Goal: Transaction & Acquisition: Book appointment/travel/reservation

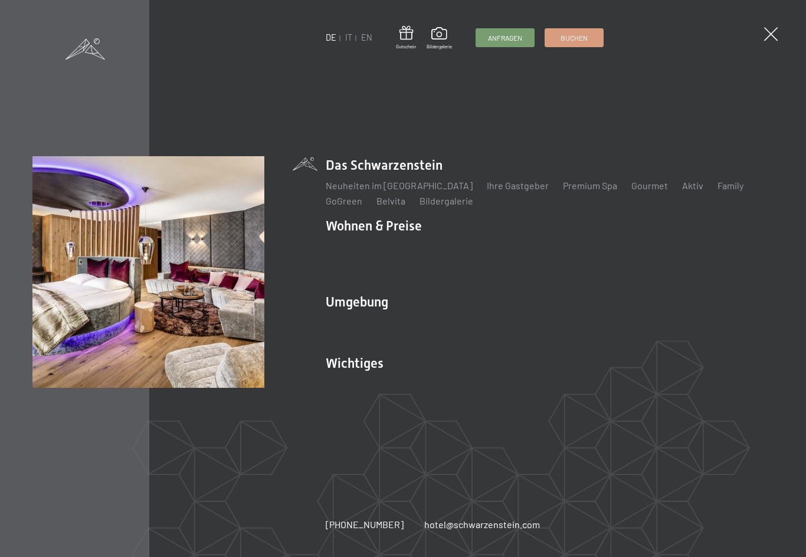
click at [755, 32] on div "DE IT EN Gutschein Bildergalerie Anfragen Buchen DE IT EN Das Schwarzenstein Ne…" at bounding box center [403, 278] width 806 height 557
click at [764, 28] on div "DE IT EN Gutschein Bildergalerie Anfragen Buchen DE IT EN Das Schwarzenstein Ne…" at bounding box center [403, 278] width 806 height 557
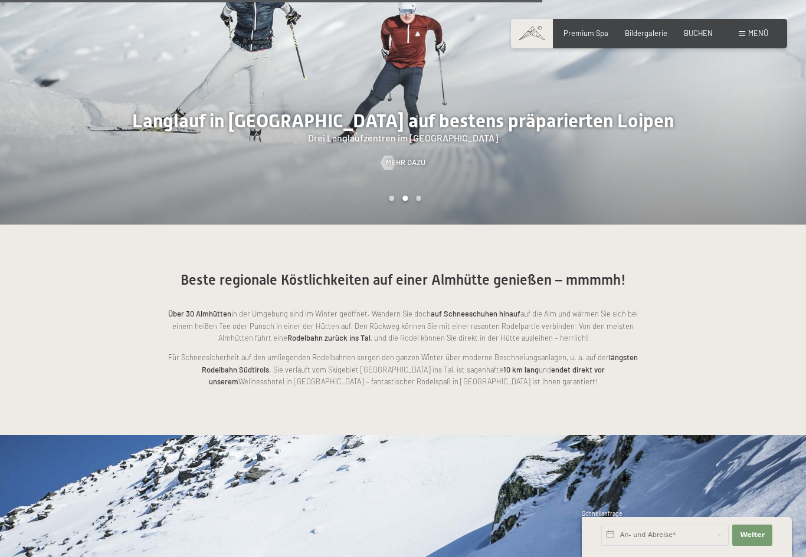
scroll to position [2162, 0]
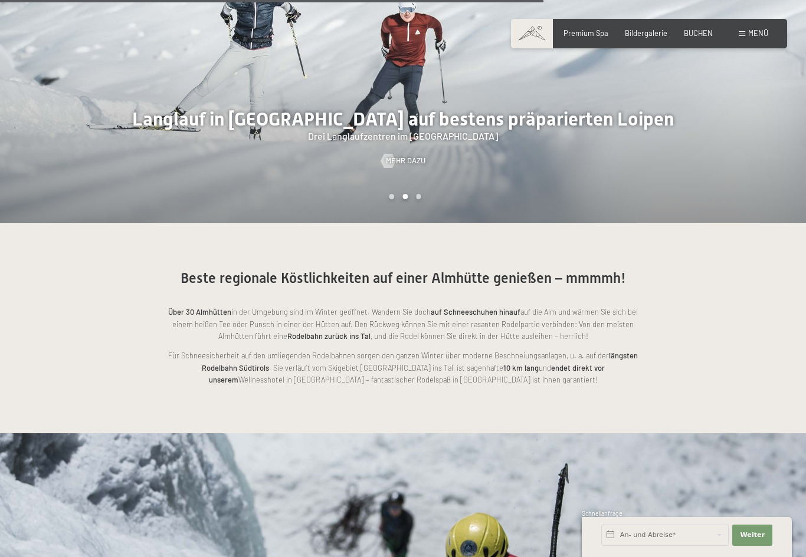
click at [756, 35] on span "Menü" at bounding box center [758, 32] width 20 height 9
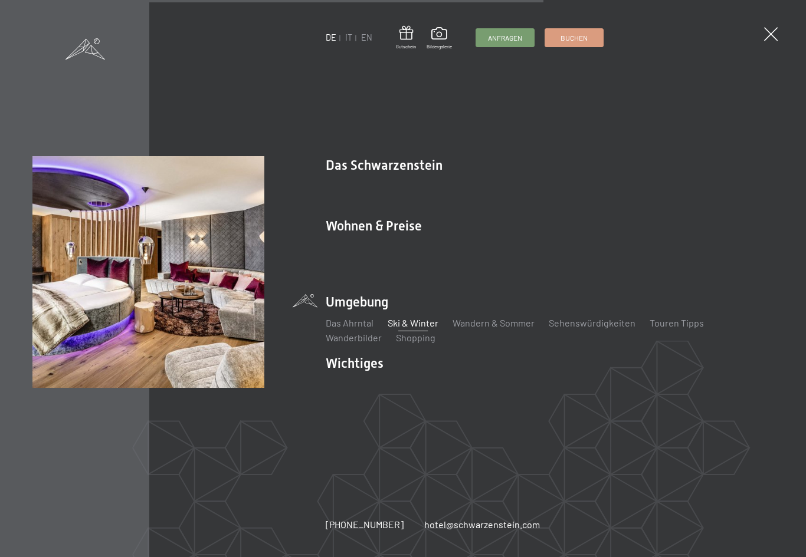
click at [518, 252] on link "Angebote" at bounding box center [519, 246] width 41 height 11
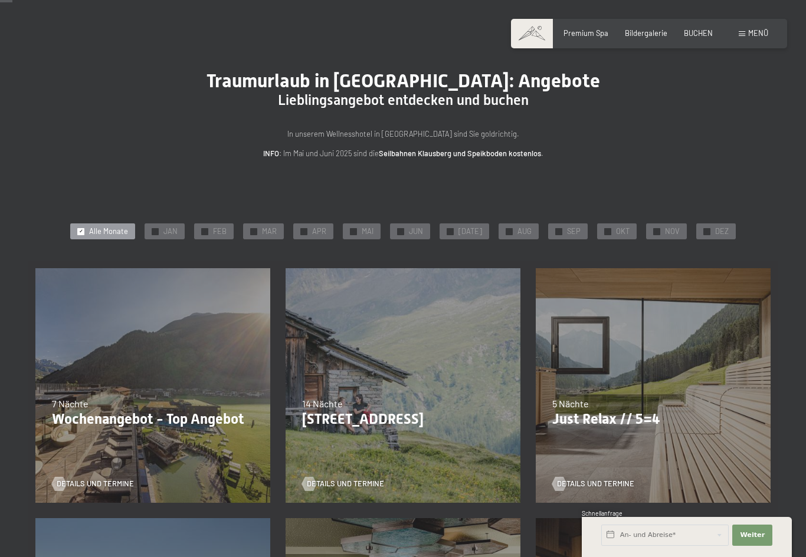
scroll to position [30, 0]
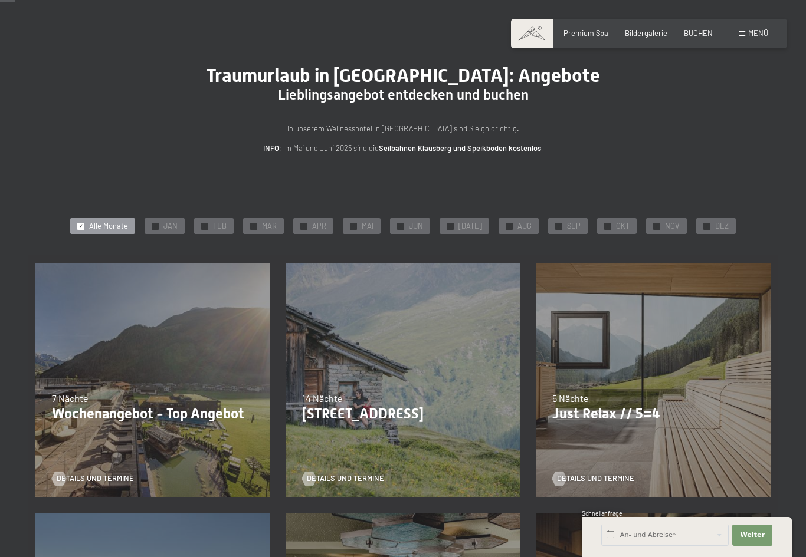
click at [706, 221] on div "✓ DEZ" at bounding box center [716, 226] width 40 height 17
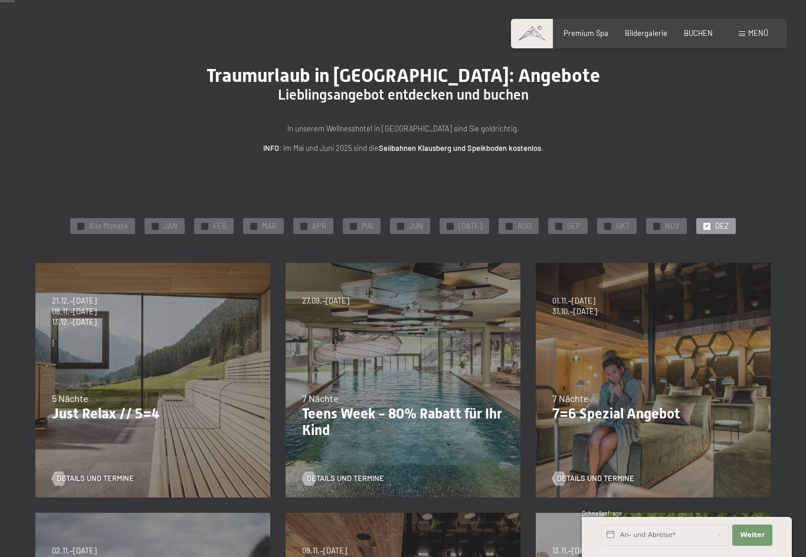
click at [165, 226] on div "✓ JAN" at bounding box center [165, 226] width 40 height 17
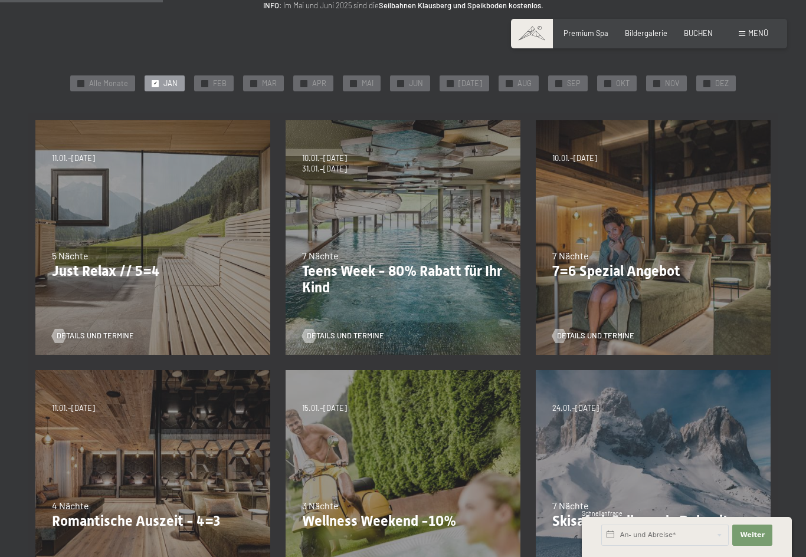
scroll to position [175, 0]
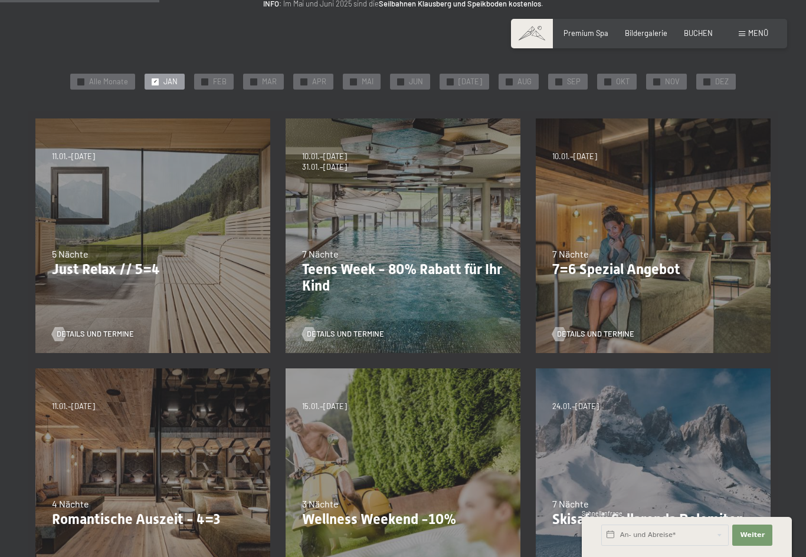
click at [705, 78] on span "✓" at bounding box center [707, 81] width 4 height 6
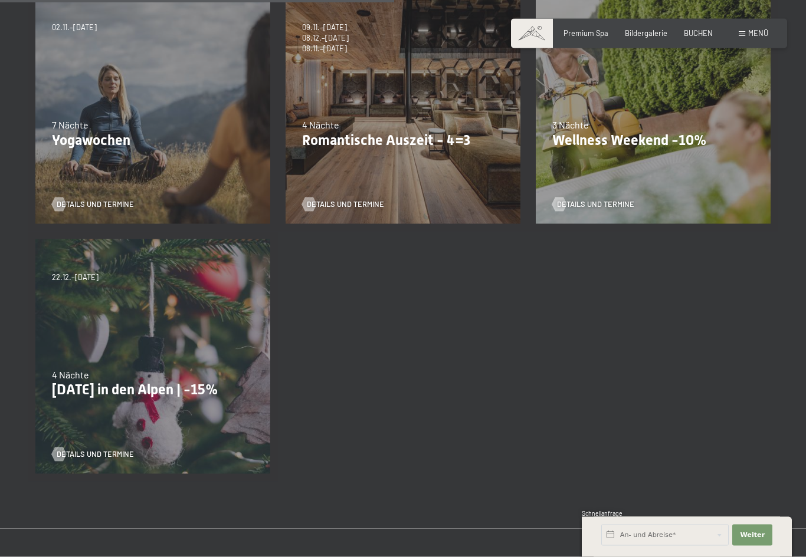
scroll to position [554, 0]
click at [78, 381] on p "Weihnachten in den Alpen | -15%" at bounding box center [153, 389] width 202 height 17
click at [96, 416] on div "22.12.–26.12.2025 4 Nächte Weihnachten in den Alpen | -15% Details und Termine" at bounding box center [153, 356] width 250 height 250
click at [89, 449] on link "Details und Termine" at bounding box center [93, 454] width 82 height 11
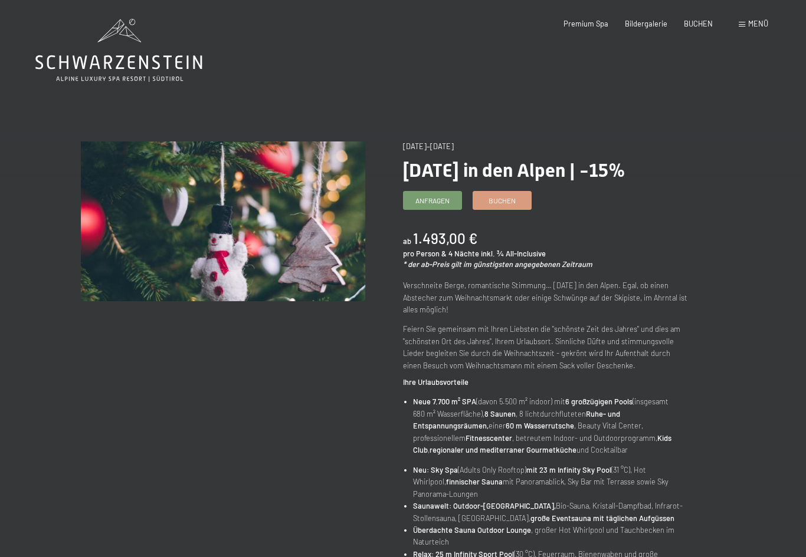
click at [513, 193] on link "Buchen" at bounding box center [502, 201] width 58 height 18
click at [505, 201] on span "Buchen" at bounding box center [501, 201] width 27 height 10
click at [760, 19] on span "Menü" at bounding box center [758, 23] width 20 height 9
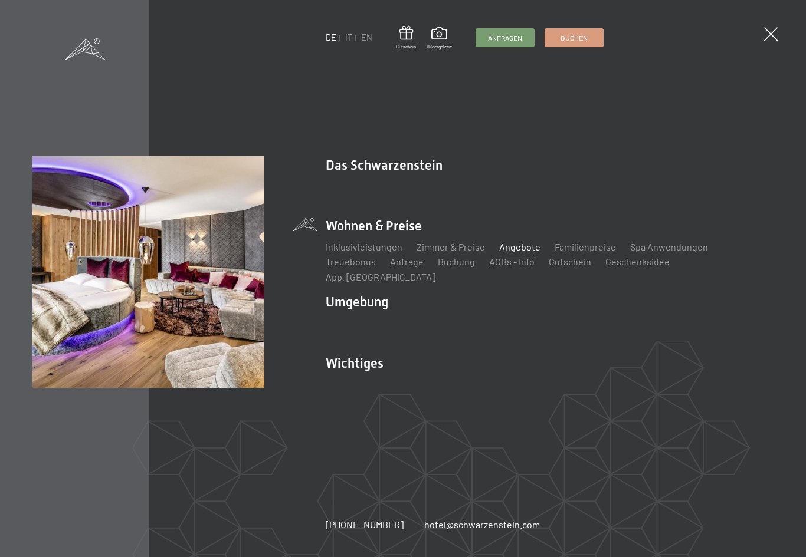
click at [521, 251] on link "Angebote" at bounding box center [519, 246] width 41 height 11
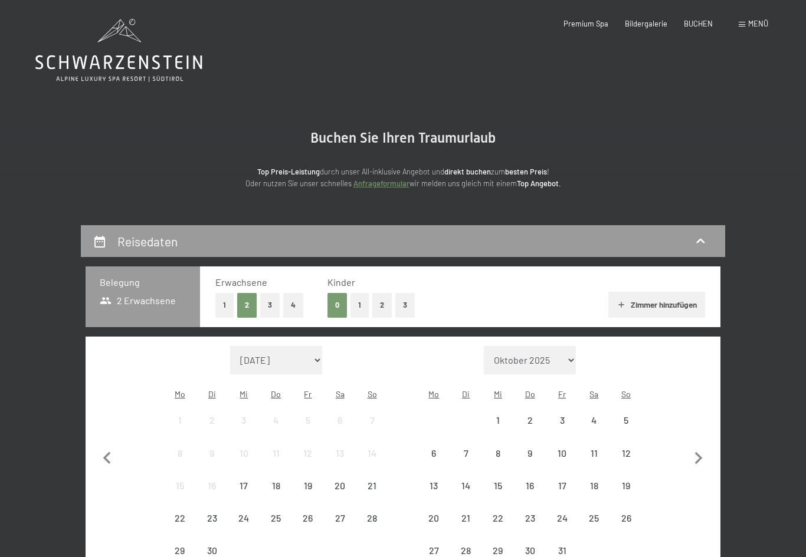
select select "[DATE]"
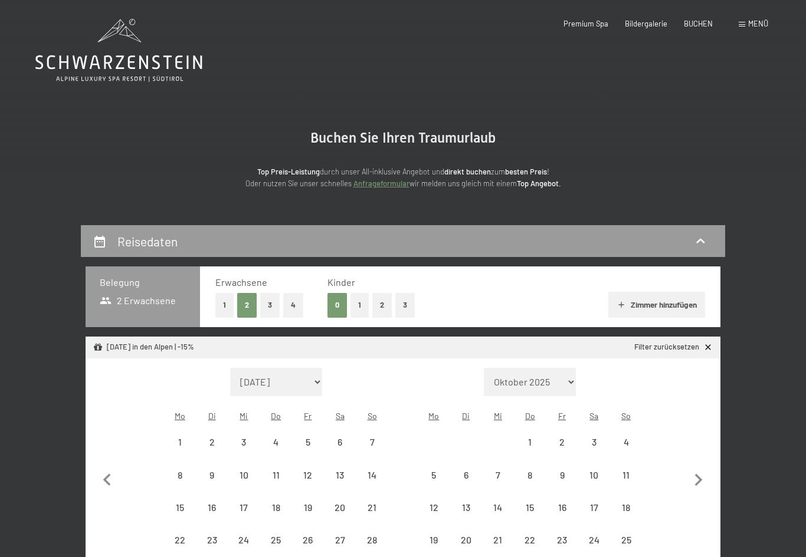
select select "[DATE]"
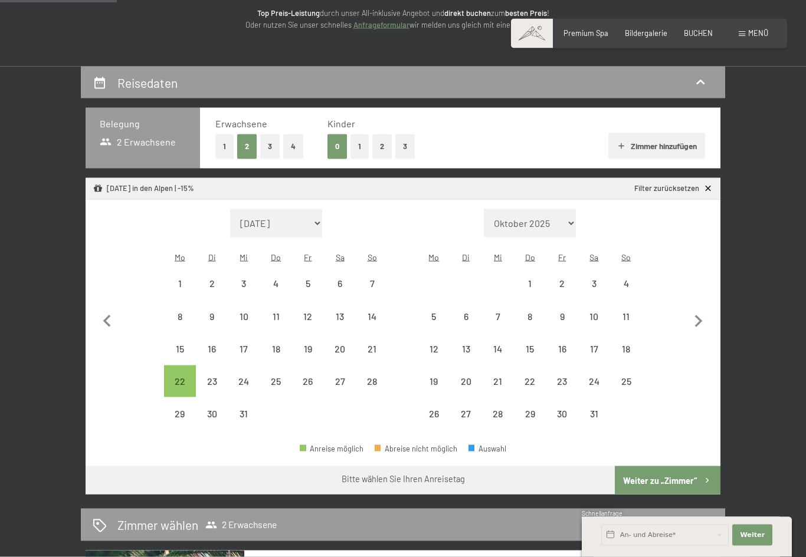
scroll to position [159, 0]
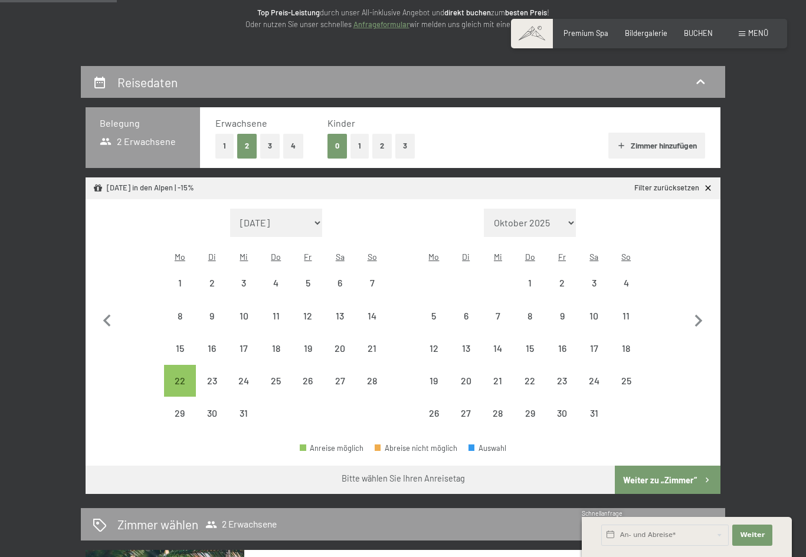
click at [373, 344] on div "21" at bounding box center [371, 358] width 29 height 29
select select "[DATE]"
click at [306, 376] on div "26" at bounding box center [307, 390] width 29 height 29
select select "[DATE]"
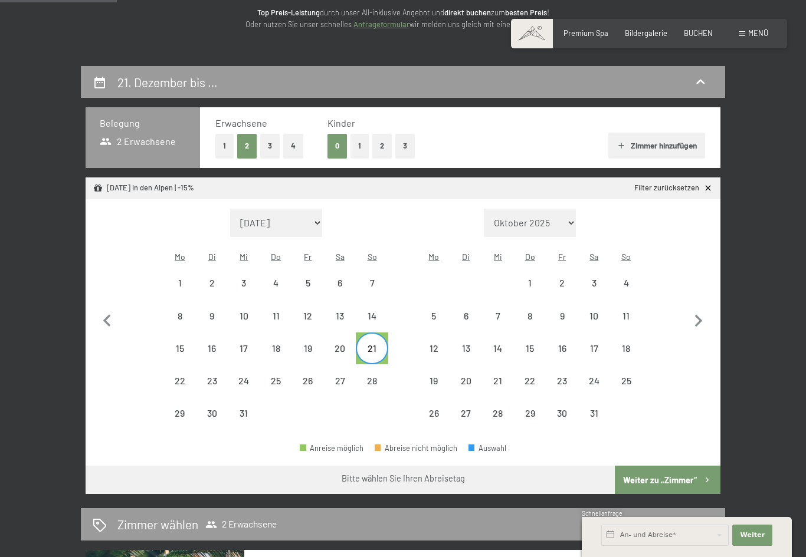
select select "2026-01-01"
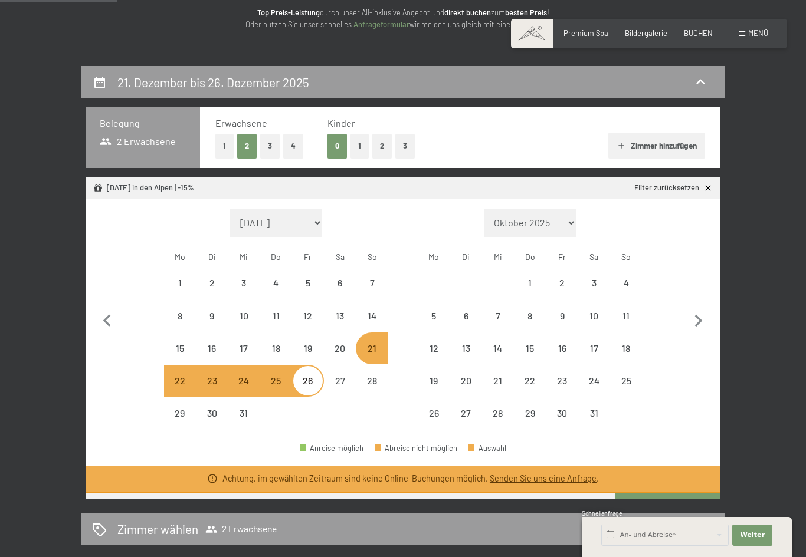
select select "2025-12-01"
select select "2026-01-01"
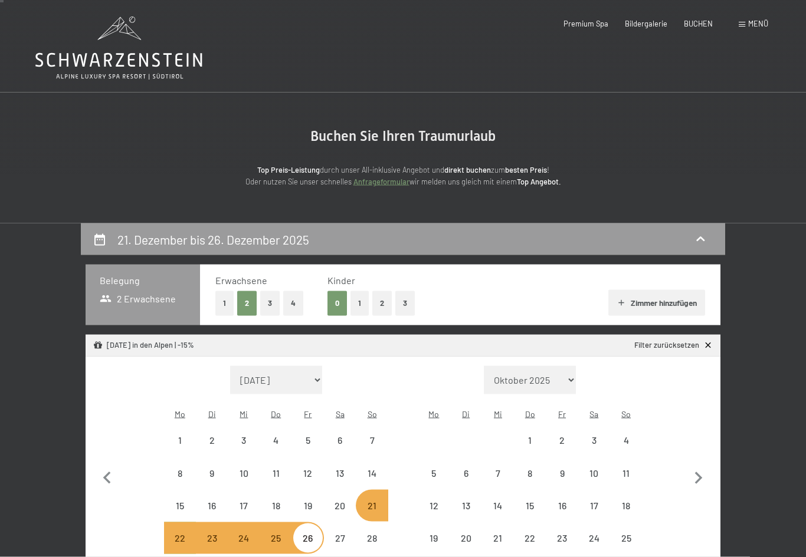
scroll to position [0, 0]
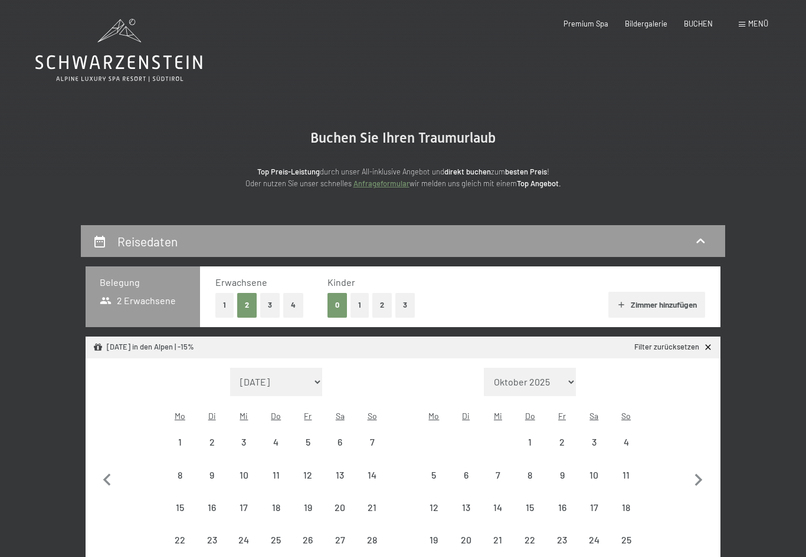
select select "[DATE]"
click at [304, 536] on div "26" at bounding box center [307, 550] width 29 height 29
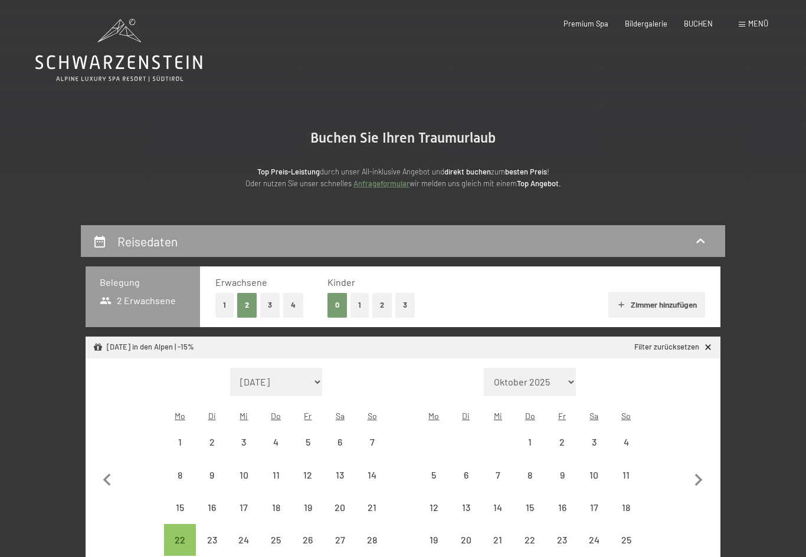
select select "[DATE]"
click at [174, 526] on div "22" at bounding box center [179, 540] width 29 height 29
select select "2025-12-01"
select select "2026-01-01"
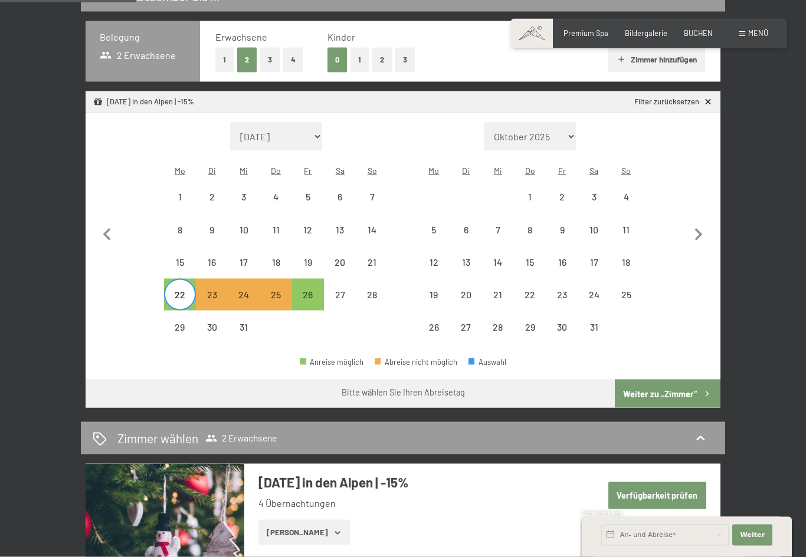
scroll to position [250, 0]
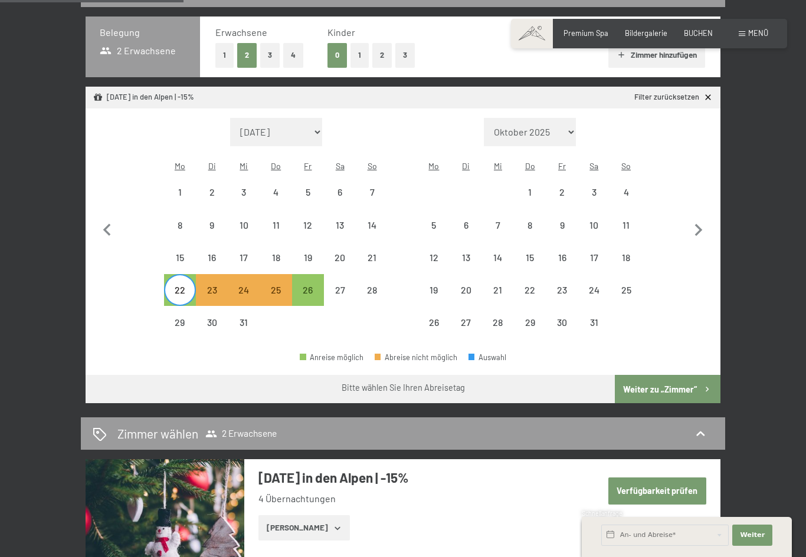
click at [691, 375] on button "Weiter zu „Zimmer“" at bounding box center [668, 389] width 106 height 28
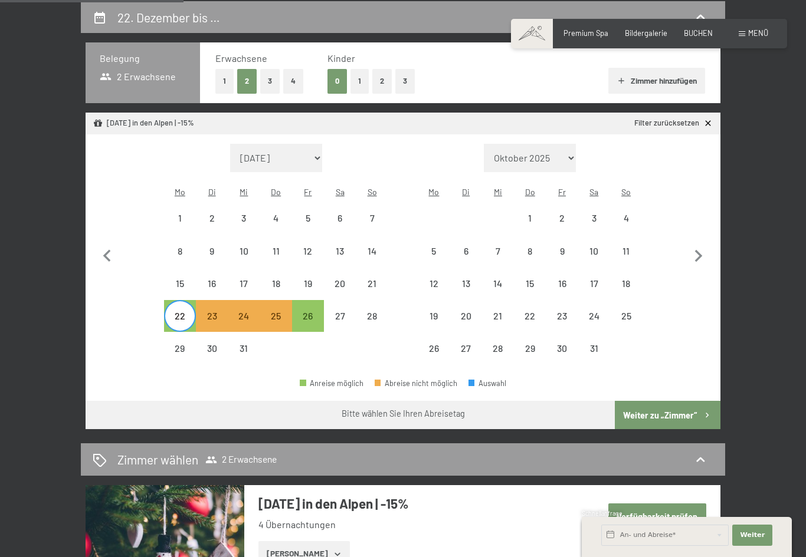
select select "2025-12-01"
select select "2026-01-01"
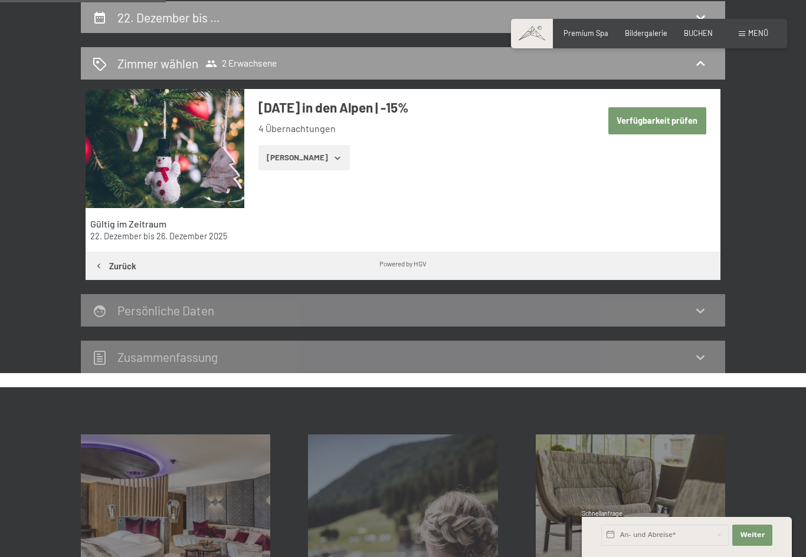
click at [294, 160] on button "[PERSON_NAME]" at bounding box center [303, 158] width 91 height 26
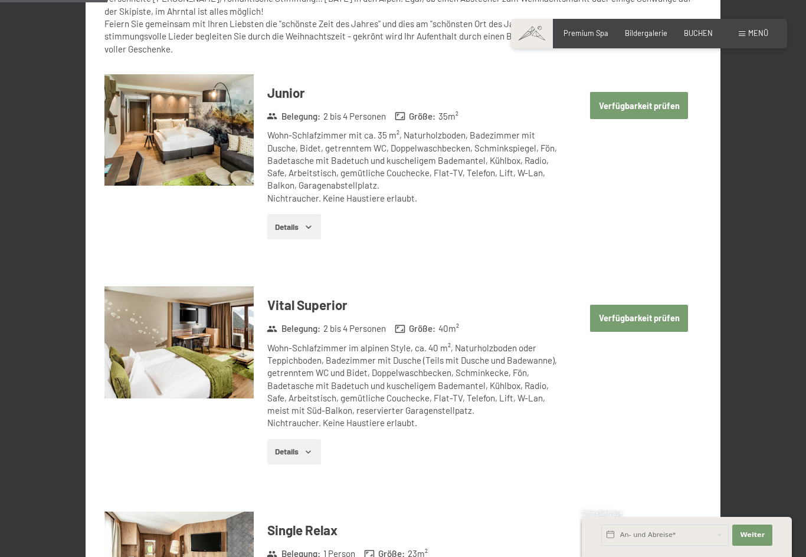
scroll to position [501, 0]
click at [642, 102] on button "Verfügbarkeit prüfen" at bounding box center [639, 106] width 98 height 27
select select "2025-12-01"
select select "2026-01-01"
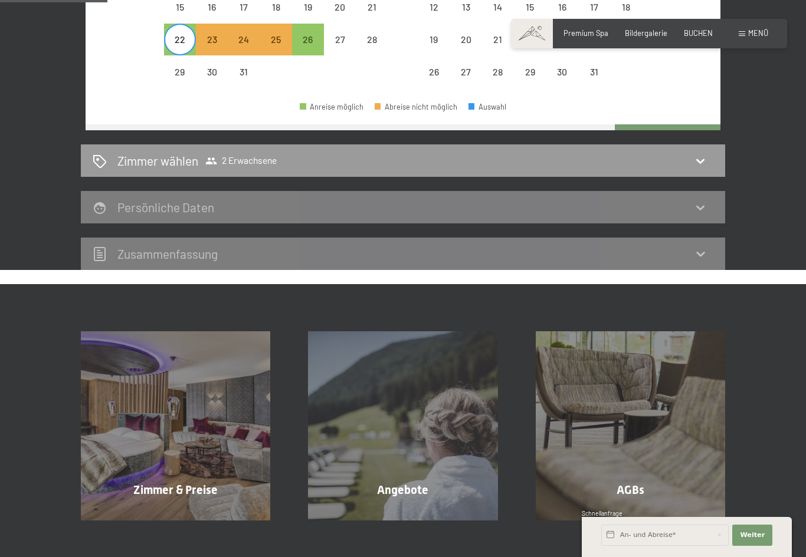
scroll to position [224, 0]
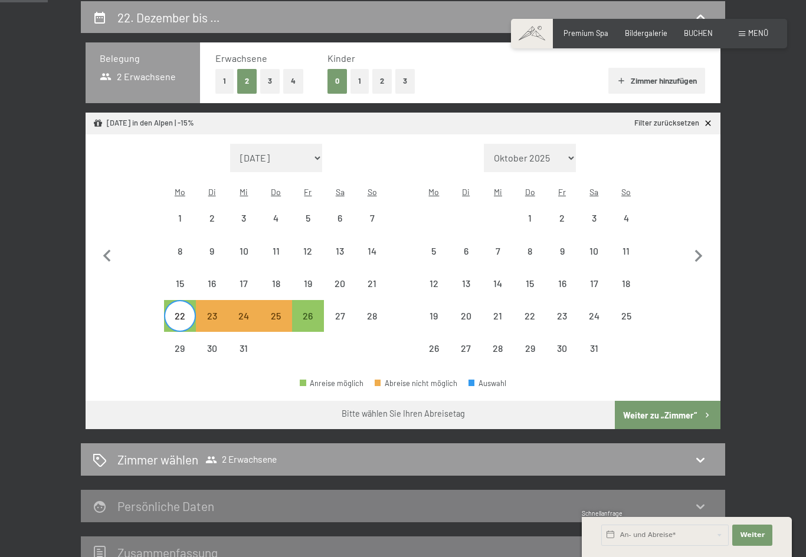
click at [675, 403] on button "Weiter zu „Zimmer“" at bounding box center [668, 415] width 106 height 28
select select "2025-12-01"
select select "2026-01-01"
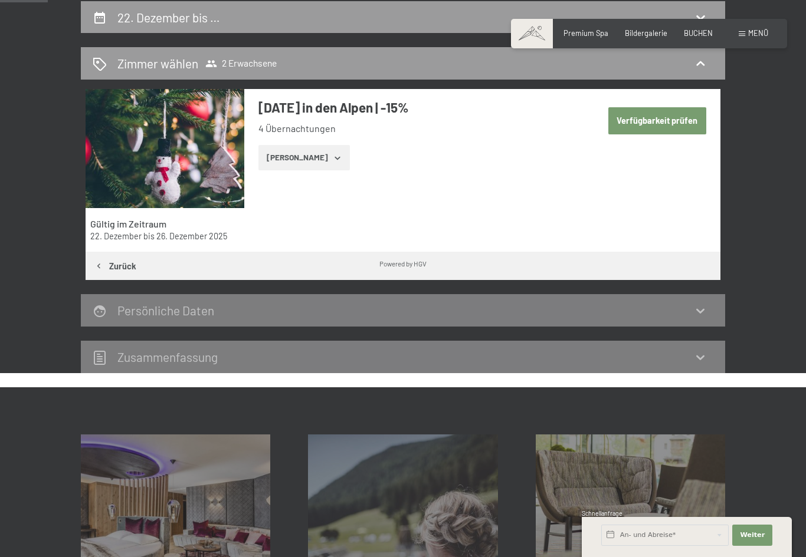
click at [333, 154] on icon "button" at bounding box center [337, 157] width 9 height 9
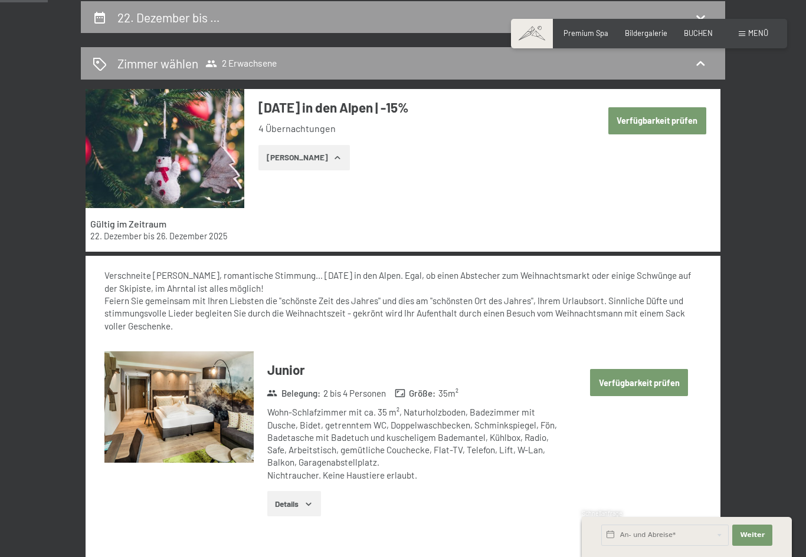
click at [644, 384] on button "Verfügbarkeit prüfen" at bounding box center [639, 382] width 98 height 27
select select "2025-12-01"
select select "2026-01-01"
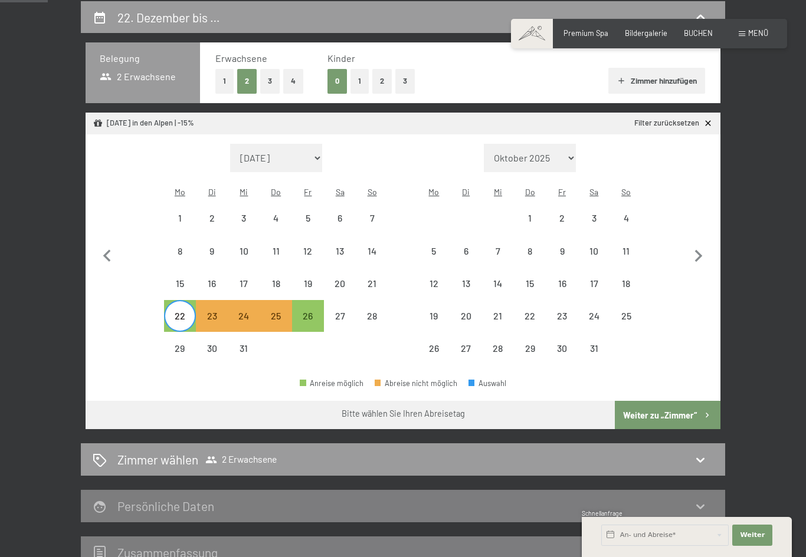
click at [659, 406] on button "Weiter zu „Zimmer“" at bounding box center [668, 415] width 106 height 28
select select "2025-12-01"
select select "2026-01-01"
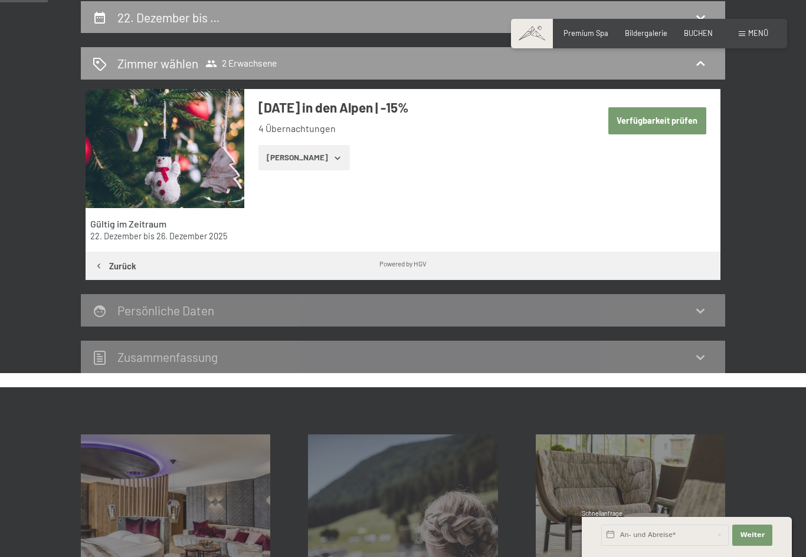
click at [334, 157] on icon "button" at bounding box center [336, 157] width 5 height 3
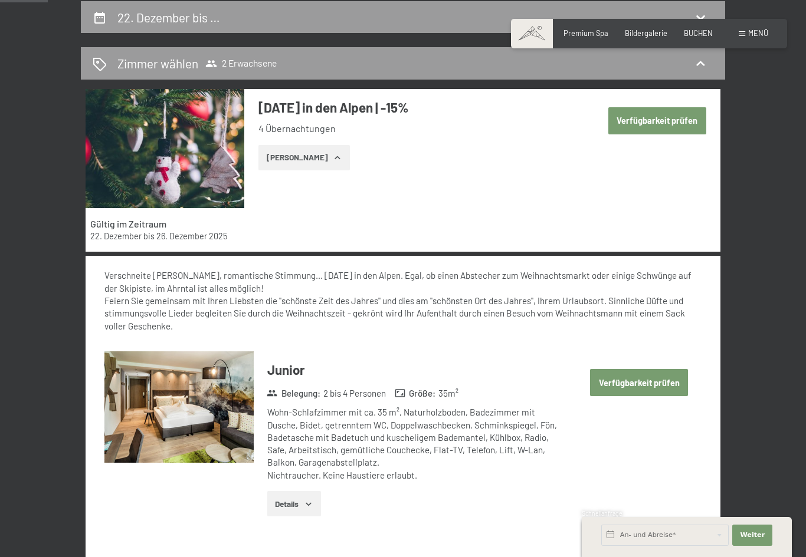
click at [309, 500] on icon "button" at bounding box center [308, 504] width 9 height 9
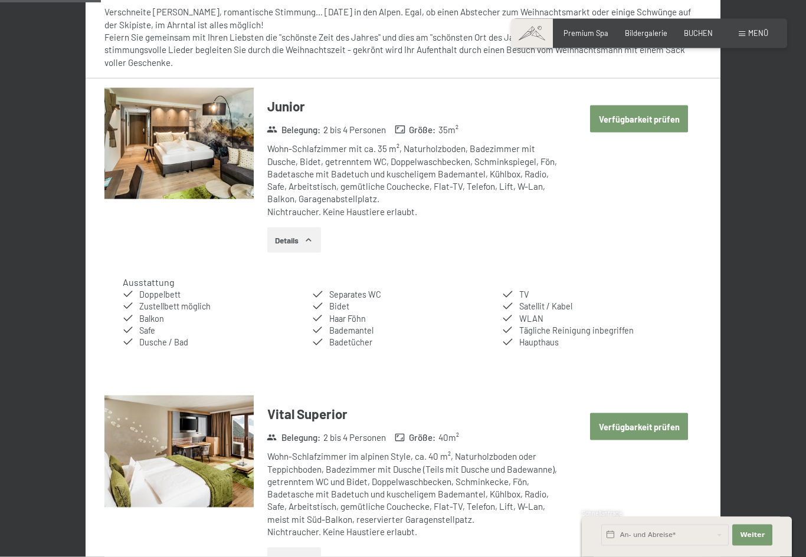
scroll to position [489, 0]
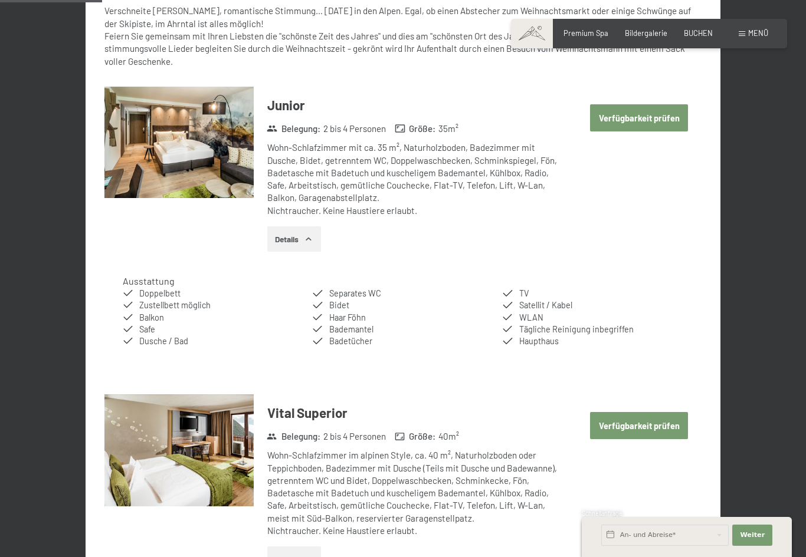
click at [650, 122] on button "Verfügbarkeit prüfen" at bounding box center [639, 117] width 98 height 27
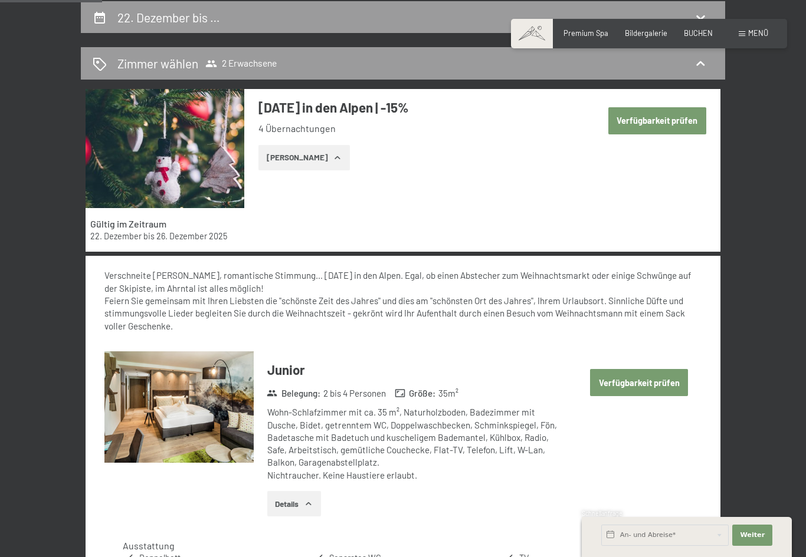
select select "2025-12-01"
select select "2026-01-01"
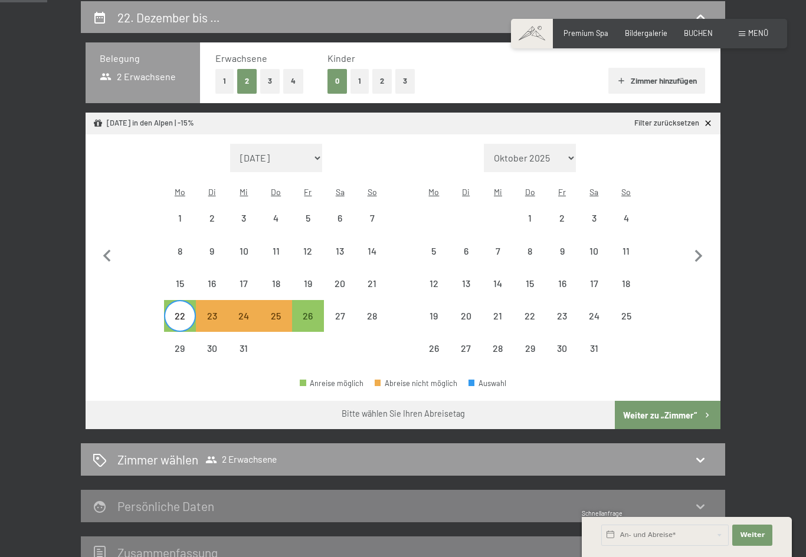
click at [307, 311] on div "26" at bounding box center [307, 325] width 29 height 29
select select "2025-12-01"
select select "2026-01-01"
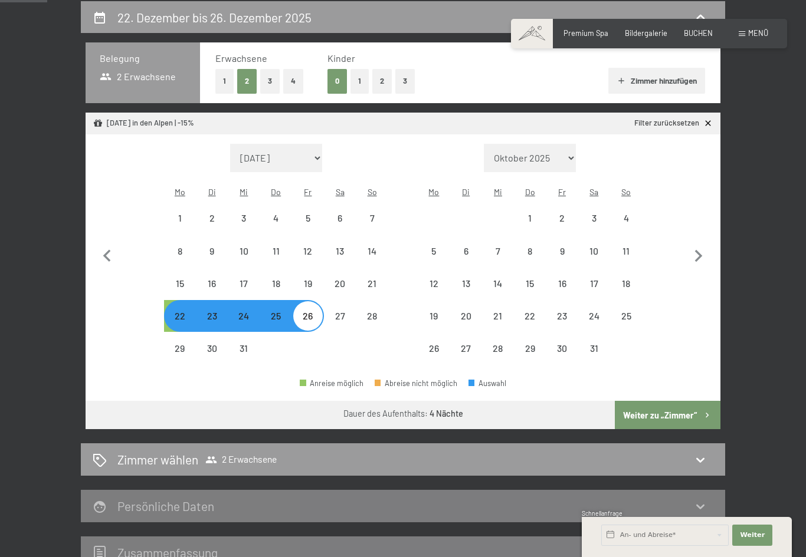
select select "2025-12-01"
select select "2026-01-01"
click at [670, 406] on button "Weiter zu „Zimmer“" at bounding box center [668, 415] width 106 height 28
select select "2025-12-01"
select select "2026-01-01"
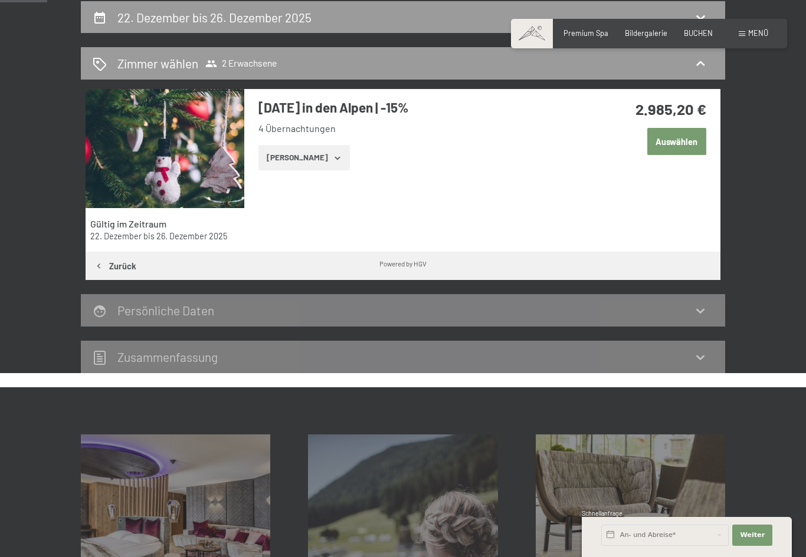
click at [310, 159] on button "Zeige Zimmer" at bounding box center [303, 158] width 91 height 26
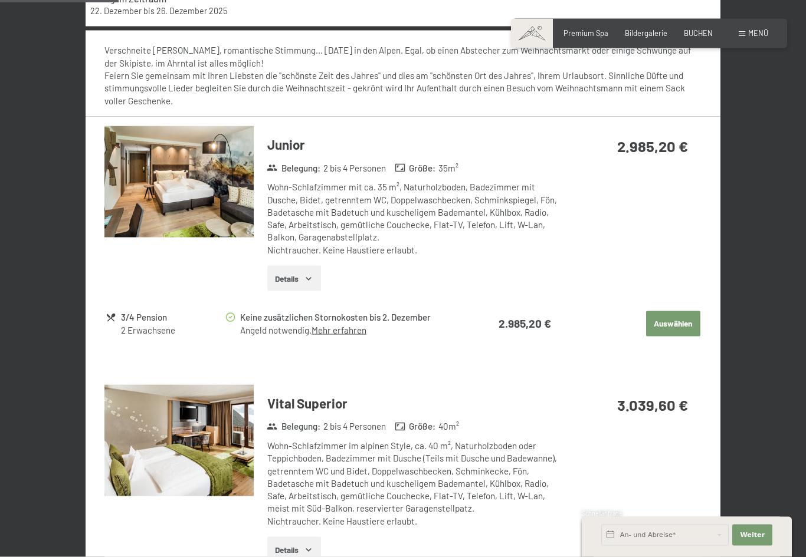
scroll to position [434, 0]
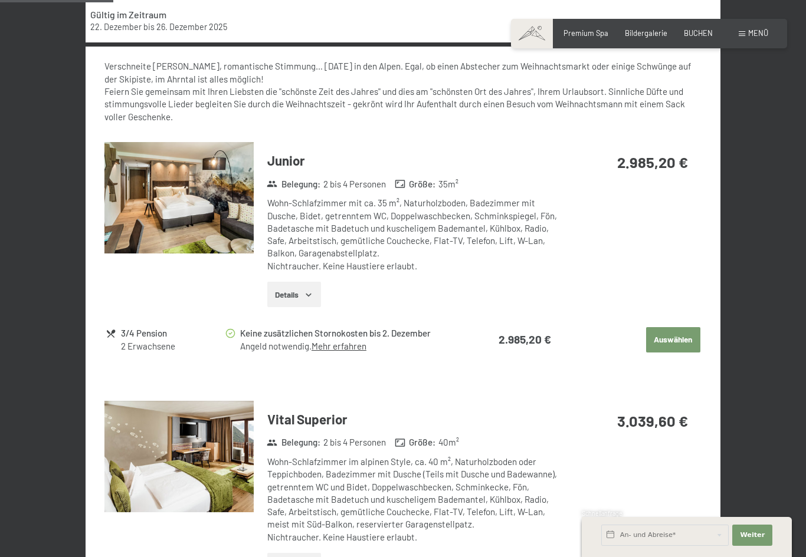
click at [672, 329] on button "Auswählen" at bounding box center [673, 340] width 54 height 26
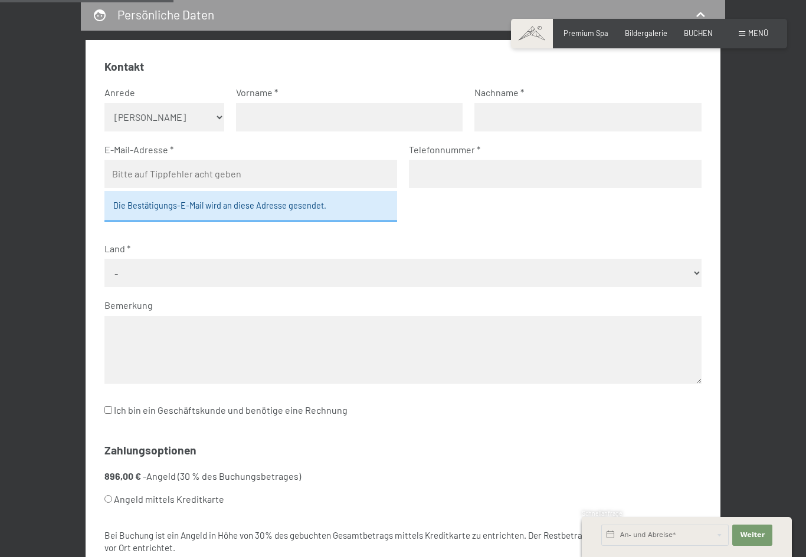
scroll to position [403, 0]
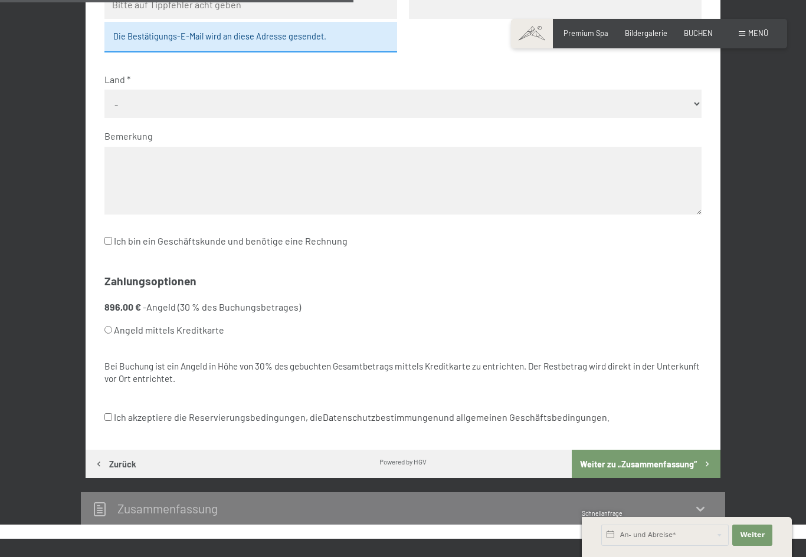
click at [133, 450] on button "Zurück" at bounding box center [115, 464] width 59 height 28
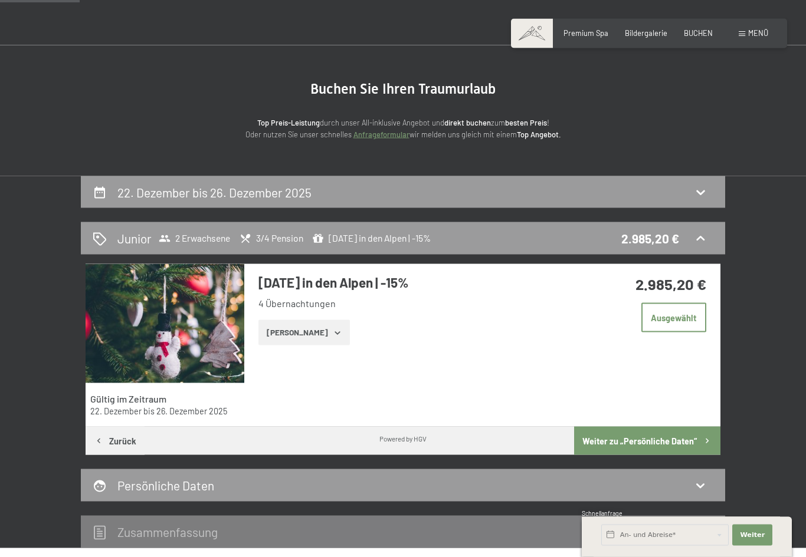
scroll to position [20, 0]
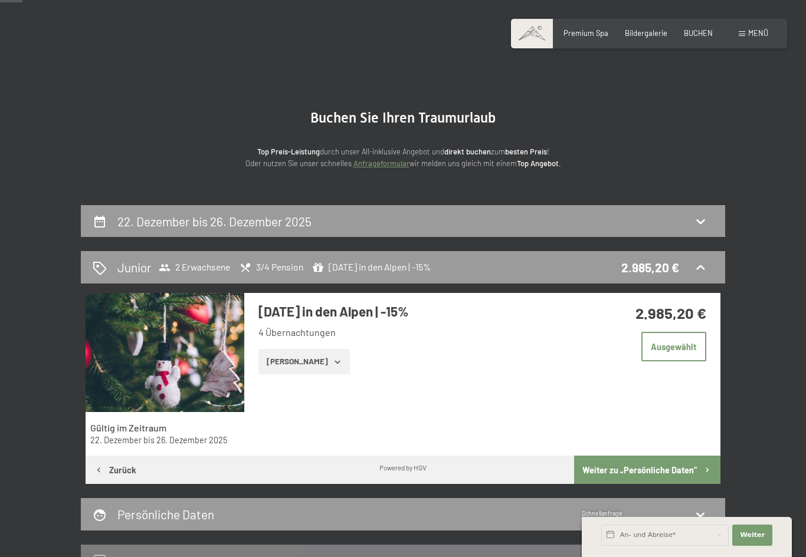
click at [321, 372] on button "Zeige Zimmer" at bounding box center [303, 362] width 91 height 26
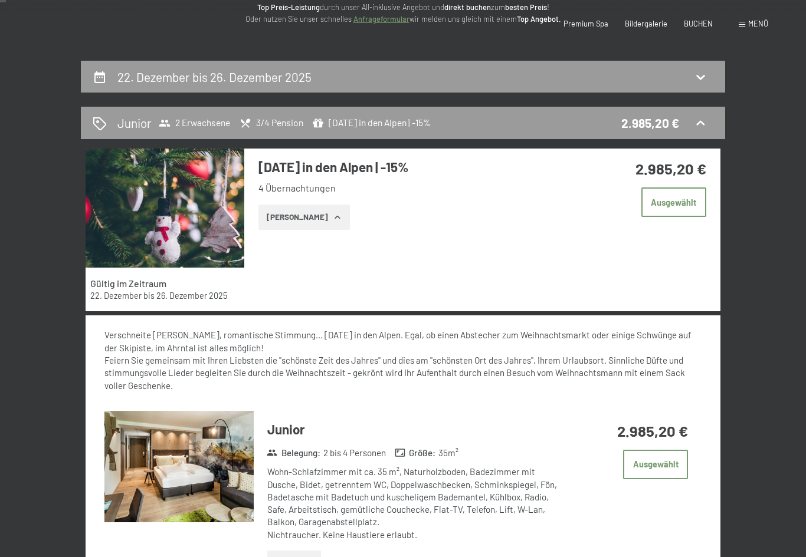
scroll to position [0, 0]
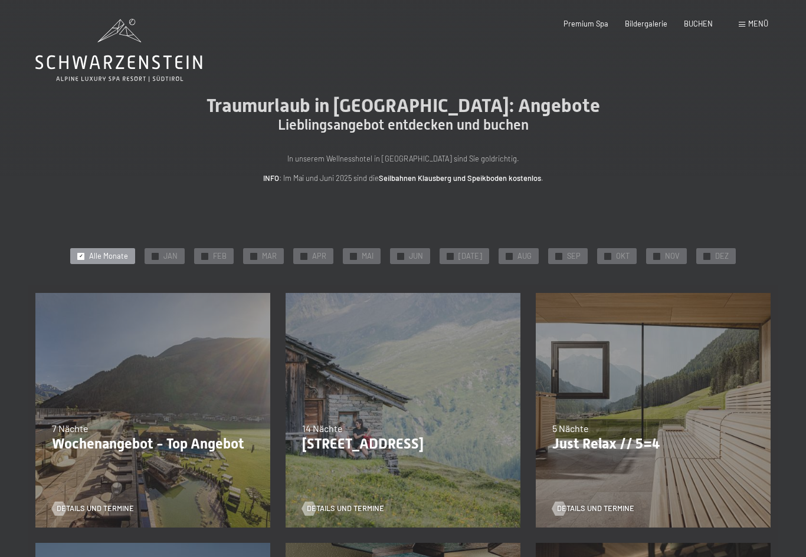
click at [715, 254] on span "DEZ" at bounding box center [722, 256] width 14 height 11
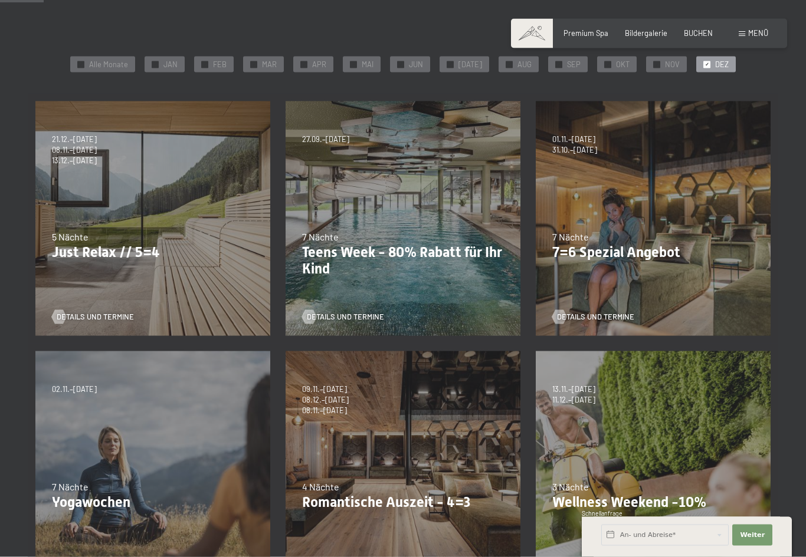
scroll to position [193, 0]
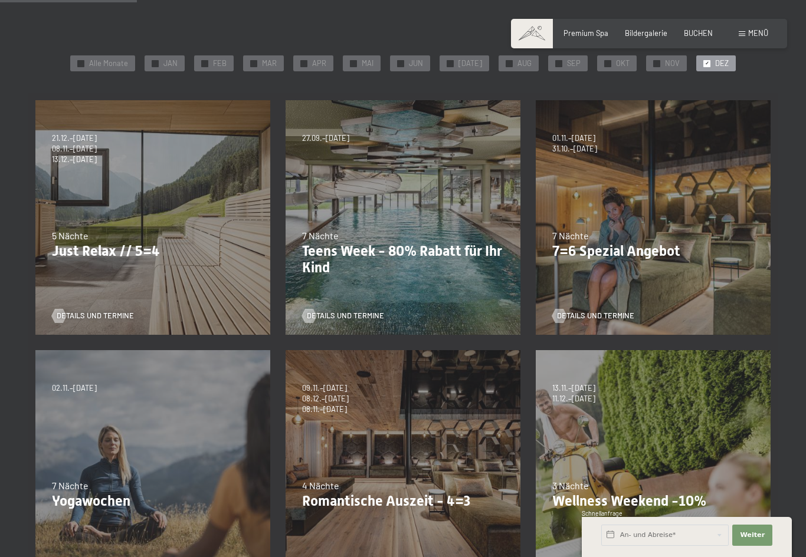
click at [680, 250] on p "7=6 Spezial Angebot" at bounding box center [653, 251] width 202 height 17
click at [609, 316] on span "Details und Termine" at bounding box center [595, 316] width 77 height 11
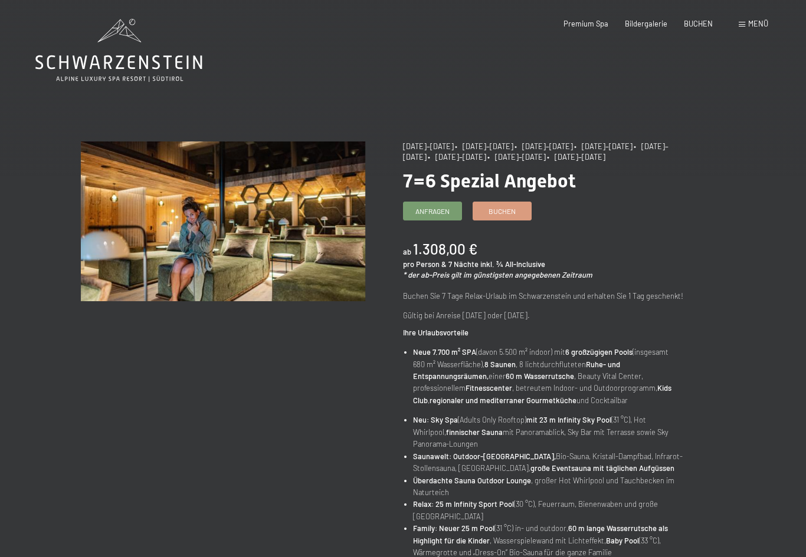
click at [513, 206] on span "Buchen" at bounding box center [501, 211] width 27 height 10
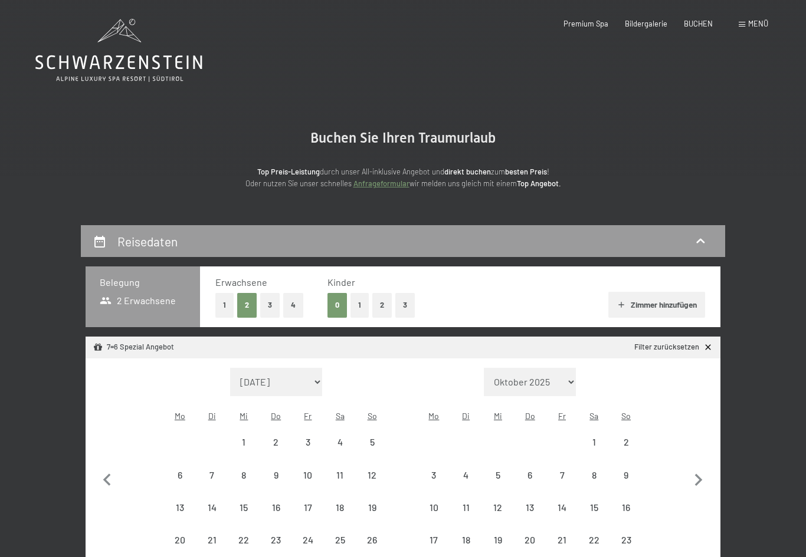
select select "[DATE]"
select select "2025-10-01"
select select "2025-11-01"
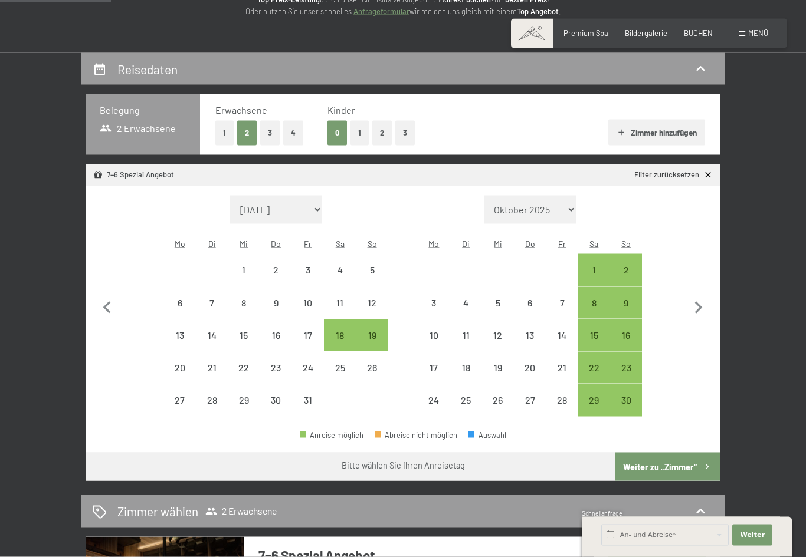
scroll to position [192, 0]
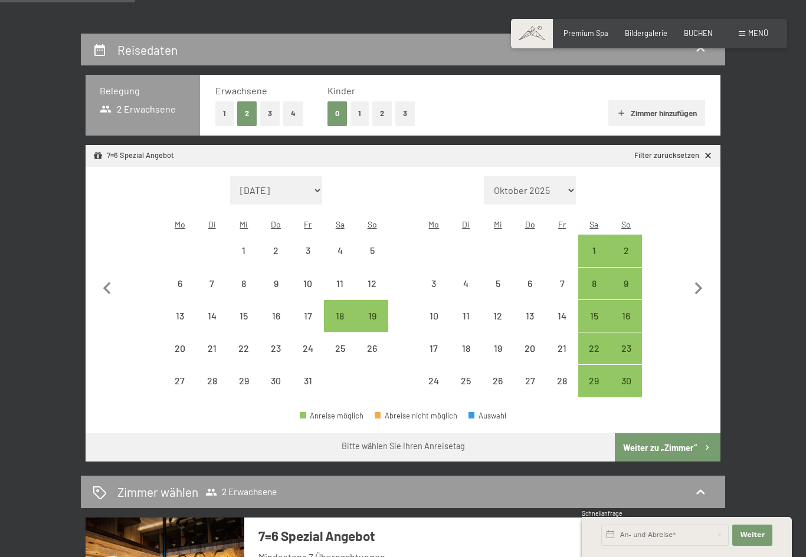
click at [697, 283] on icon "button" at bounding box center [699, 289] width 8 height 12
select select "2025-11-01"
select select "2025-12-01"
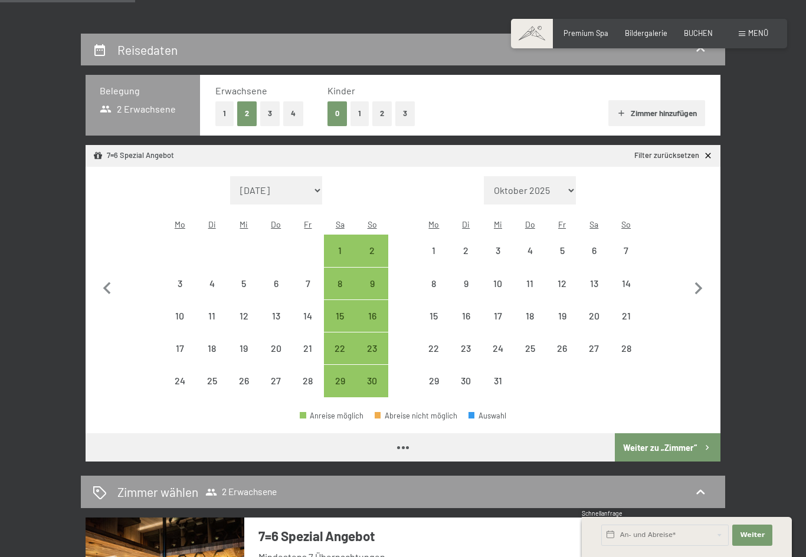
select select "2025-11-01"
select select "2025-12-01"
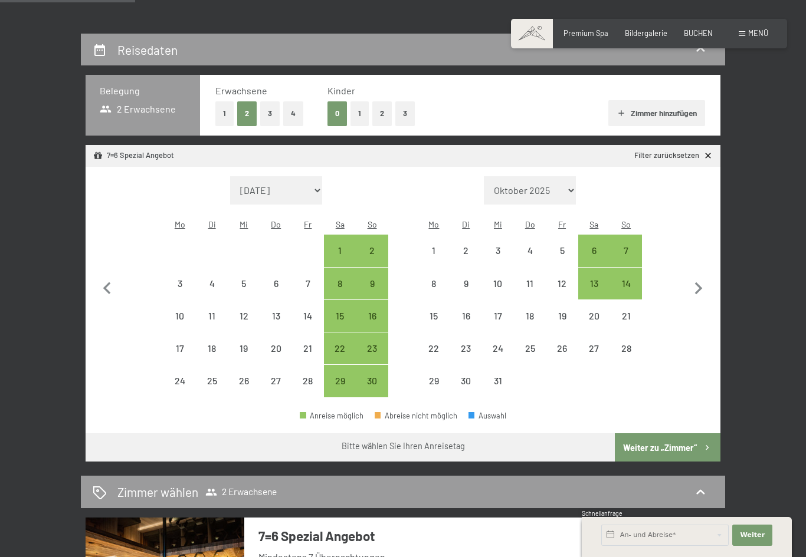
click at [627, 279] on div "14" at bounding box center [625, 293] width 29 height 29
select select "2025-11-01"
select select "2025-12-01"
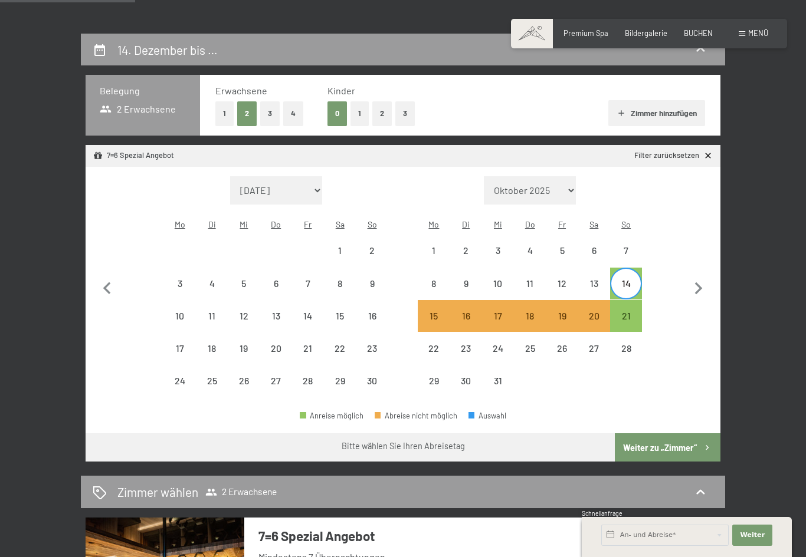
click at [626, 311] on div "21" at bounding box center [625, 325] width 29 height 29
select select "2025-11-01"
select select "2025-12-01"
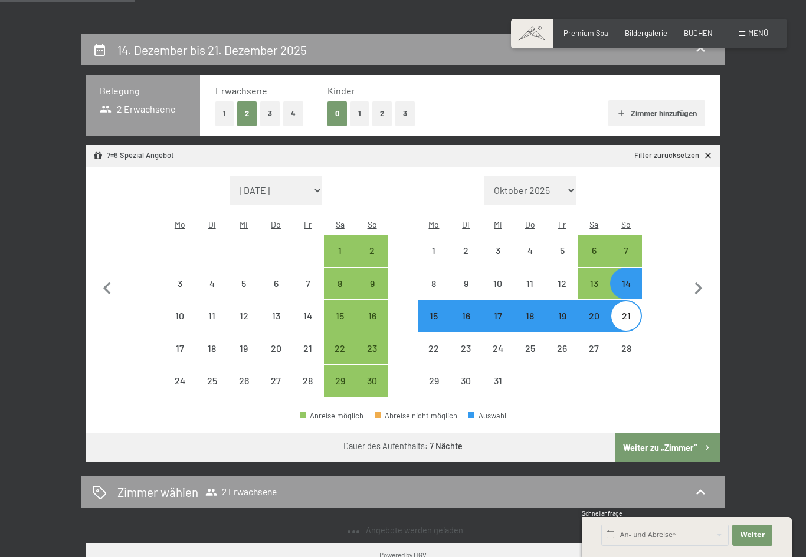
select select "2025-10-01"
select select "2025-11-01"
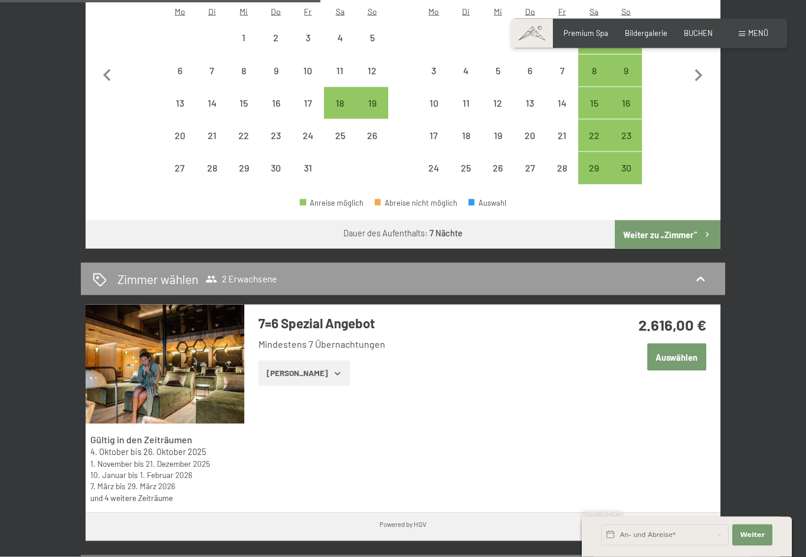
scroll to position [465, 0]
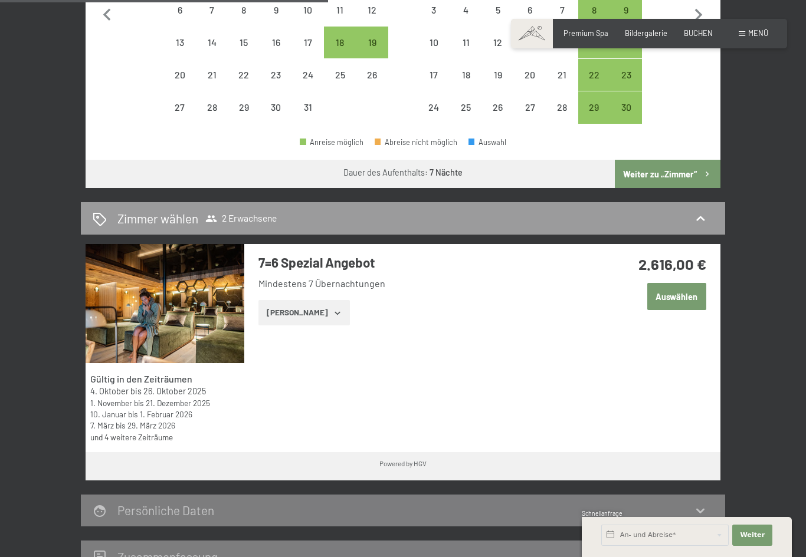
click at [319, 300] on button "Zeige Zimmer" at bounding box center [303, 313] width 91 height 26
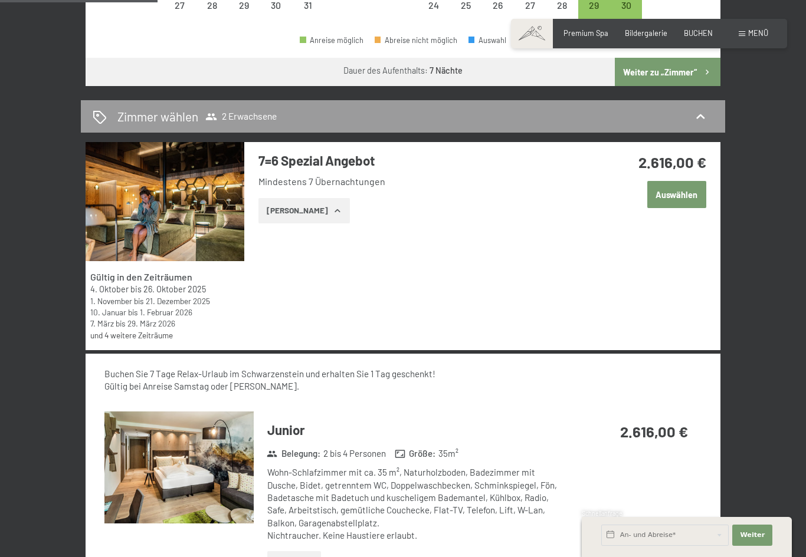
scroll to position [567, 0]
select select "2025-12-01"
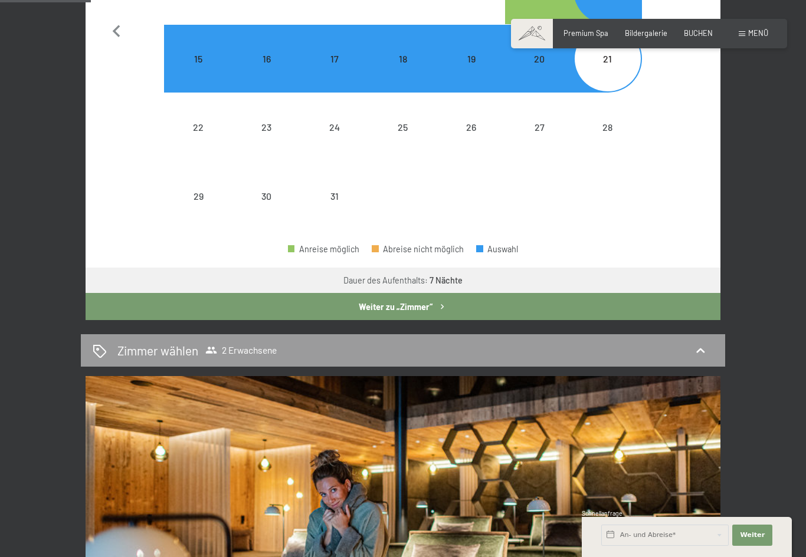
select select "2026-01-01"
select select "2025-12-01"
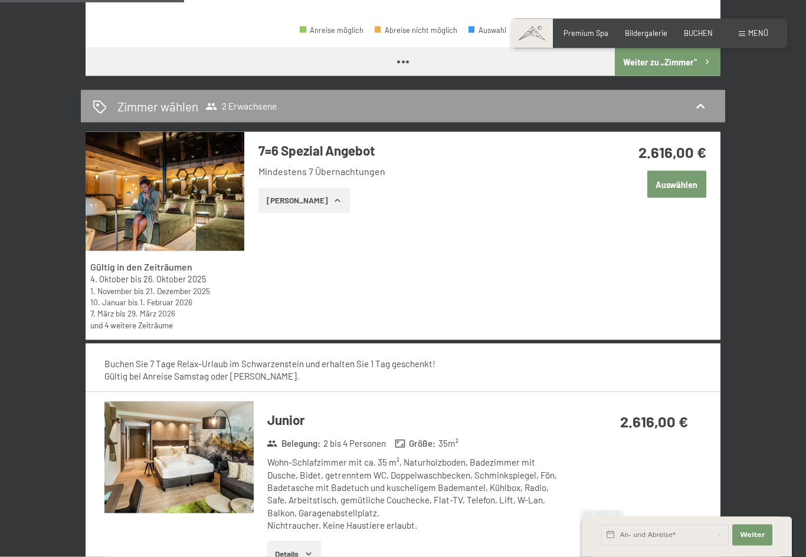
select select "2025-12-01"
select select "2026-01-01"
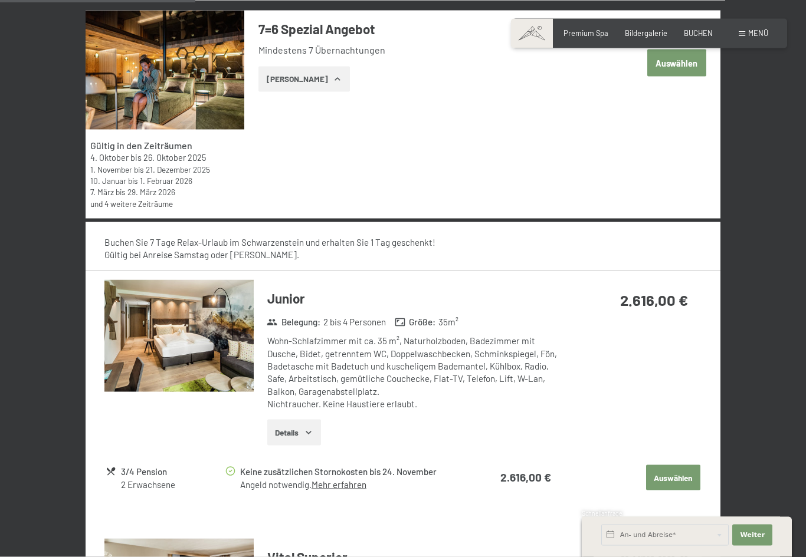
scroll to position [698, 0]
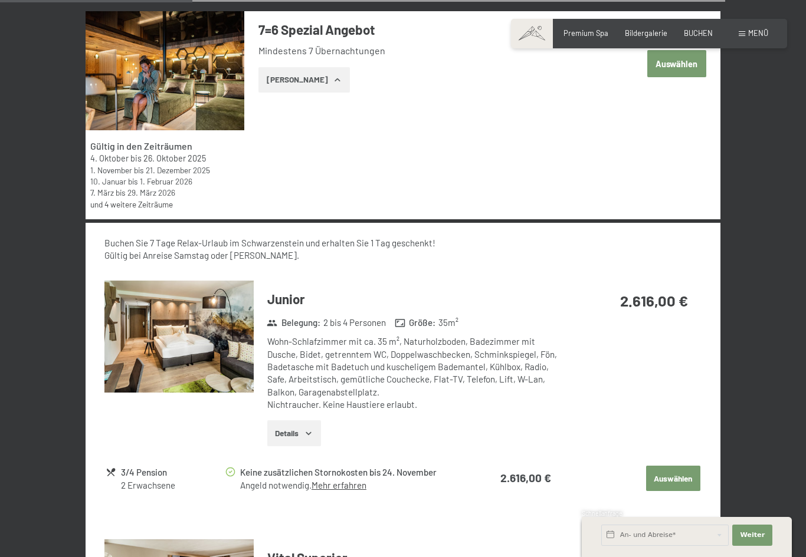
click at [212, 370] on img at bounding box center [178, 337] width 149 height 112
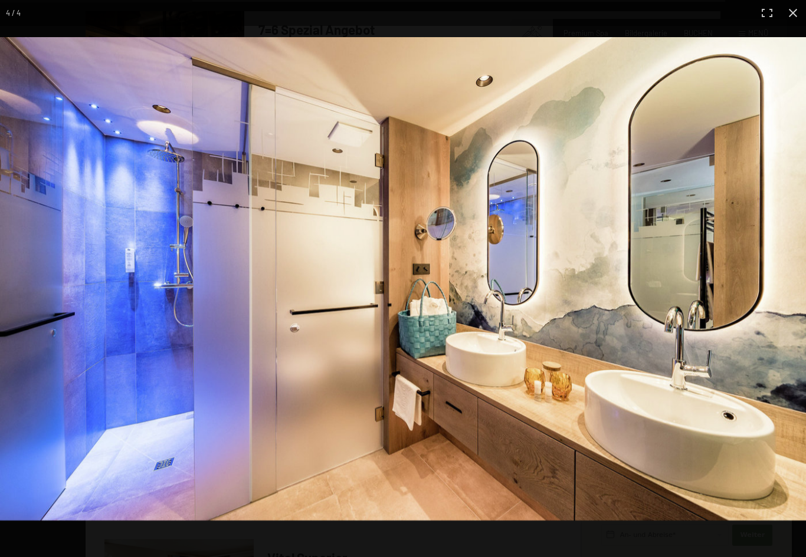
click at [267, 425] on img at bounding box center [403, 279] width 806 height 484
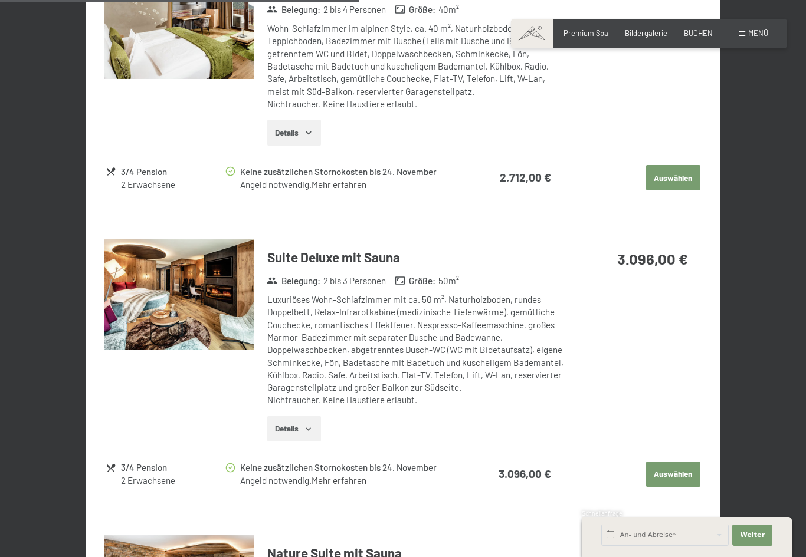
scroll to position [1307, 0]
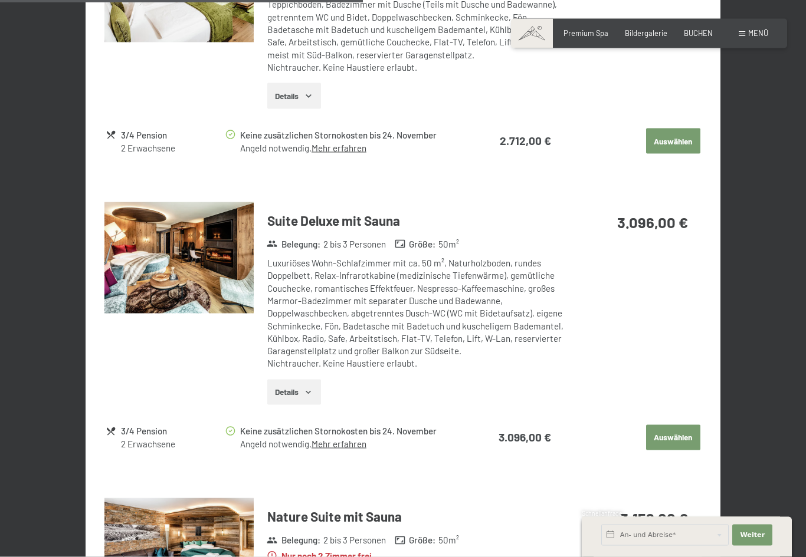
click at [208, 269] on img at bounding box center [178, 258] width 149 height 112
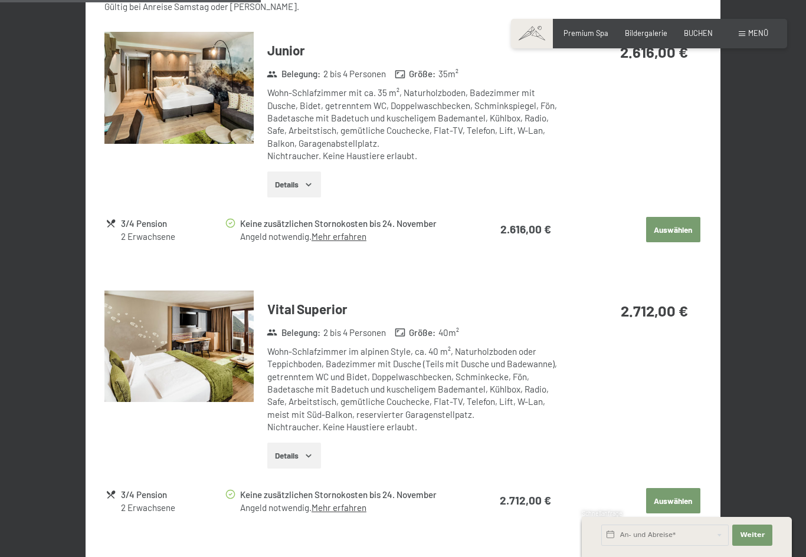
scroll to position [947, 0]
click at [197, 358] on img at bounding box center [178, 347] width 149 height 112
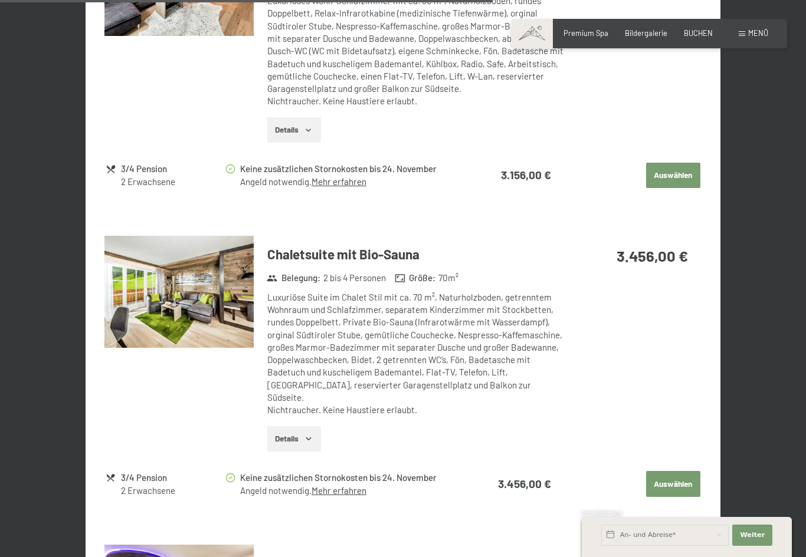
scroll to position [1901, 0]
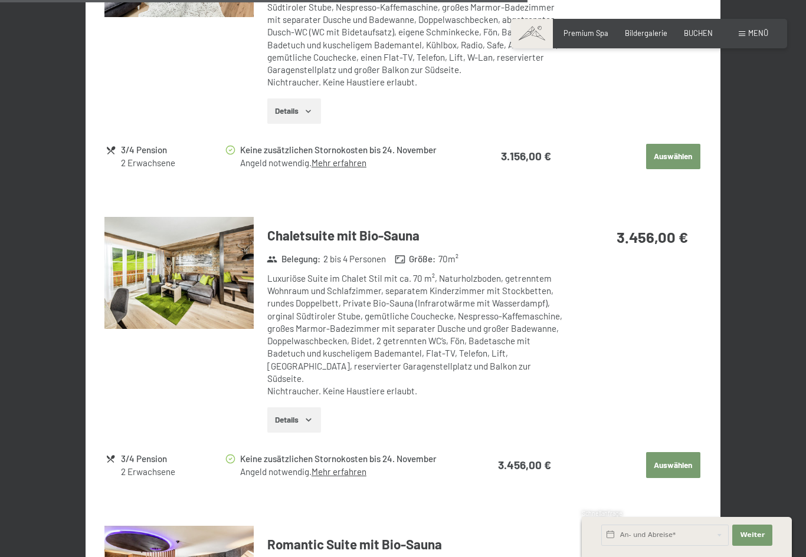
click at [210, 268] on img at bounding box center [178, 273] width 149 height 112
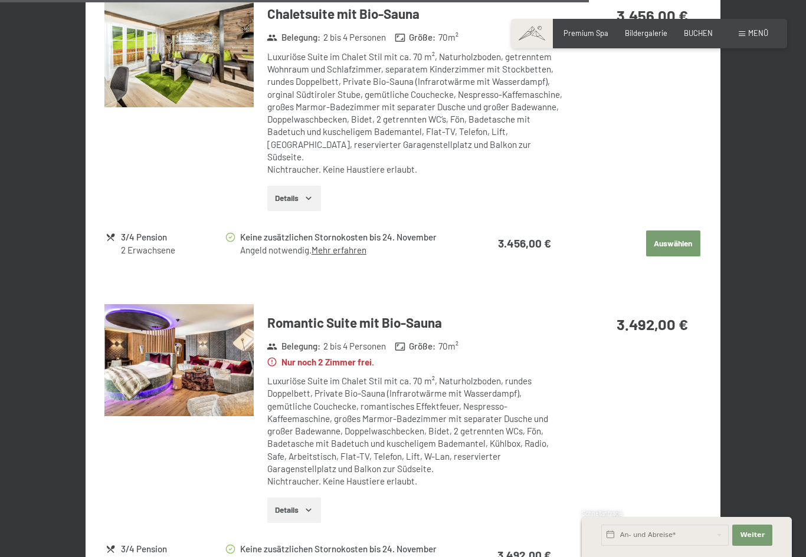
scroll to position [2121, 0]
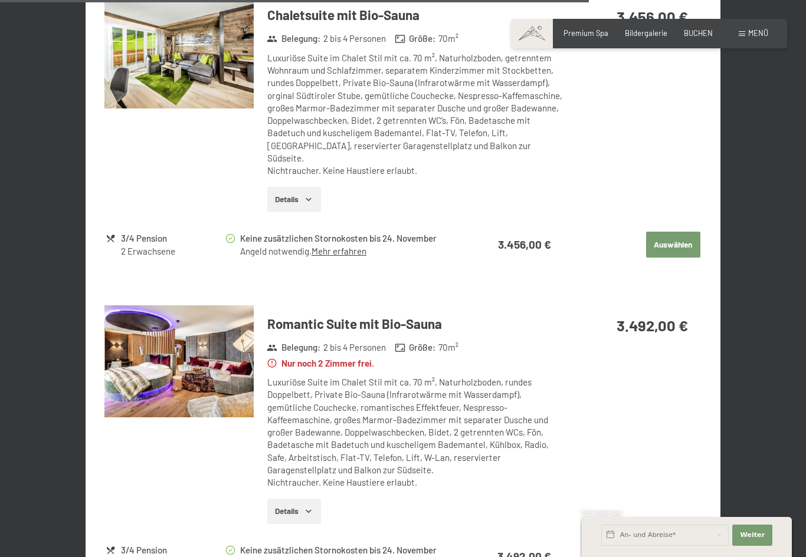
click at [212, 355] on img at bounding box center [178, 362] width 149 height 112
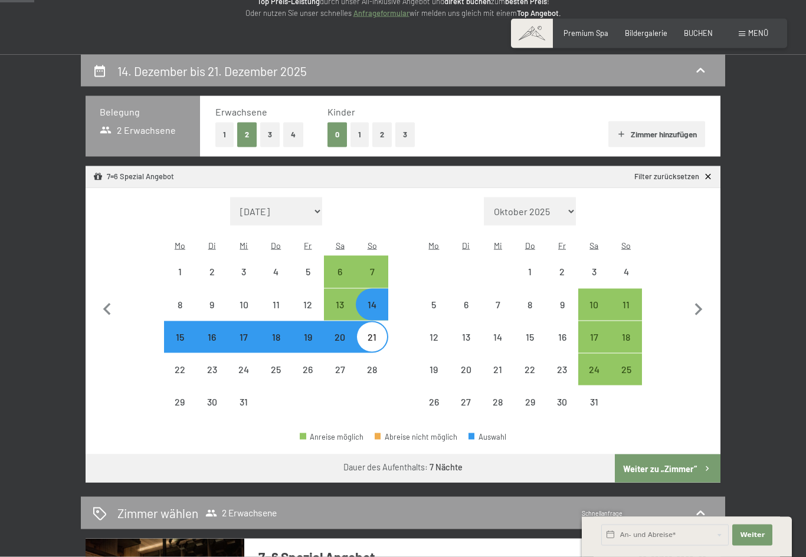
scroll to position [0, 0]
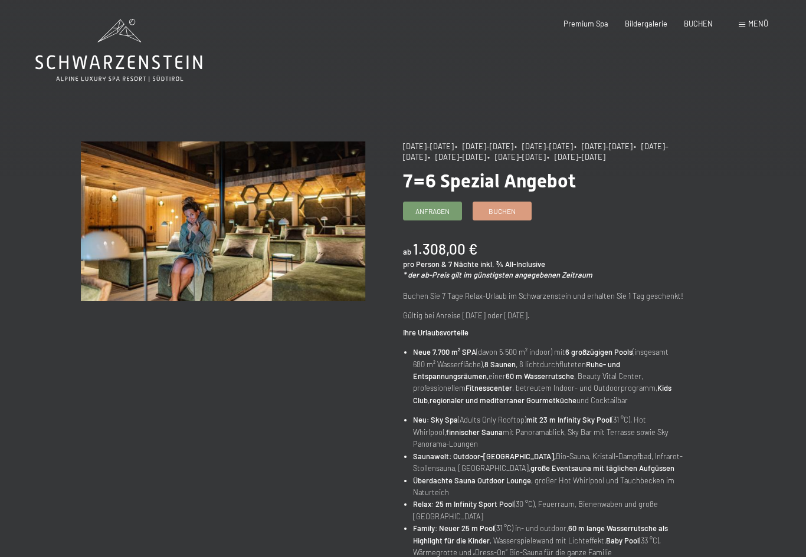
click at [750, 25] on span "Menü" at bounding box center [758, 23] width 20 height 9
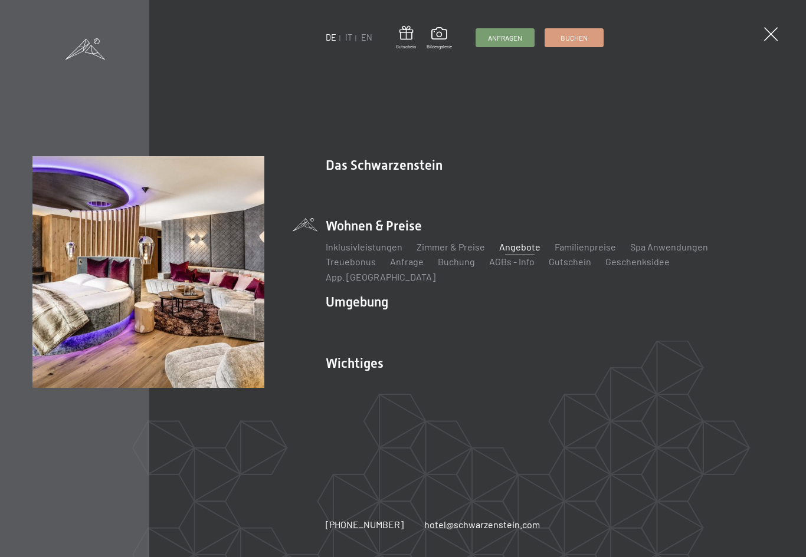
click at [522, 252] on link "Angebote" at bounding box center [519, 246] width 41 height 11
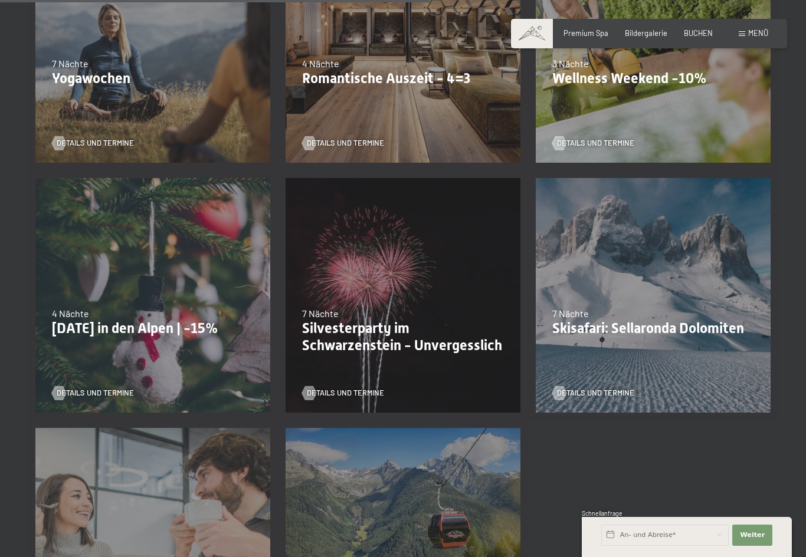
scroll to position [869, 0]
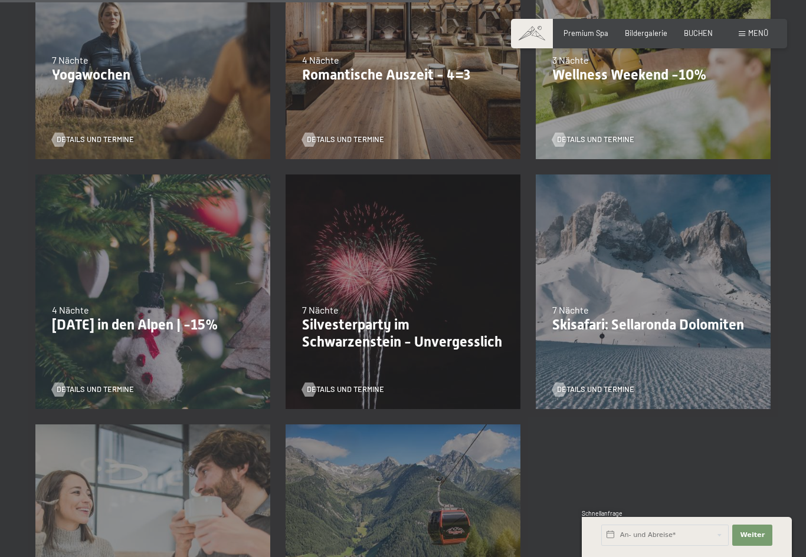
click at [452, 257] on div "[DATE]–[DATE] 7 Nächte Silvesterparty im Schwarzenstein - Unvergesslich Details…" at bounding box center [403, 292] width 250 height 250
click at [356, 388] on span "Details und Termine" at bounding box center [345, 390] width 77 height 11
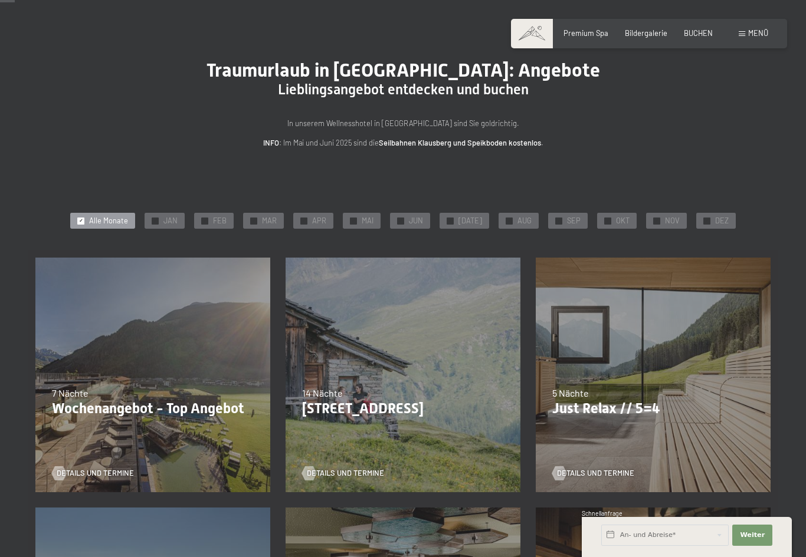
scroll to position [61, 0]
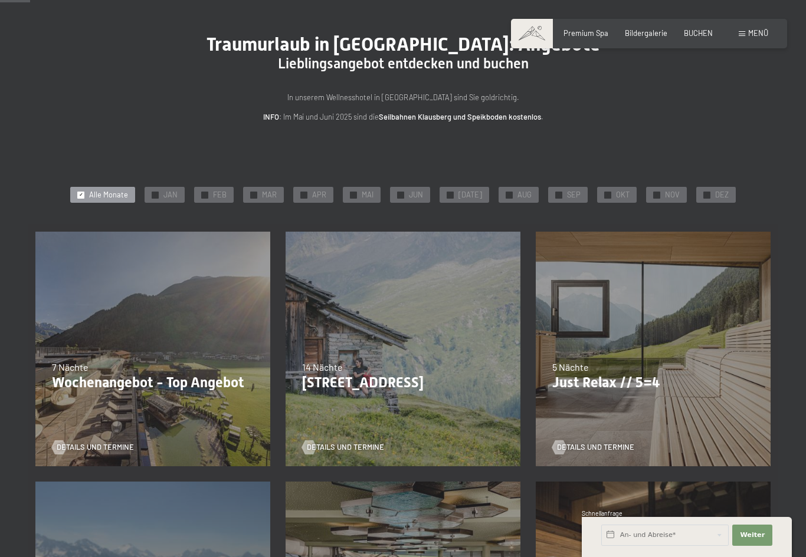
click at [727, 187] on div "✓ DEZ" at bounding box center [716, 195] width 40 height 17
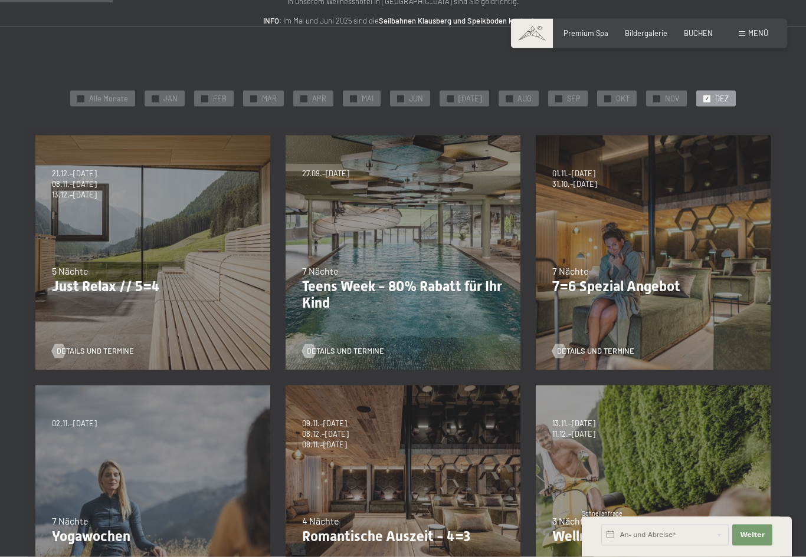
scroll to position [159, 0]
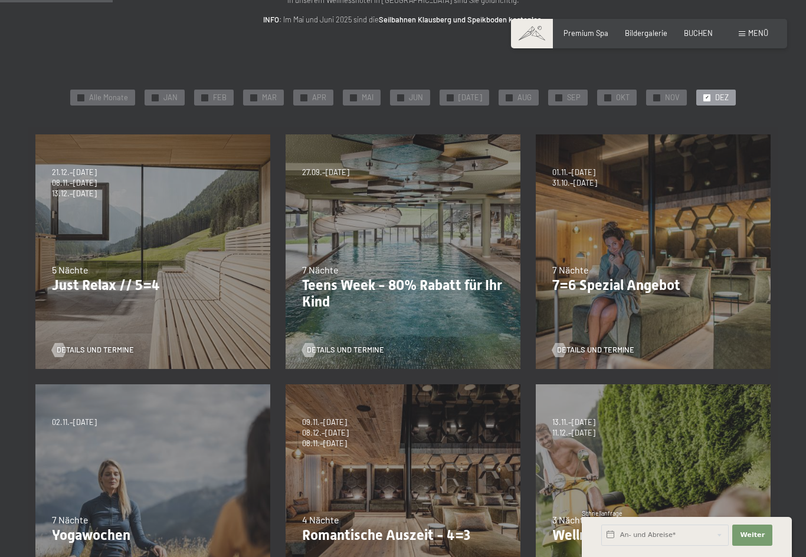
click at [111, 362] on div "07.09.–[DATE] 21.12.–[DATE] 11.01.–[DATE] 08.03.–[DATE] 08.11.–[DATE] 13.12.–[D…" at bounding box center [153, 252] width 250 height 250
click at [119, 351] on span "Details und Termine" at bounding box center [95, 350] width 77 height 11
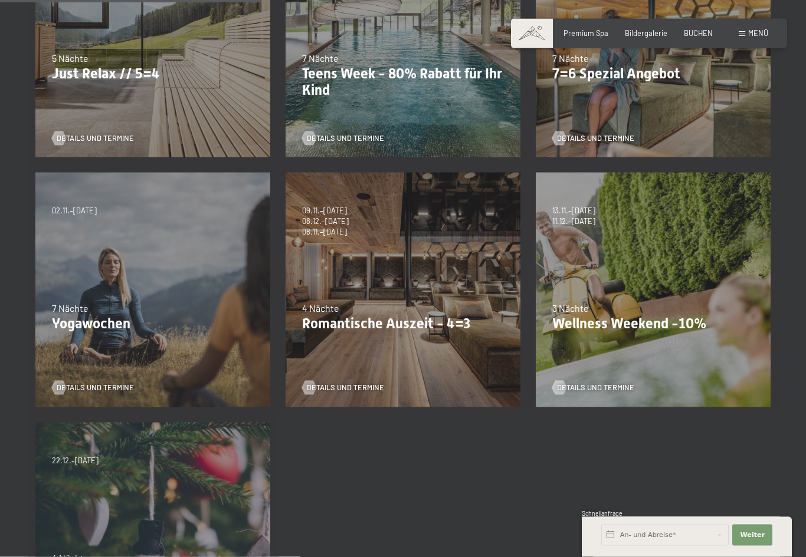
scroll to position [362, 0]
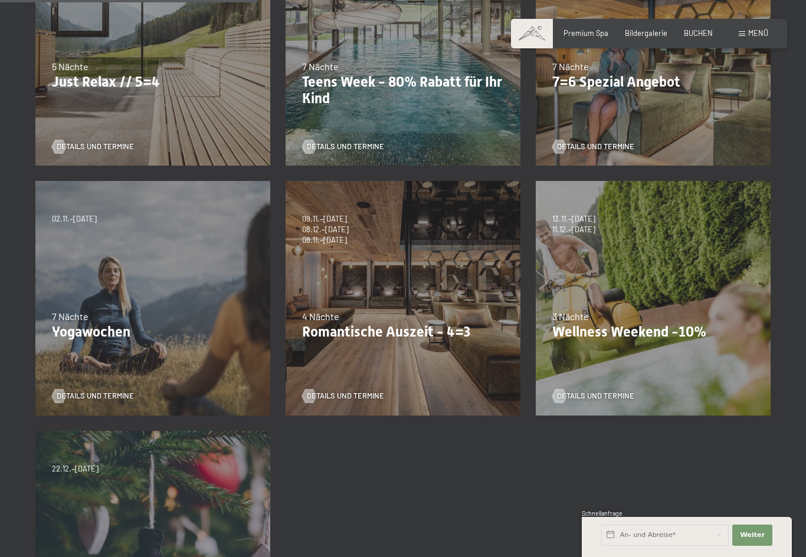
click at [610, 396] on span "Details und Termine" at bounding box center [595, 396] width 77 height 11
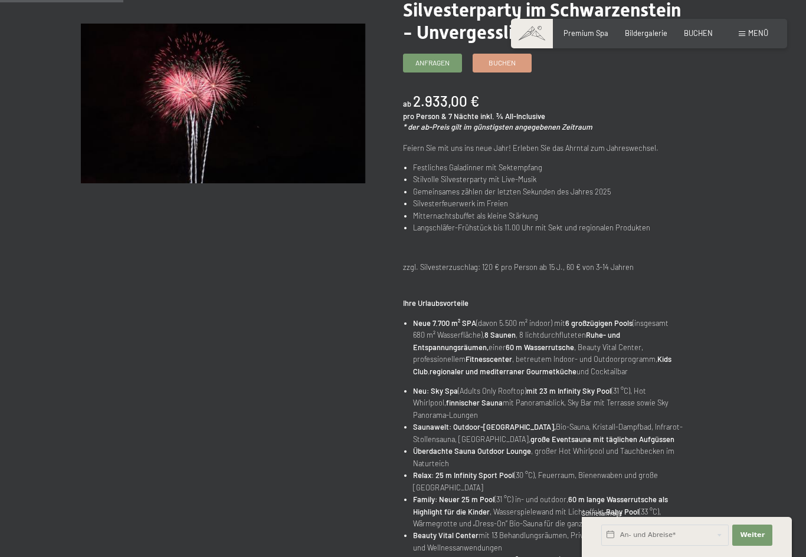
scroll to position [162, 0]
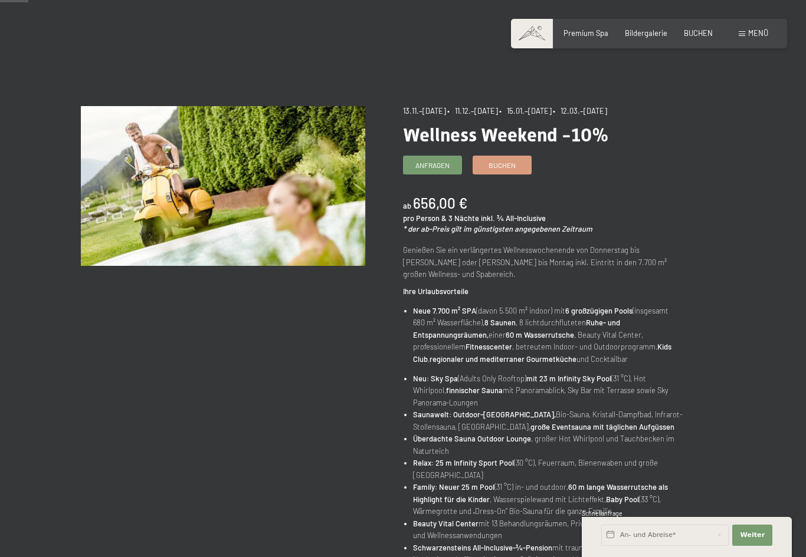
scroll to position [35, 0]
click at [518, 168] on link "Buchen" at bounding box center [502, 166] width 58 height 18
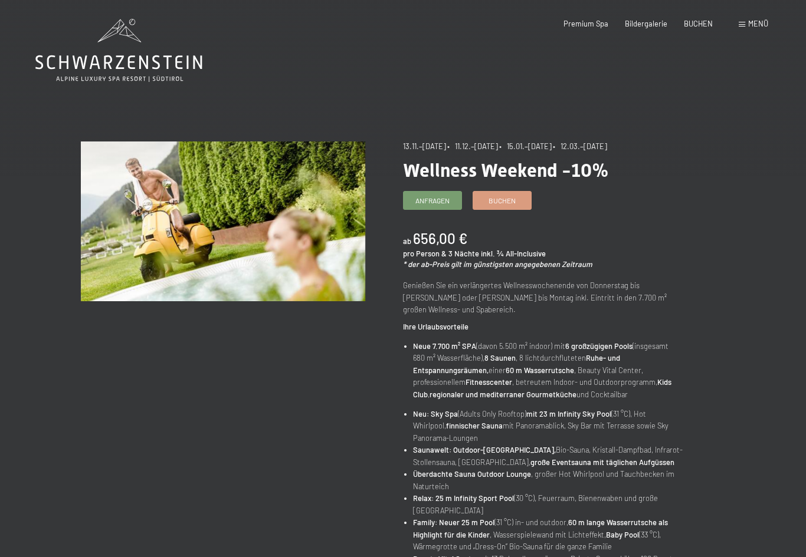
click at [518, 197] on link "Buchen" at bounding box center [502, 201] width 58 height 18
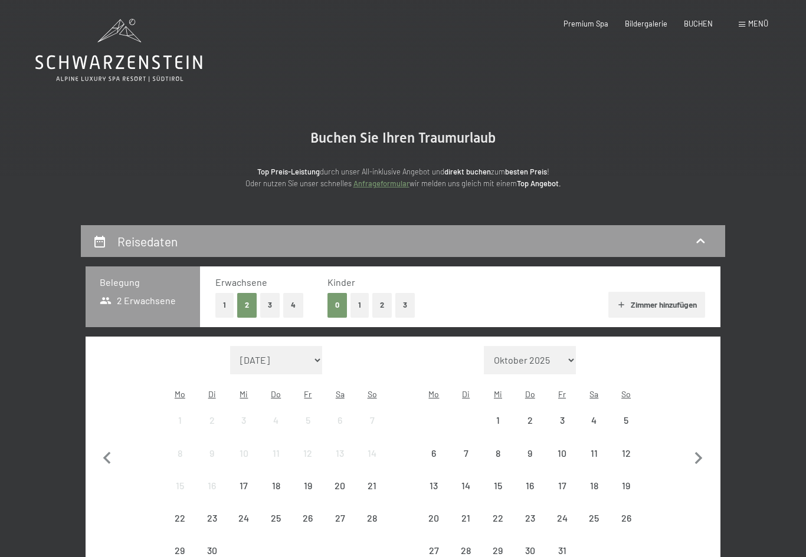
select select "2025-11-01"
select select "2025-12-01"
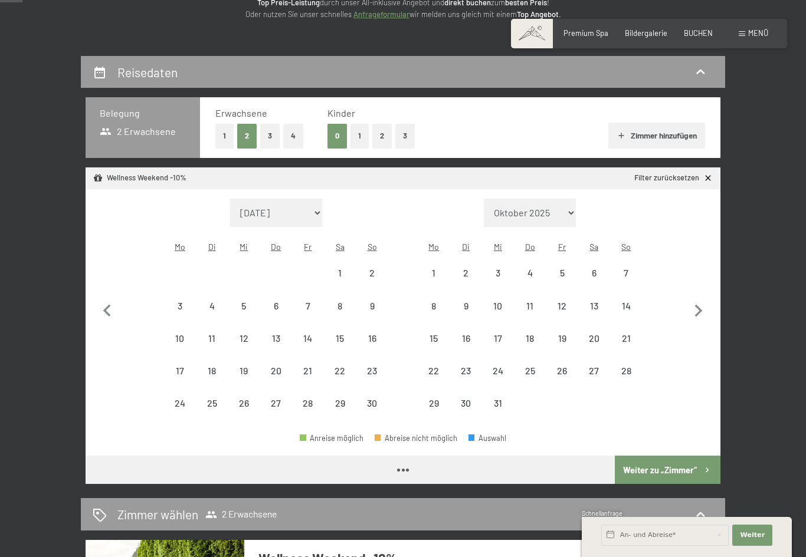
select select "2025-11-01"
select select "2025-12-01"
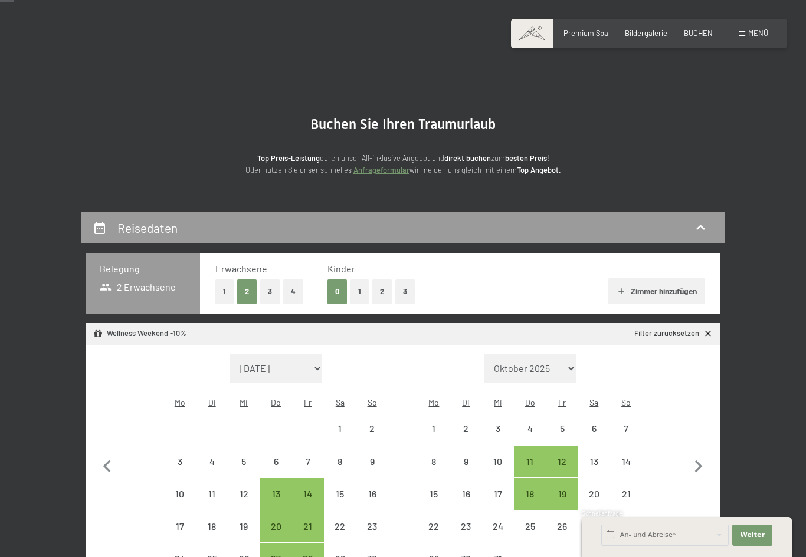
scroll to position [21, 0]
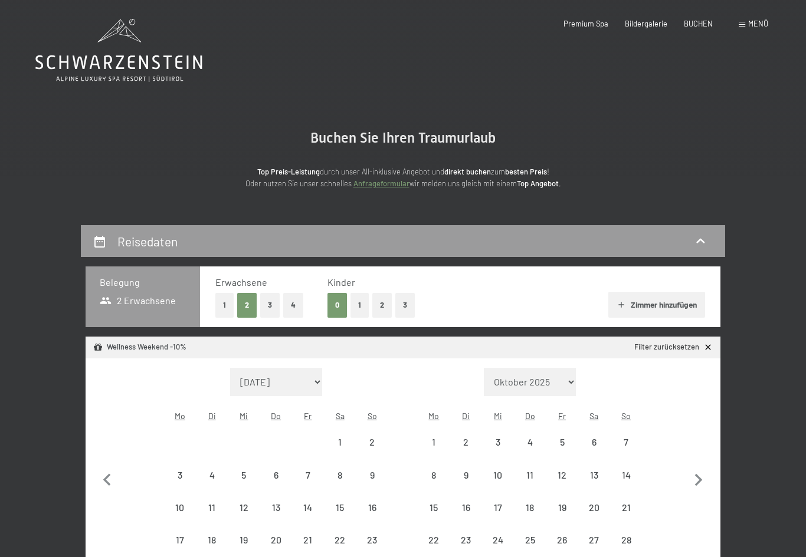
select select "2025-11-01"
select select "2025-12-01"
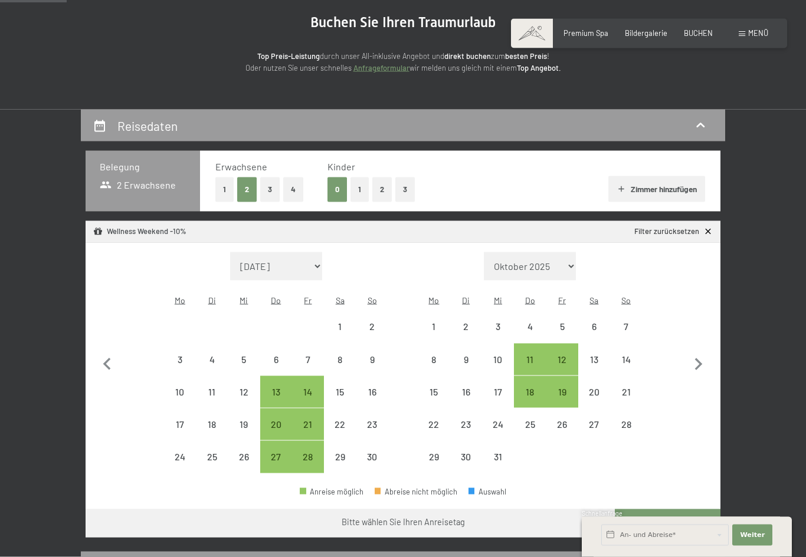
scroll to position [124, 0]
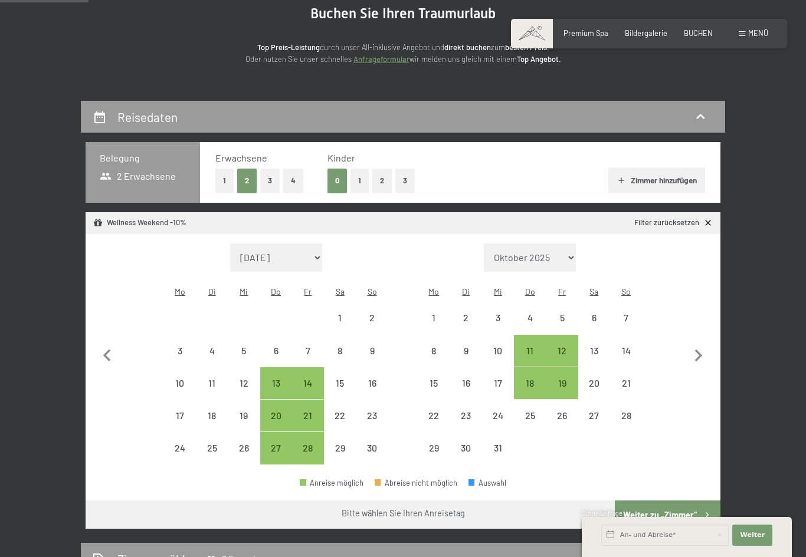
click at [522, 379] on div "18" at bounding box center [529, 393] width 29 height 29
select select "2025-11-01"
select select "2025-12-01"
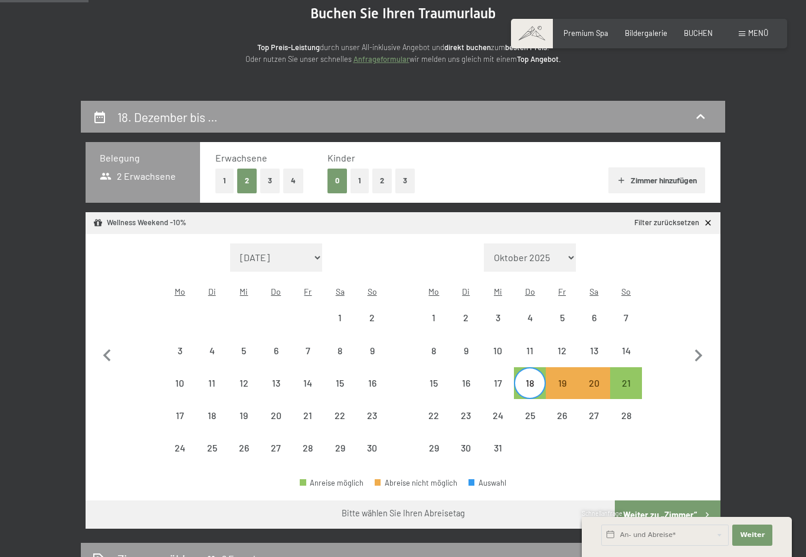
click at [627, 379] on div "21" at bounding box center [625, 393] width 29 height 29
select select "[DATE]"
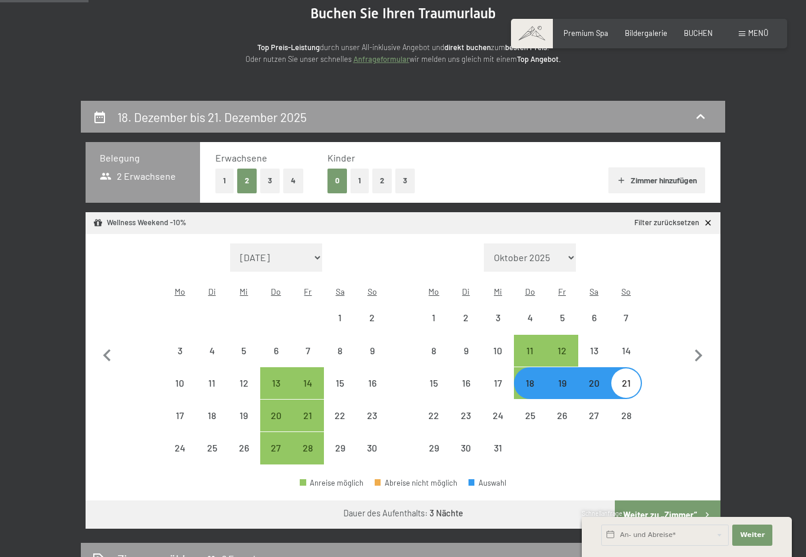
select select "[DATE]"
click at [685, 501] on button "Weiter zu „Zimmer“" at bounding box center [668, 515] width 106 height 28
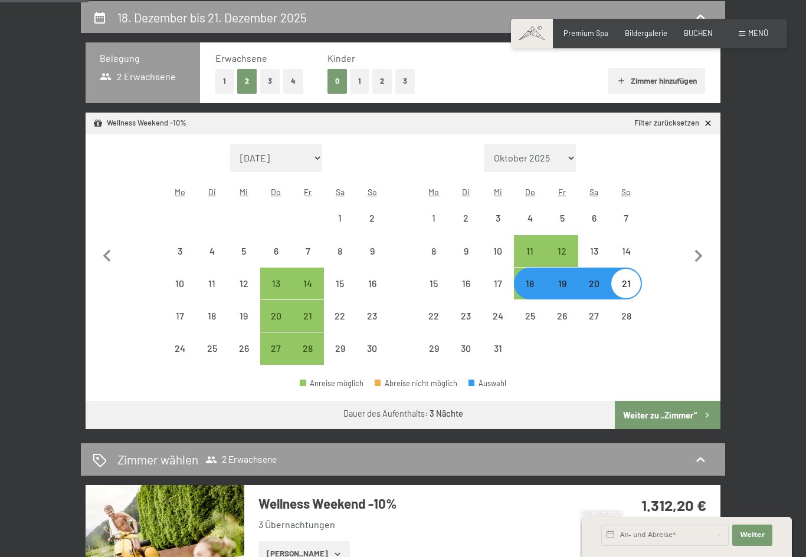
select select "[DATE]"
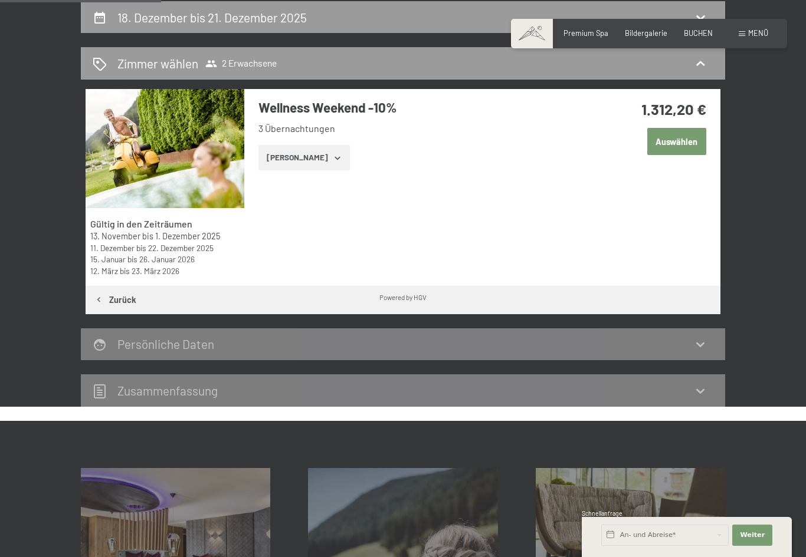
click at [333, 159] on icon "button" at bounding box center [337, 157] width 9 height 9
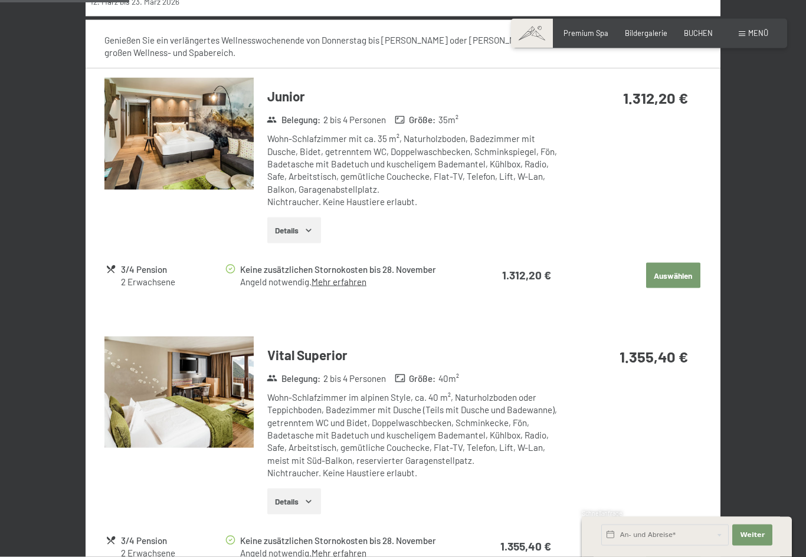
scroll to position [444, 0]
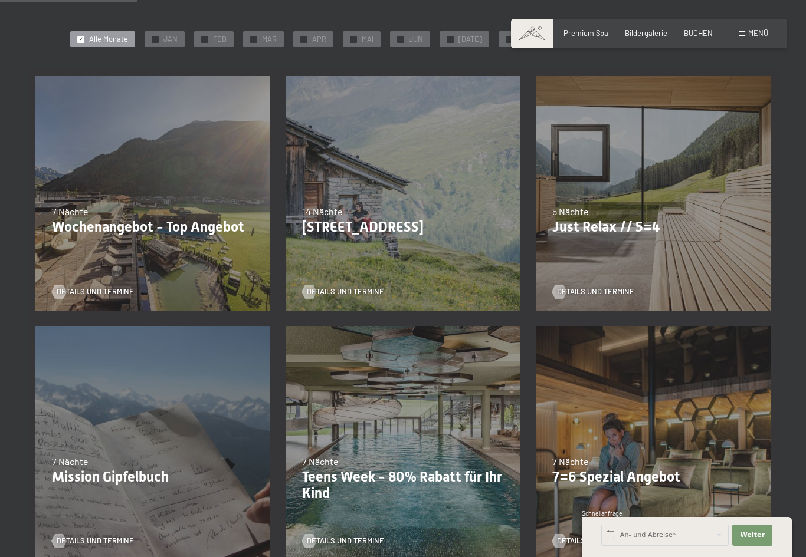
scroll to position [212, 0]
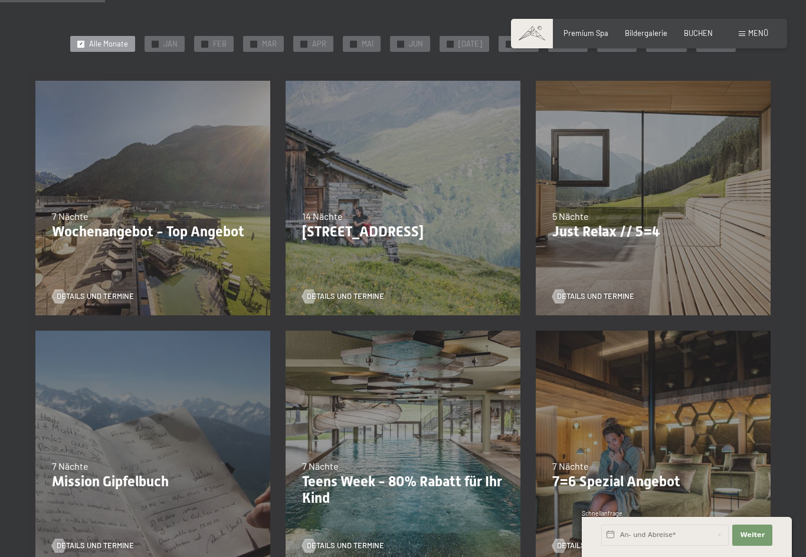
click at [111, 286] on div "Details und Termine" at bounding box center [149, 289] width 195 height 25
click at [193, 233] on p "Wochenangebot - Top Angebot" at bounding box center [153, 232] width 202 height 17
click at [107, 295] on span "Details und Termine" at bounding box center [95, 296] width 77 height 11
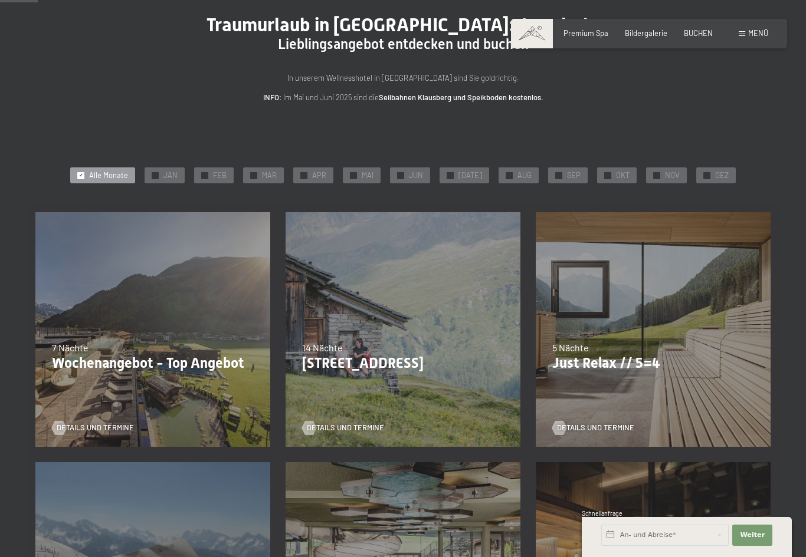
scroll to position [76, 0]
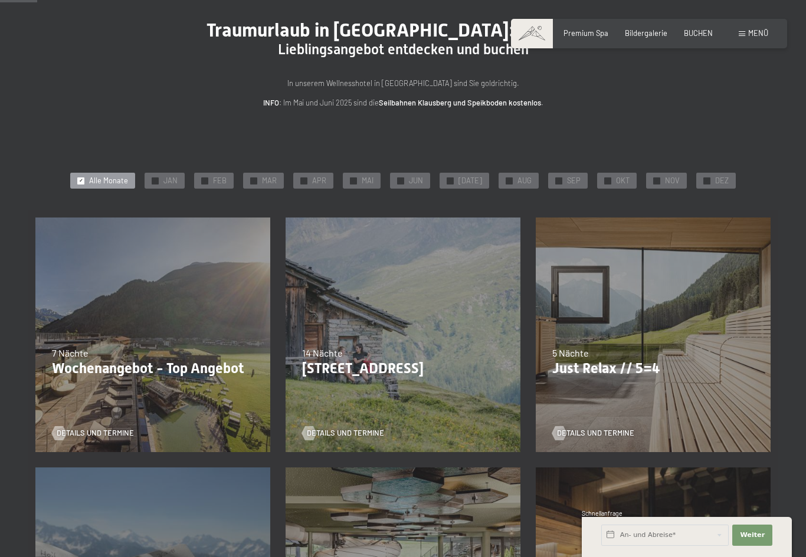
click at [708, 173] on div "✓ DEZ" at bounding box center [716, 181] width 40 height 17
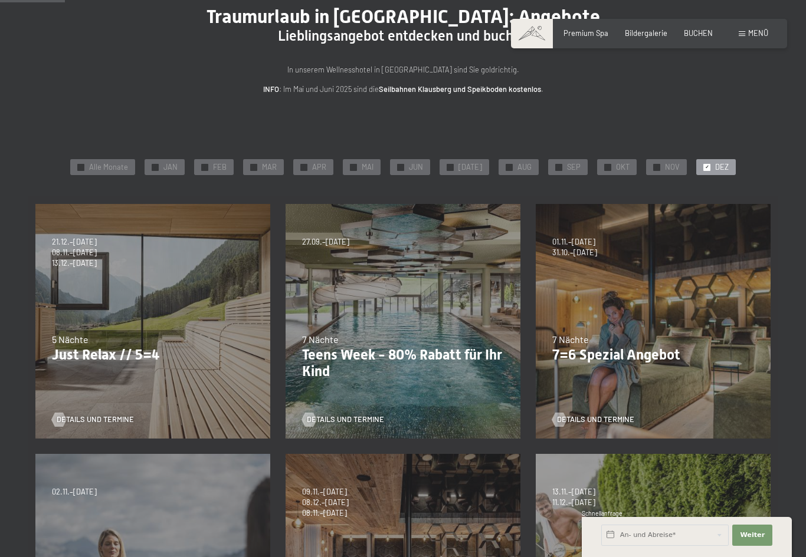
scroll to position [91, 0]
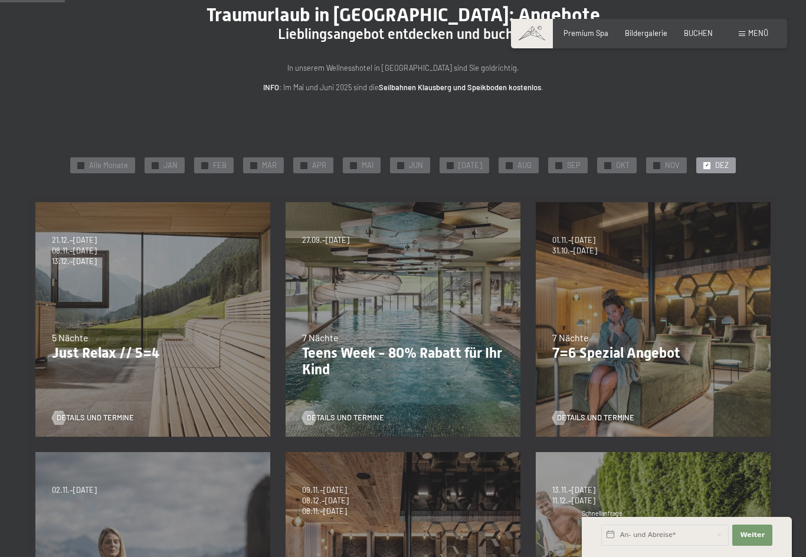
click at [88, 338] on div "5 Nächte" at bounding box center [153, 338] width 202 height 13
click at [83, 415] on span "Details und Termine" at bounding box center [95, 418] width 77 height 11
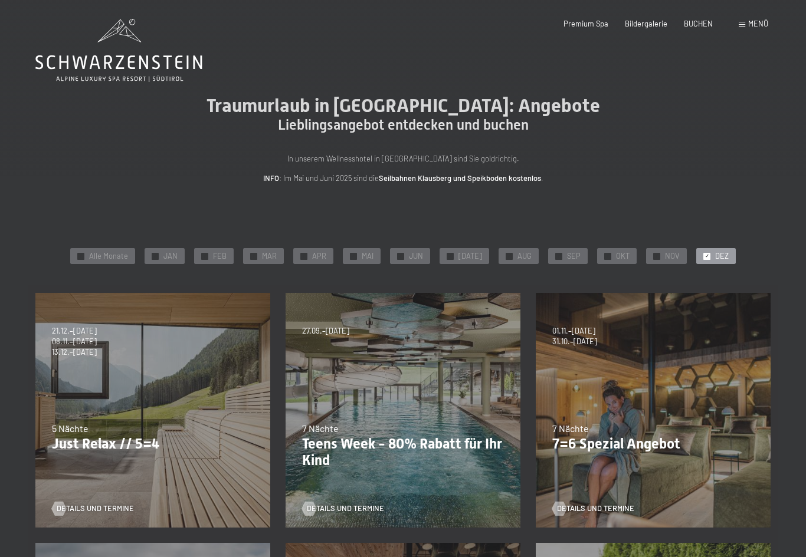
click at [595, 510] on span "Details und Termine" at bounding box center [595, 509] width 77 height 11
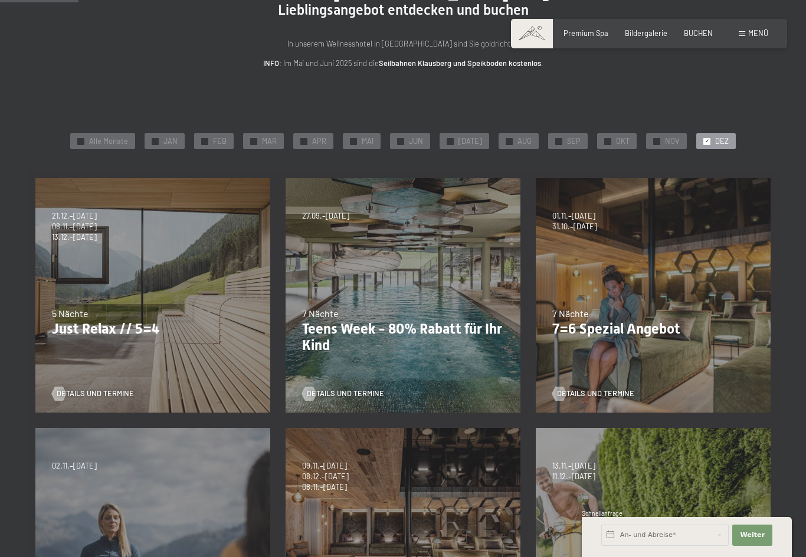
scroll to position [120, 0]
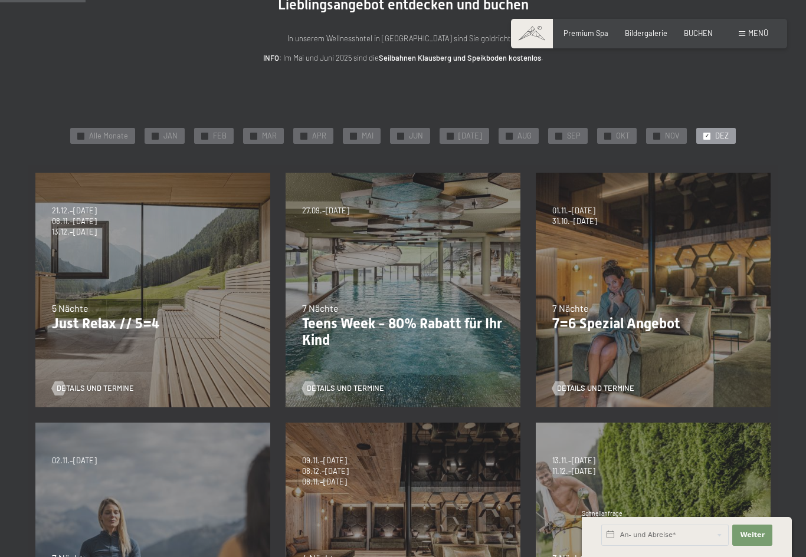
click at [76, 383] on span "Details und Termine" at bounding box center [95, 388] width 77 height 11
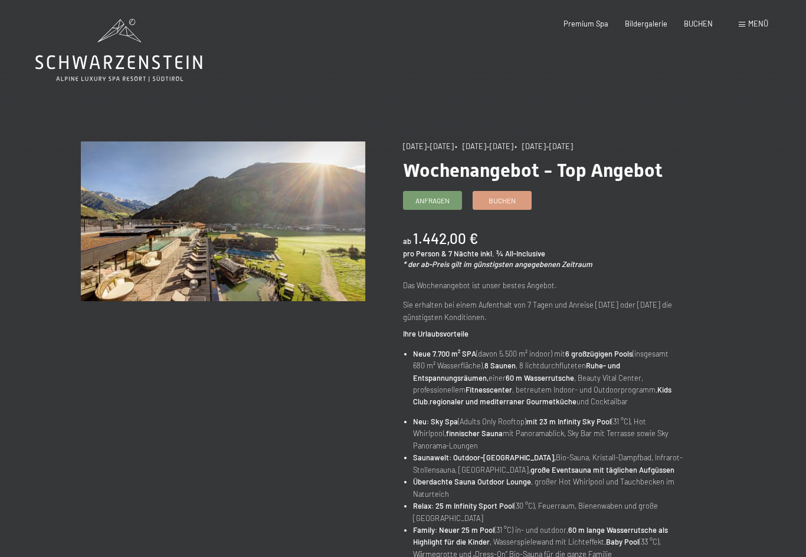
click at [461, 380] on li "Neue 7.700 m² SPA (davon 5.500 m² indoor) mit 6 großzügigen Pools (insgesamt 68…" at bounding box center [550, 378] width 274 height 60
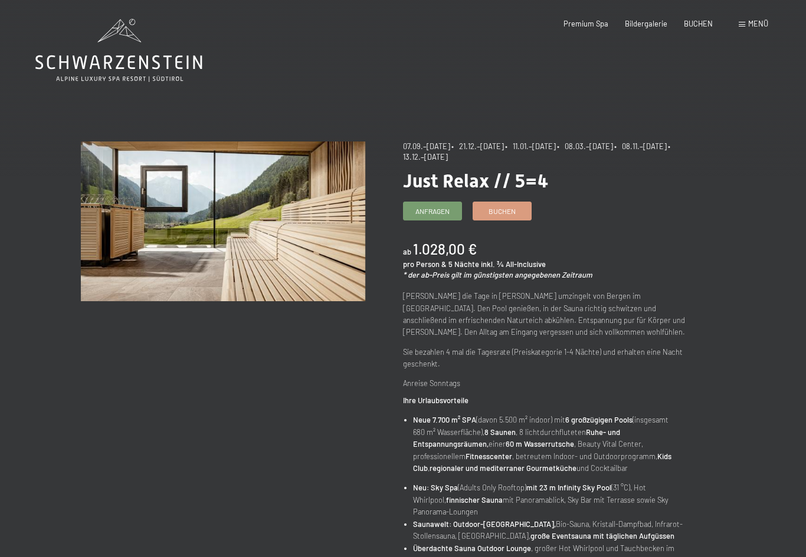
click at [495, 211] on span "Buchen" at bounding box center [501, 211] width 27 height 10
click at [500, 202] on link "Buchen" at bounding box center [502, 211] width 58 height 18
click at [498, 209] on span "Buchen" at bounding box center [501, 211] width 27 height 10
click at [503, 202] on link "Buchen" at bounding box center [502, 211] width 58 height 18
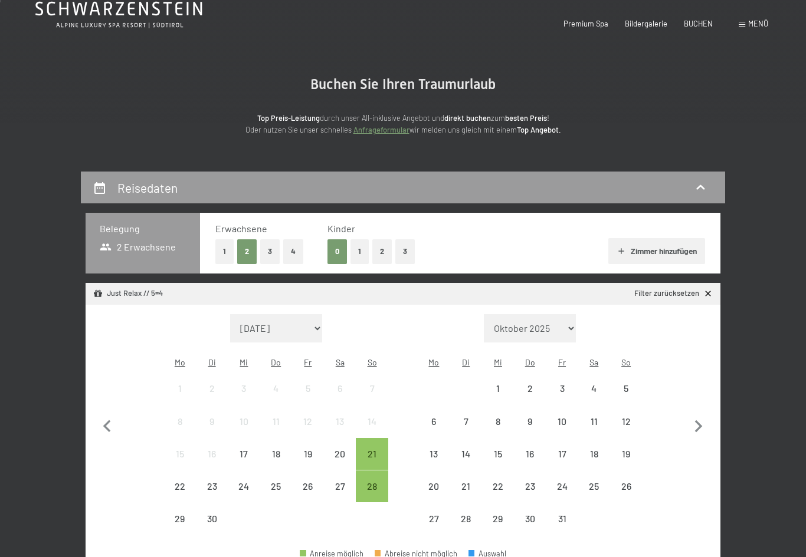
scroll to position [52, 0]
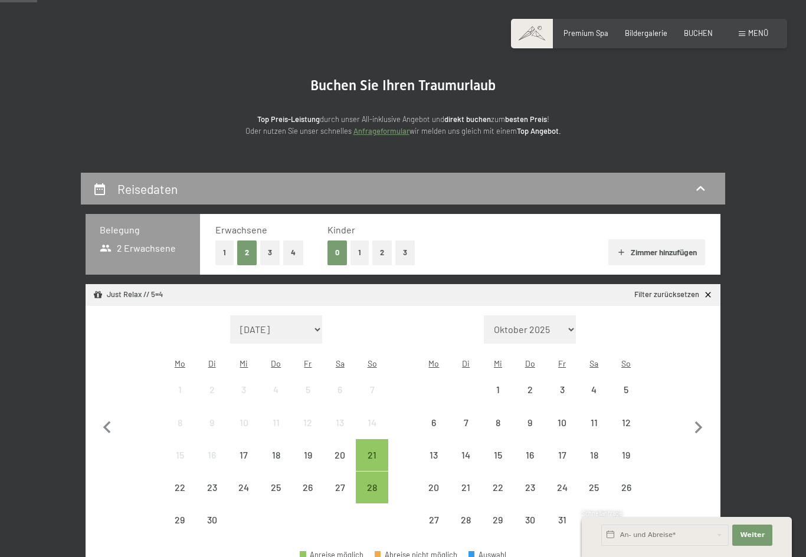
click at [688, 418] on icon "button" at bounding box center [698, 428] width 25 height 25
select select "[DATE]"
click at [697, 422] on icon "button" at bounding box center [698, 428] width 25 height 25
select select "[DATE]"
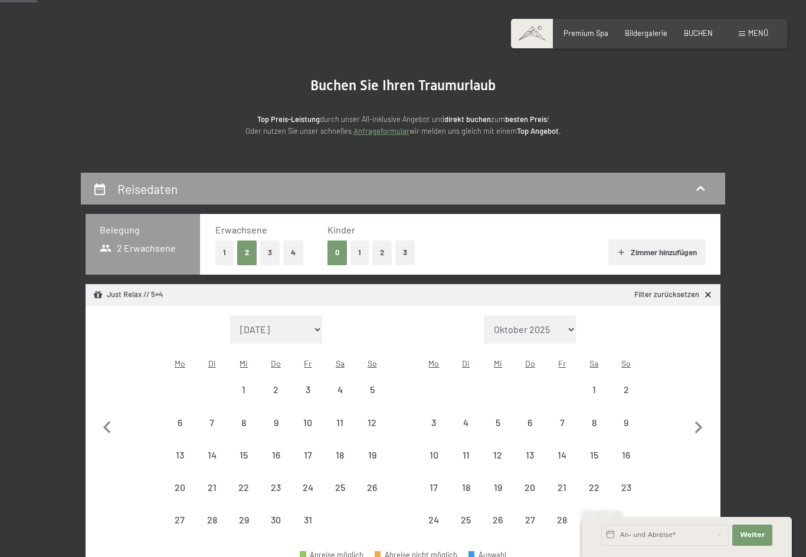
select select "[DATE]"
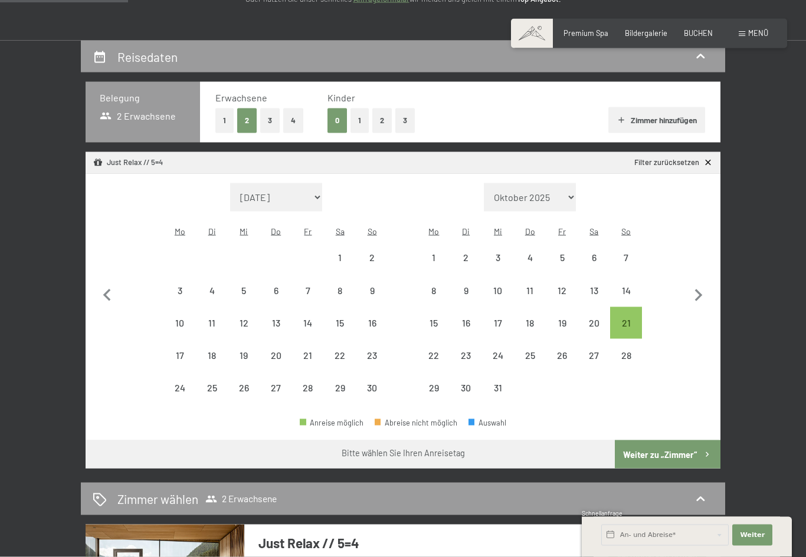
scroll to position [185, 0]
click at [528, 318] on div "18" at bounding box center [529, 332] width 29 height 29
select select "[DATE]"
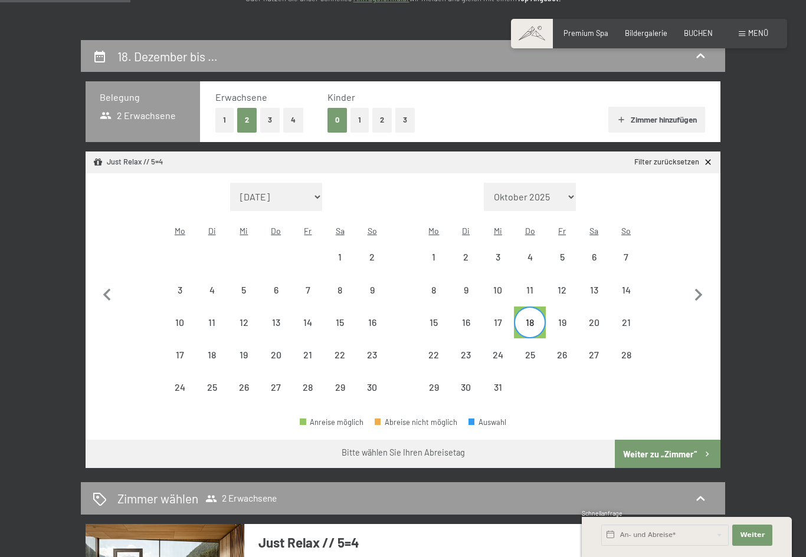
click at [429, 350] on div "22" at bounding box center [433, 364] width 29 height 29
select select "[DATE]"
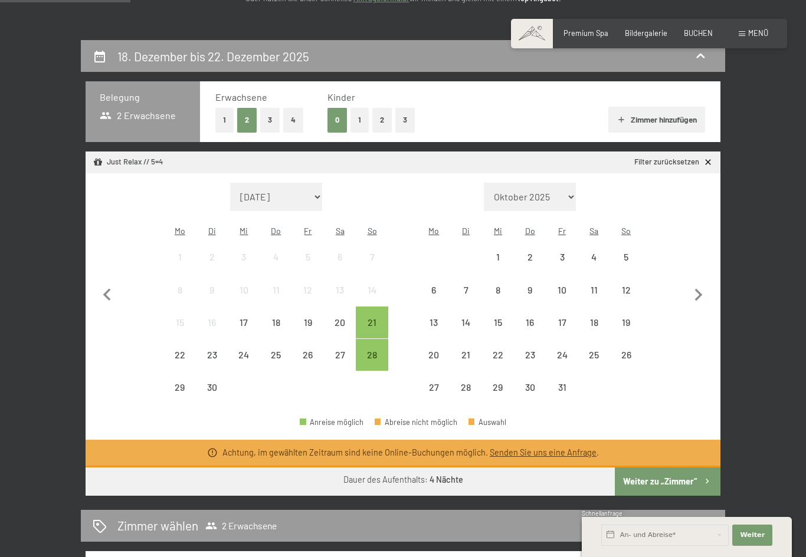
click at [706, 290] on icon "button" at bounding box center [698, 295] width 25 height 25
select select "[DATE]"
click at [699, 289] on icon "button" at bounding box center [699, 295] width 8 height 12
select select "[DATE]"
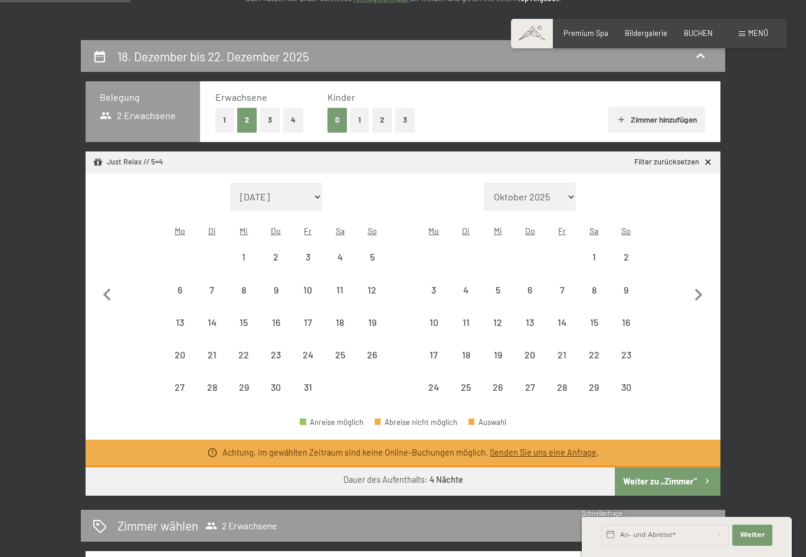
select select "[DATE]"
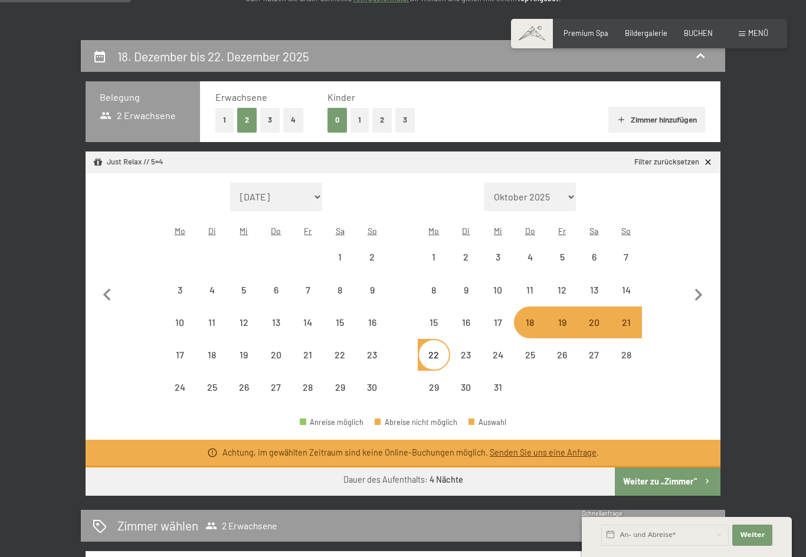
click at [531, 318] on div "18" at bounding box center [529, 332] width 29 height 29
select select "[DATE]"
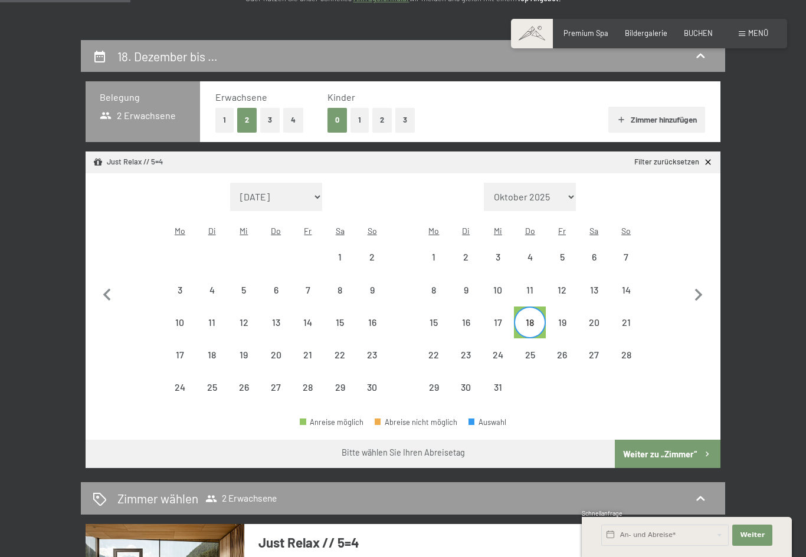
click at [440, 350] on div "22" at bounding box center [433, 364] width 29 height 29
select select "[DATE]"
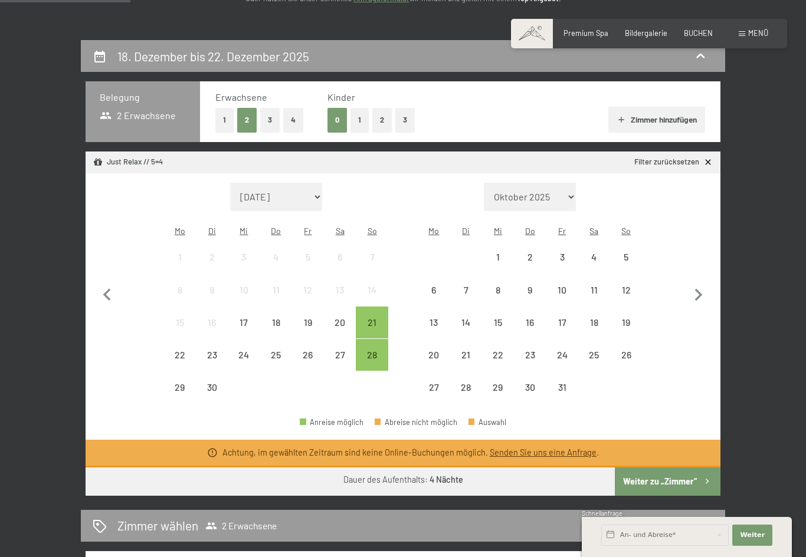
click at [567, 318] on div "17" at bounding box center [561, 332] width 29 height 29
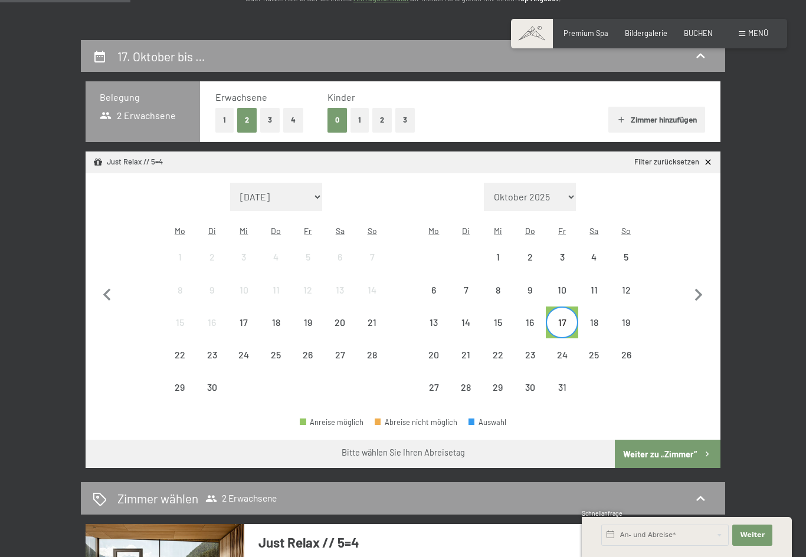
click at [471, 340] on div "21" at bounding box center [465, 354] width 29 height 29
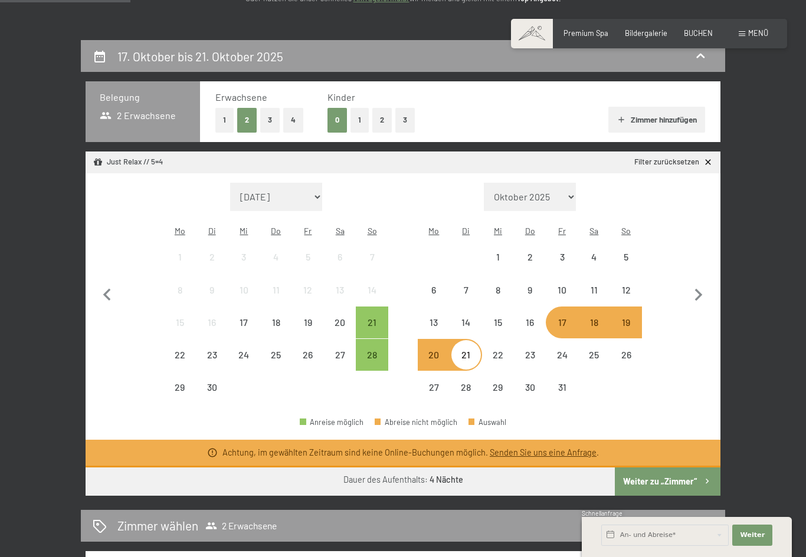
click at [562, 318] on div "17" at bounding box center [561, 332] width 29 height 29
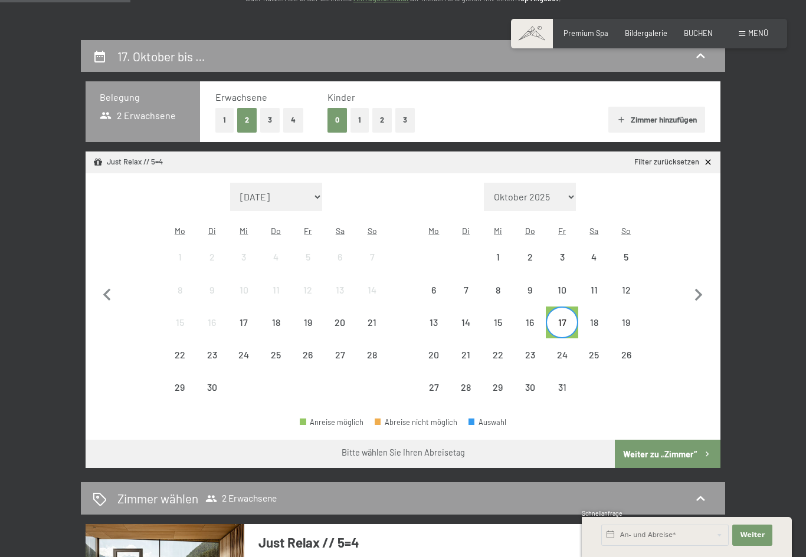
click at [433, 350] on div "20" at bounding box center [433, 364] width 29 height 29
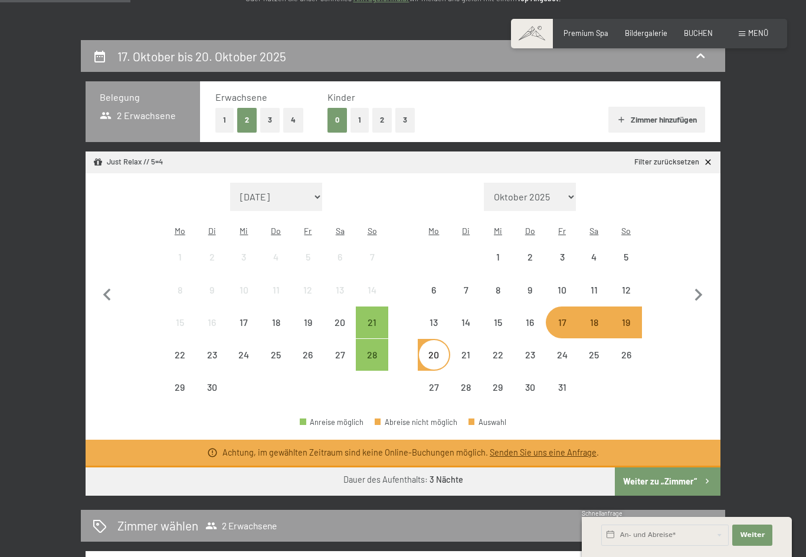
click at [700, 293] on icon "button" at bounding box center [698, 295] width 25 height 25
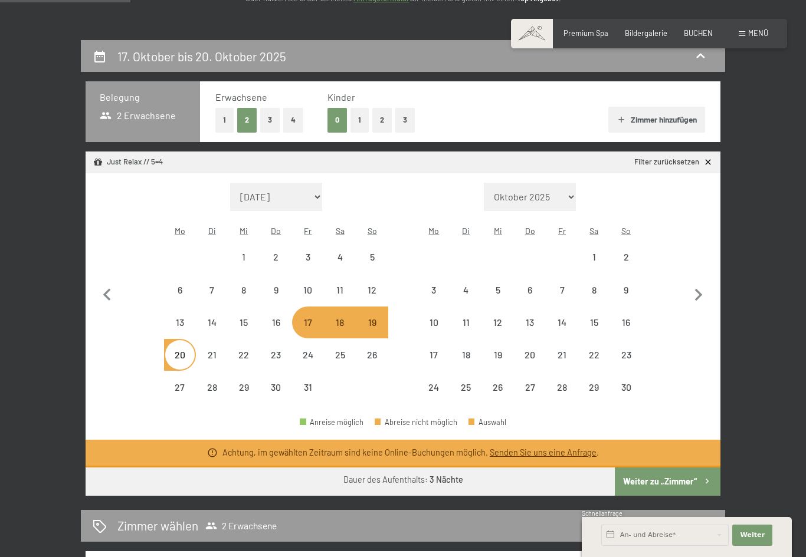
click at [700, 293] on icon "button" at bounding box center [698, 295] width 25 height 25
select select "[DATE]"
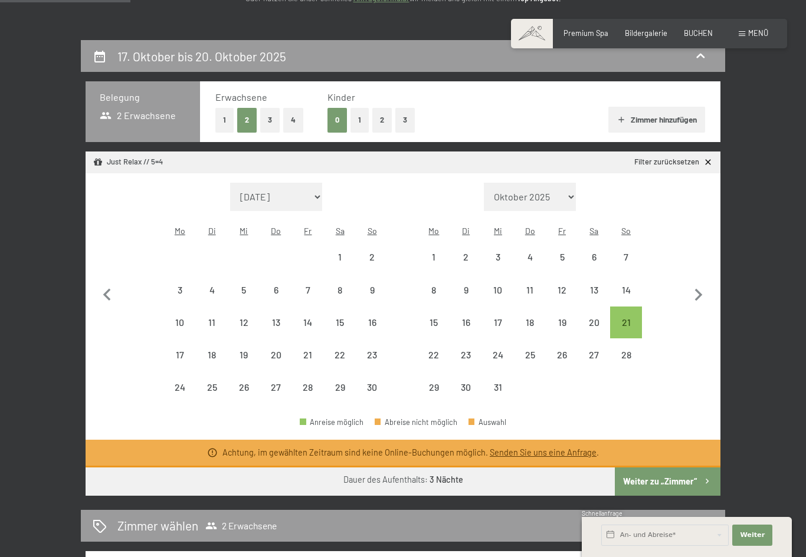
click at [569, 318] on div "19" at bounding box center [561, 332] width 29 height 29
select select "[DATE]"
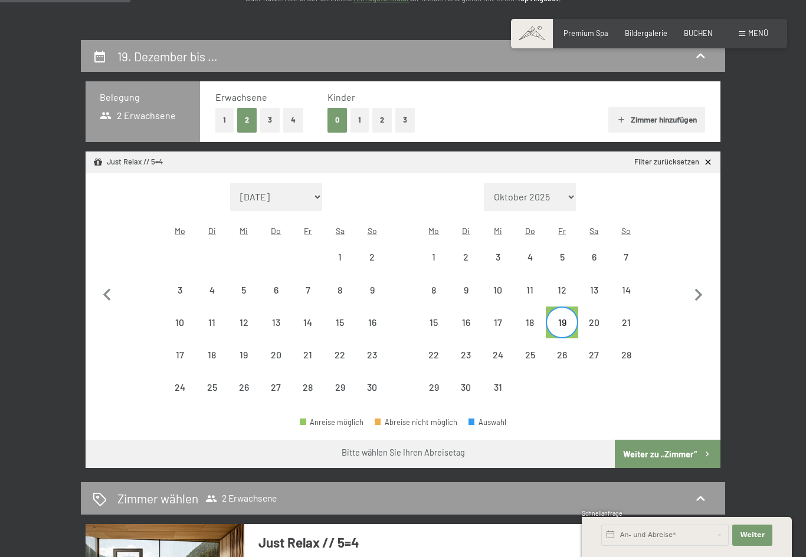
click at [470, 350] on div "23" at bounding box center [465, 364] width 29 height 29
select select "[DATE]"
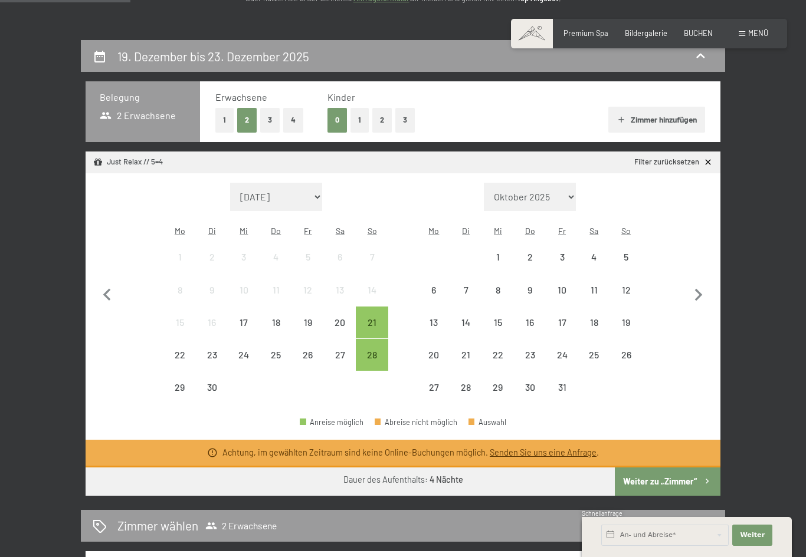
click at [700, 297] on icon "button" at bounding box center [698, 295] width 25 height 25
select select "[DATE]"
click at [699, 297] on icon "button" at bounding box center [698, 295] width 25 height 25
select select "[DATE]"
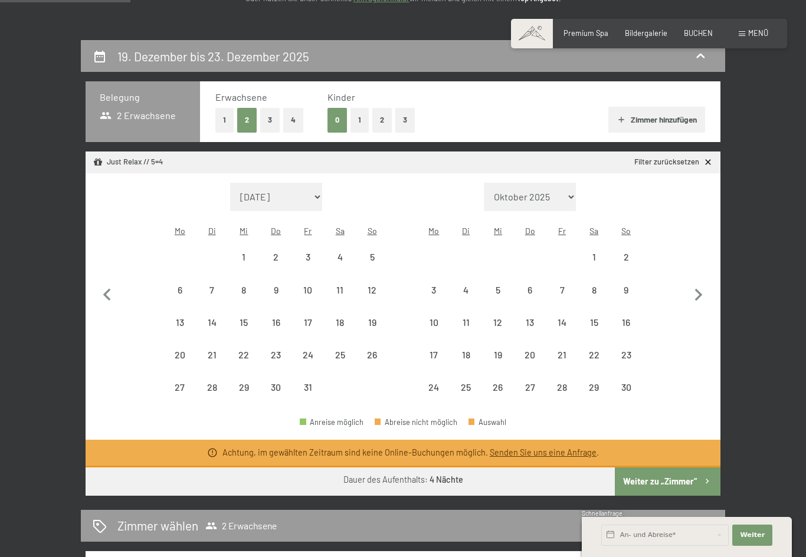
select select "[DATE]"
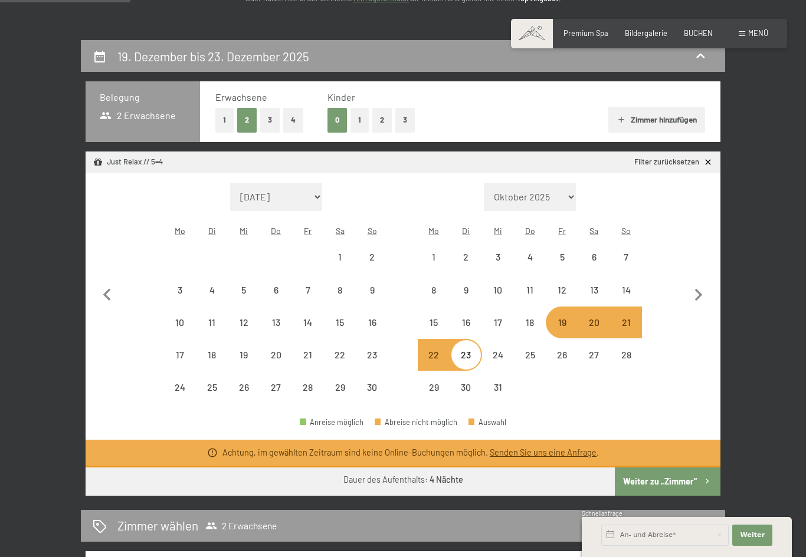
click at [693, 162] on link "Filter zurücksetzen" at bounding box center [673, 162] width 78 height 11
select select "[DATE]"
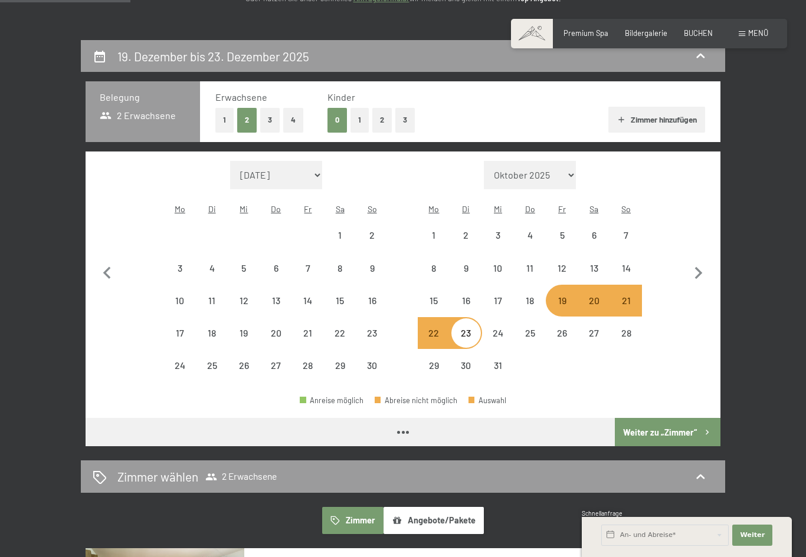
select select "[DATE]"
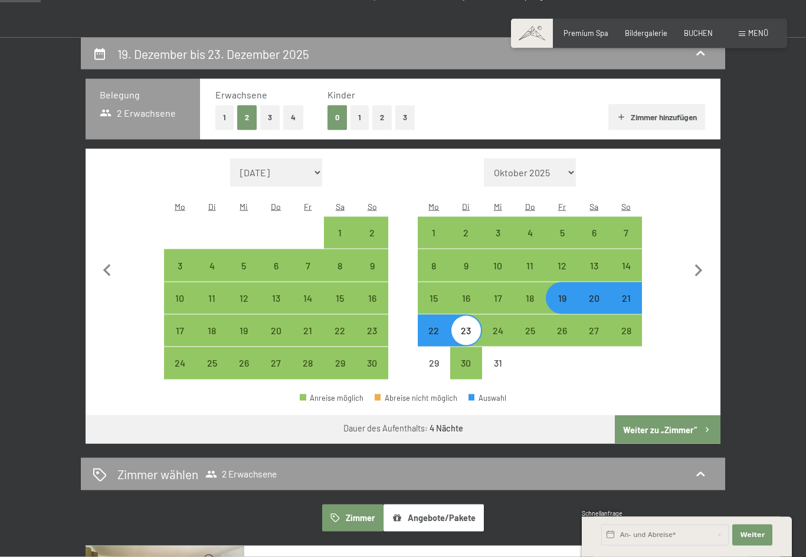
scroll to position [189, 0]
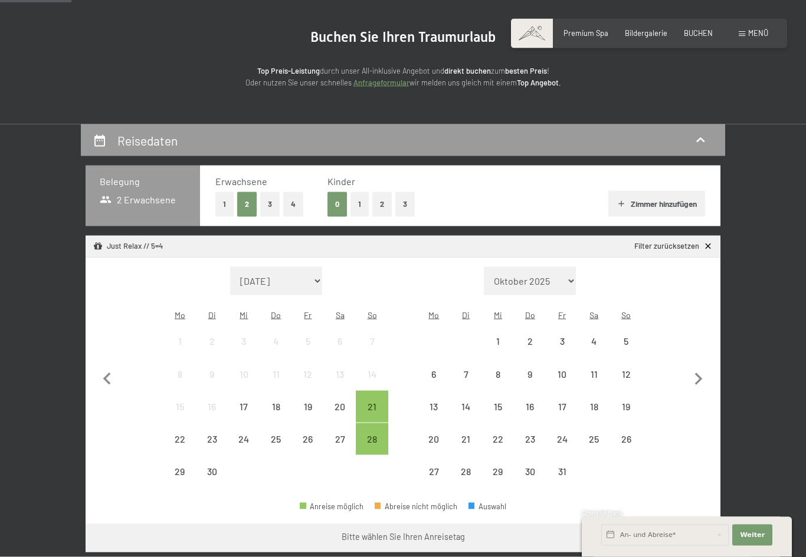
scroll to position [101, 0]
click at [705, 371] on icon "button" at bounding box center [698, 379] width 25 height 25
select select "[DATE]"
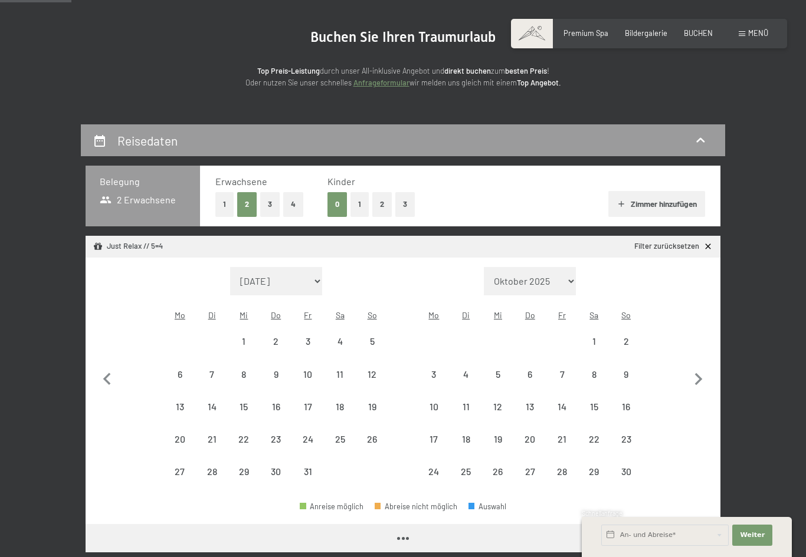
select select "[DATE]"
click at [699, 376] on icon "button" at bounding box center [698, 379] width 25 height 25
select select "[DATE]"
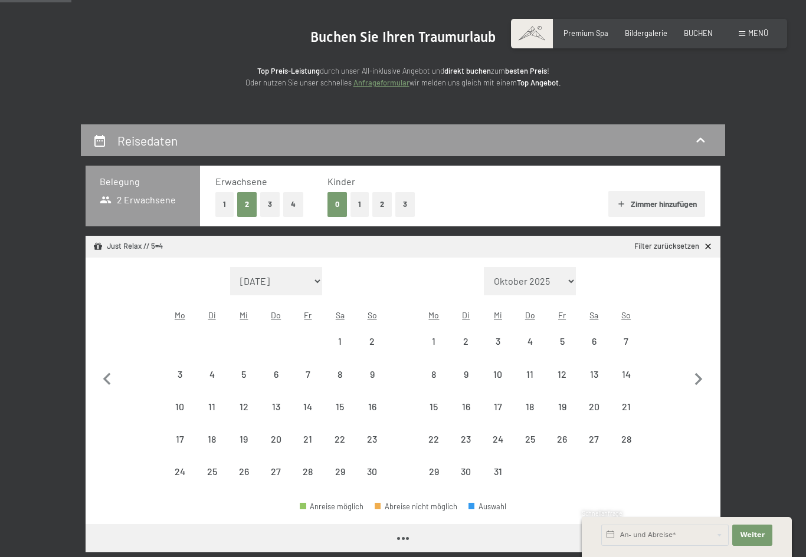
select select "[DATE]"
click at [631, 402] on div "21" at bounding box center [625, 416] width 29 height 29
select select "[DATE]"
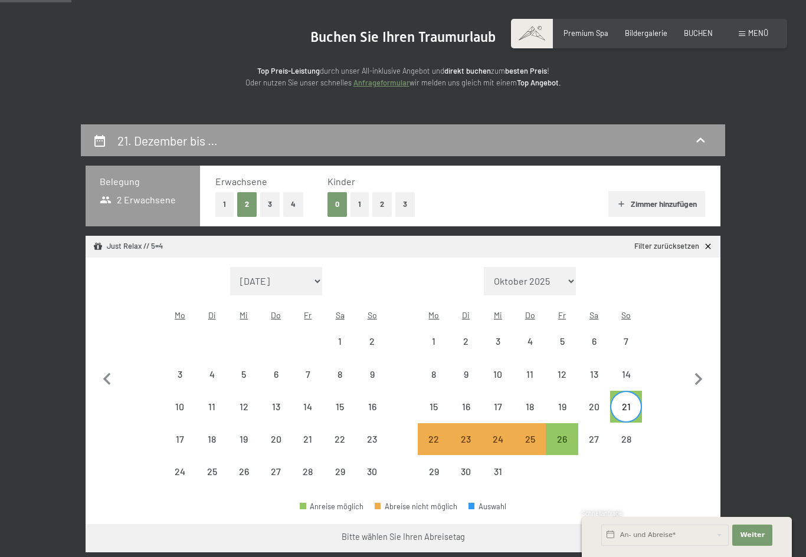
click at [567, 435] on div "26" at bounding box center [561, 449] width 29 height 29
select select "[DATE]"
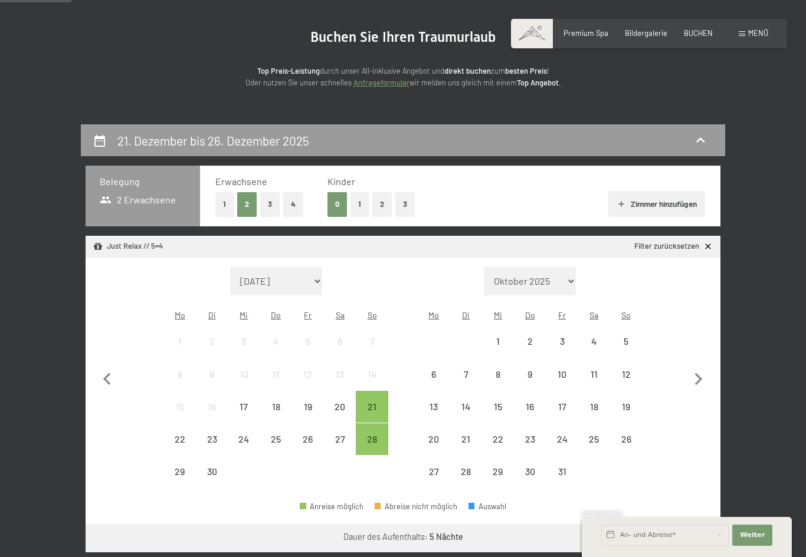
click at [709, 367] on icon "button" at bounding box center [698, 379] width 25 height 25
select select "[DATE]"
click at [704, 369] on icon "button" at bounding box center [698, 379] width 25 height 25
select select "[DATE]"
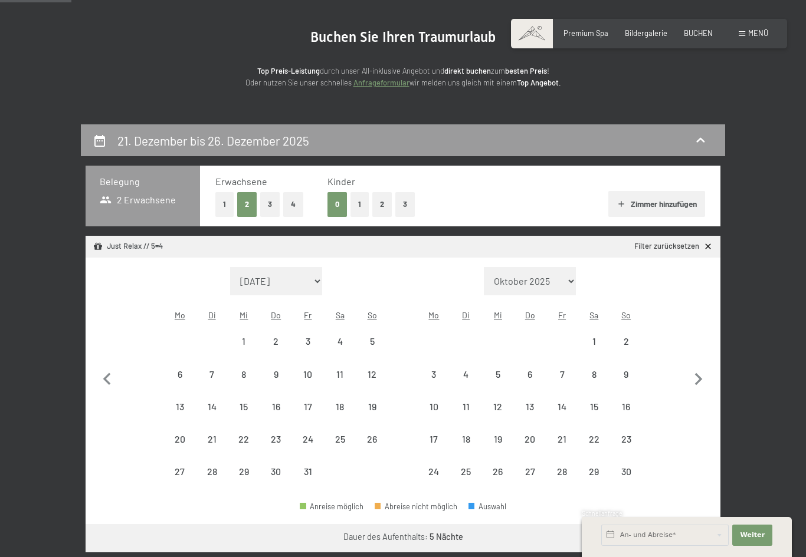
select select "[DATE]"
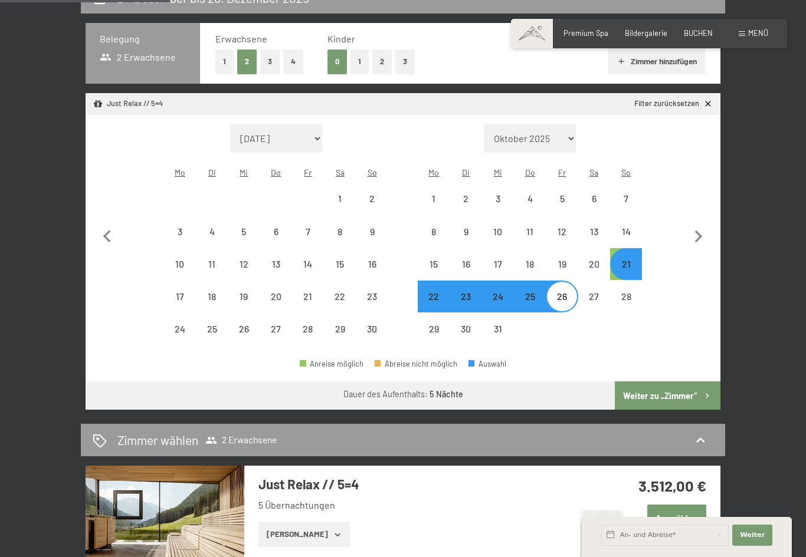
scroll to position [254, 0]
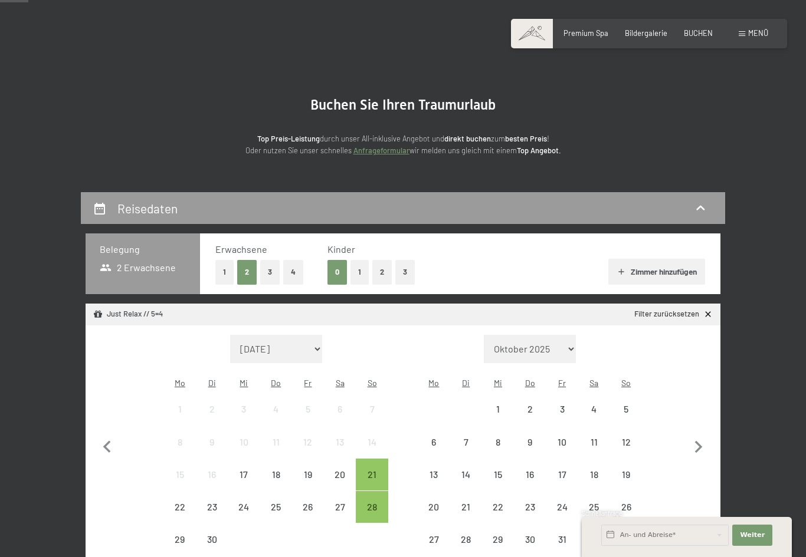
scroll to position [94, 0]
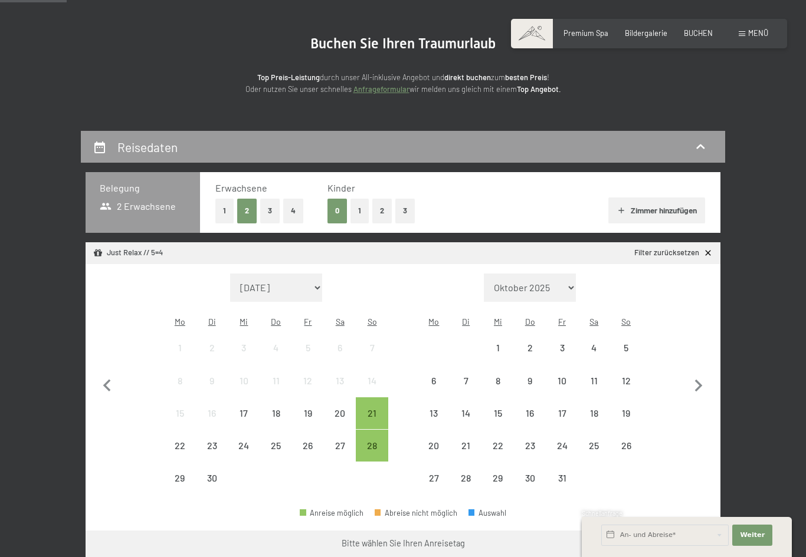
click at [695, 380] on icon "button" at bounding box center [698, 386] width 25 height 25
select select "[DATE]"
select select "2025-11-01"
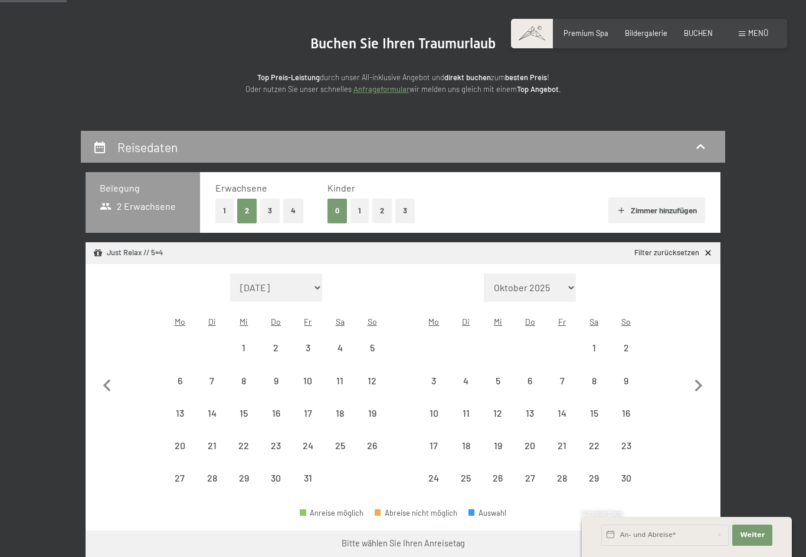
click at [700, 385] on icon "button" at bounding box center [698, 386] width 25 height 25
select select "[DATE]"
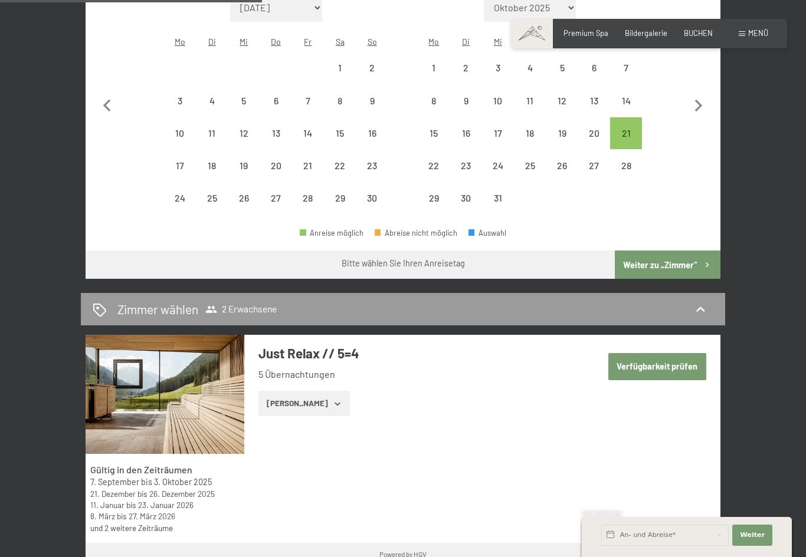
scroll to position [372, 0]
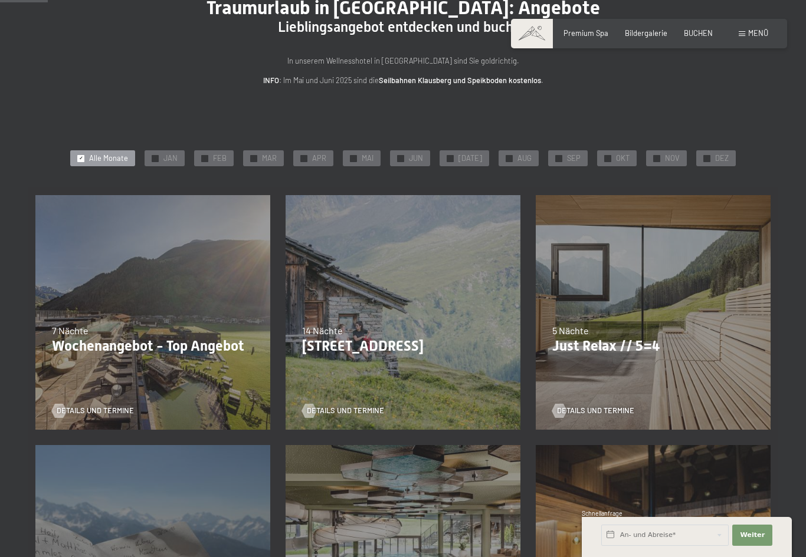
scroll to position [97, 0]
click at [84, 415] on span "Details und Termine" at bounding box center [95, 411] width 77 height 11
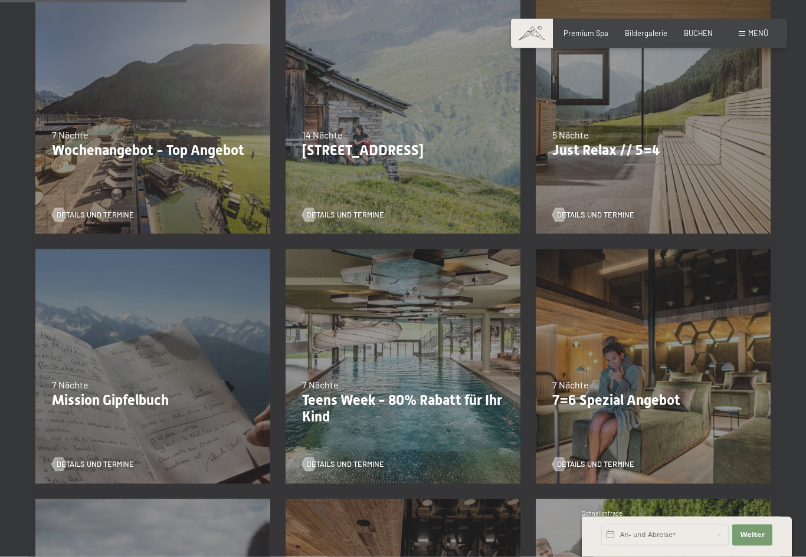
scroll to position [267, 0]
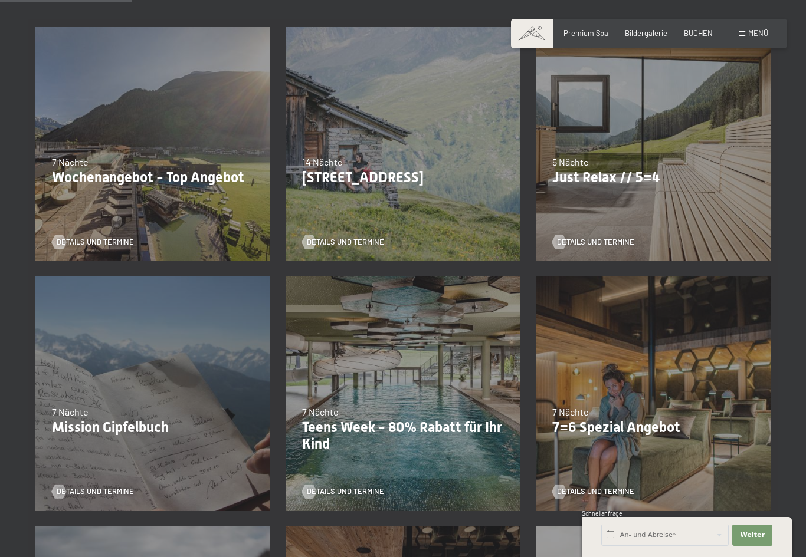
click at [546, 249] on div "07.09.–03.10.2025 21.12.–26.12.2025 11.01.–23.01.2026 08.03.–27.03.2026 08.11.–…" at bounding box center [653, 144] width 250 height 250
click at [567, 242] on link "Details und Termine" at bounding box center [593, 242] width 82 height 11
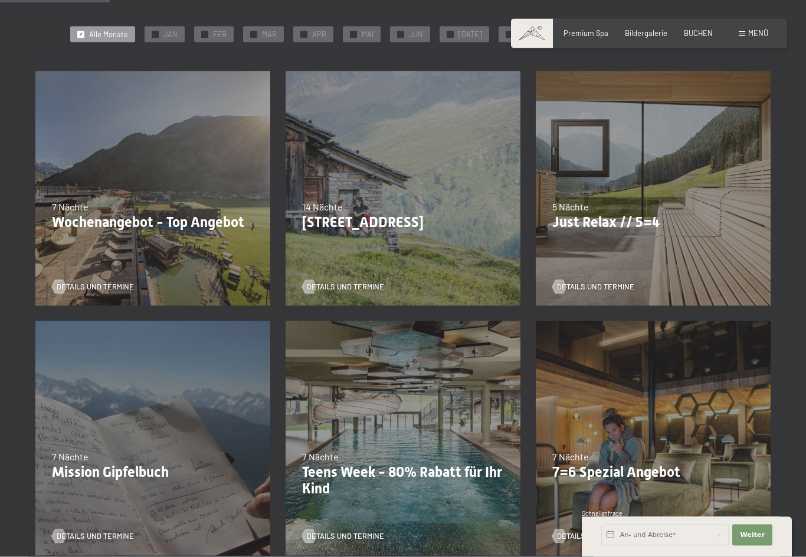
scroll to position [222, 0]
click at [605, 282] on span "Details und Termine" at bounding box center [595, 286] width 77 height 11
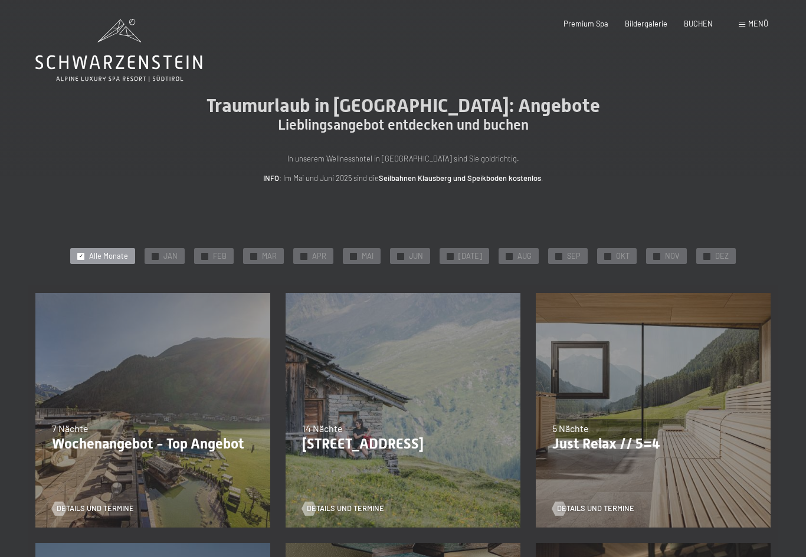
click at [573, 504] on span "Details und Termine" at bounding box center [595, 509] width 77 height 11
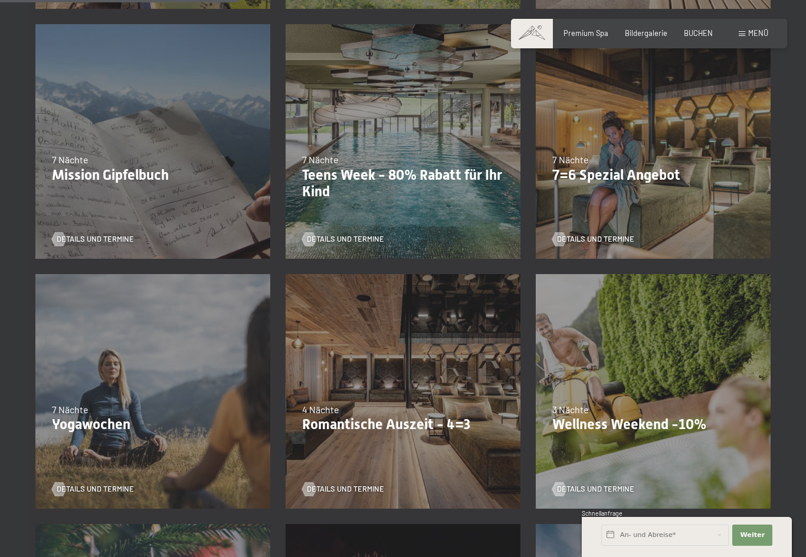
scroll to position [529, 0]
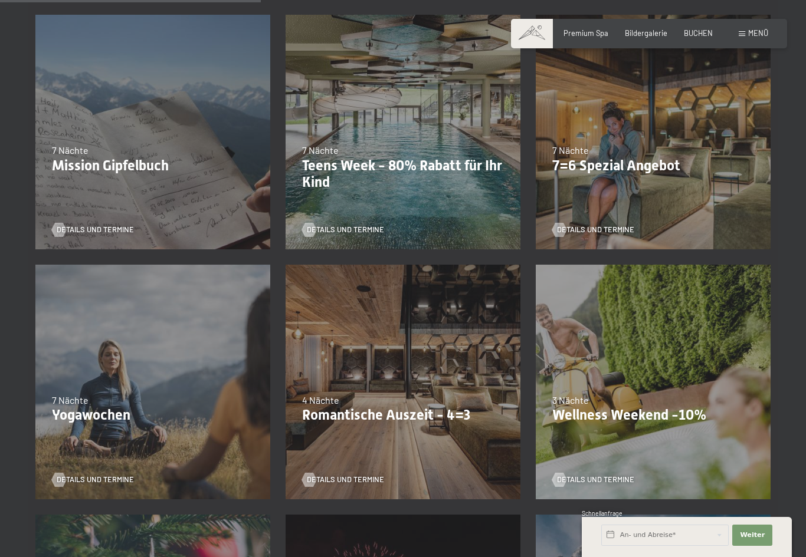
click at [614, 232] on span "Details und Termine" at bounding box center [595, 230] width 77 height 11
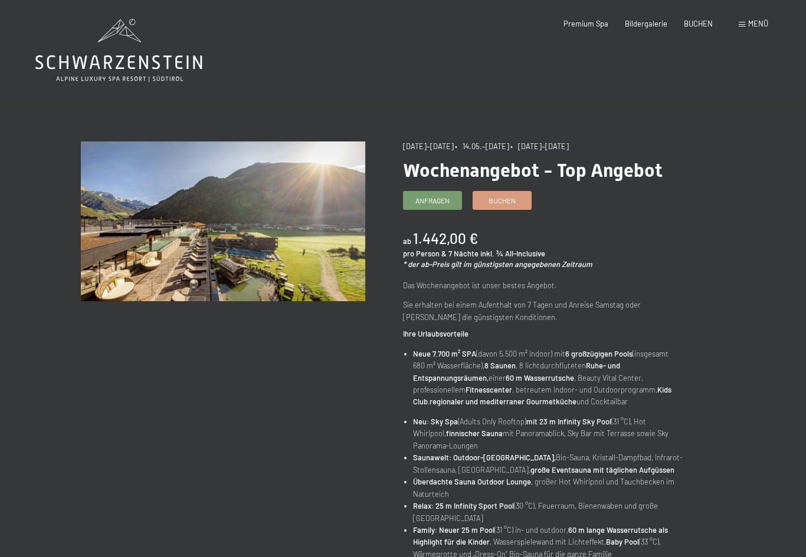
click at [493, 192] on link "Buchen" at bounding box center [502, 201] width 58 height 18
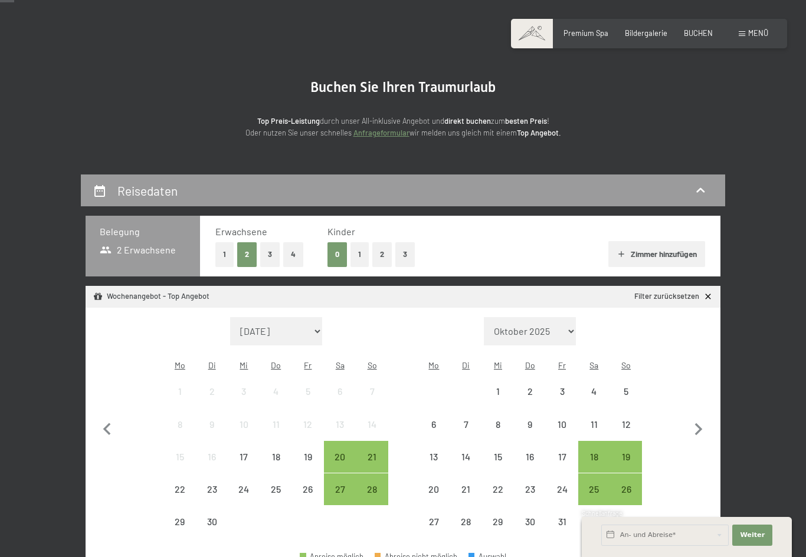
scroll to position [54, 0]
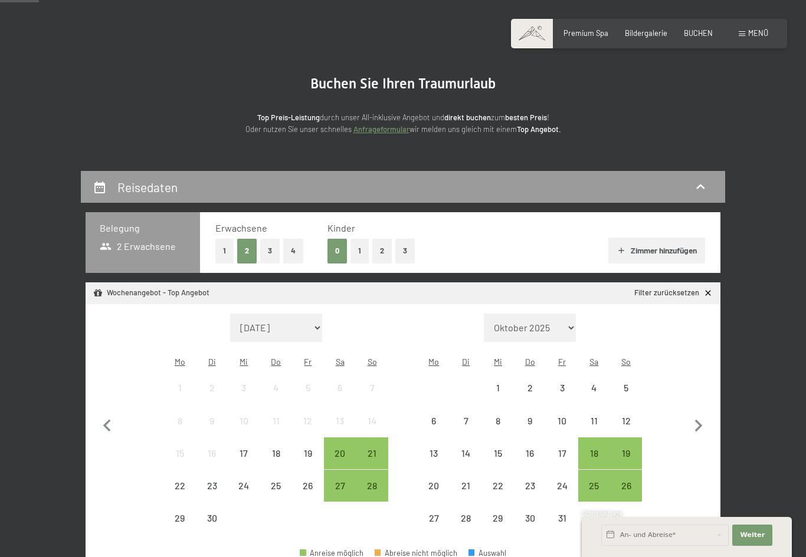
click at [700, 422] on icon "button" at bounding box center [698, 426] width 25 height 25
select select "[DATE]"
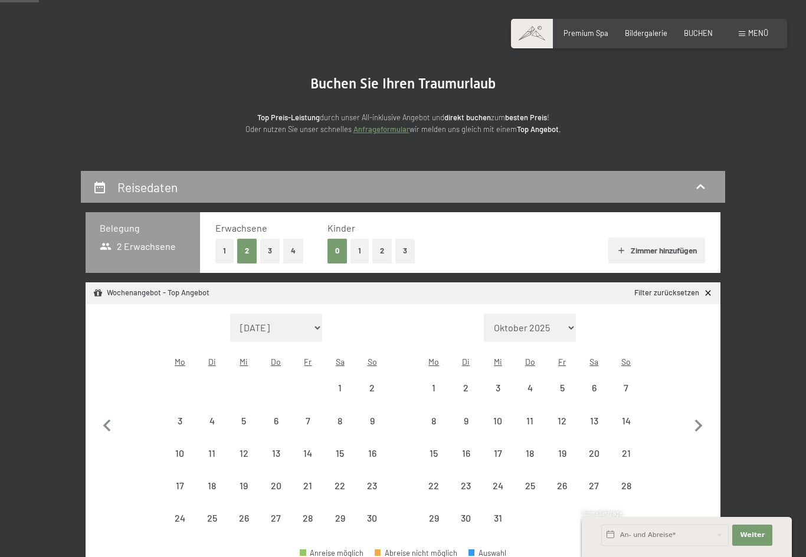
select select "[DATE]"
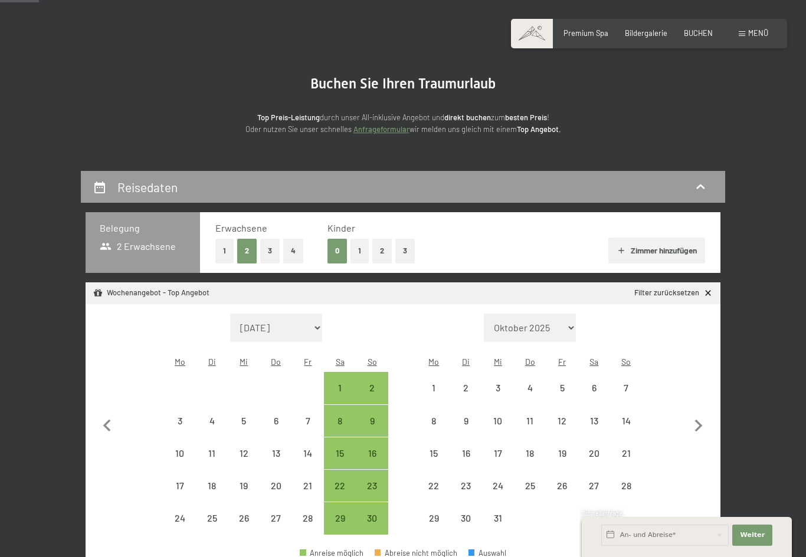
select select "[DATE]"
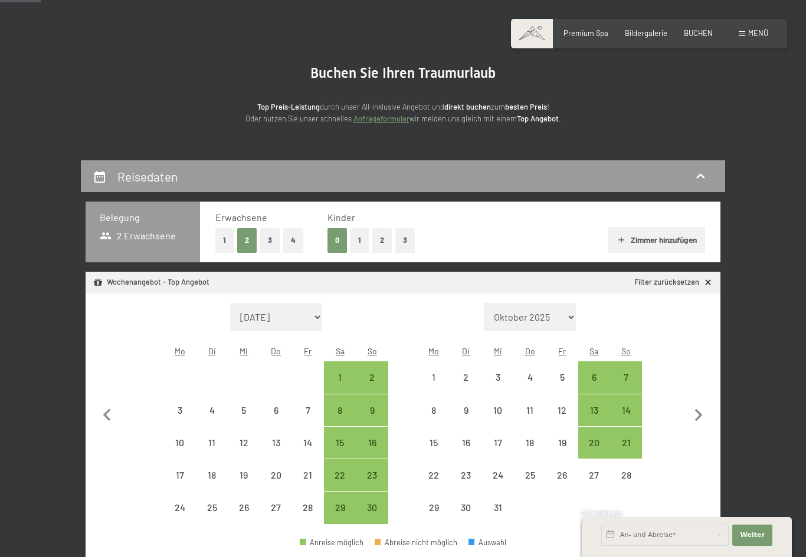
scroll to position [81, 0]
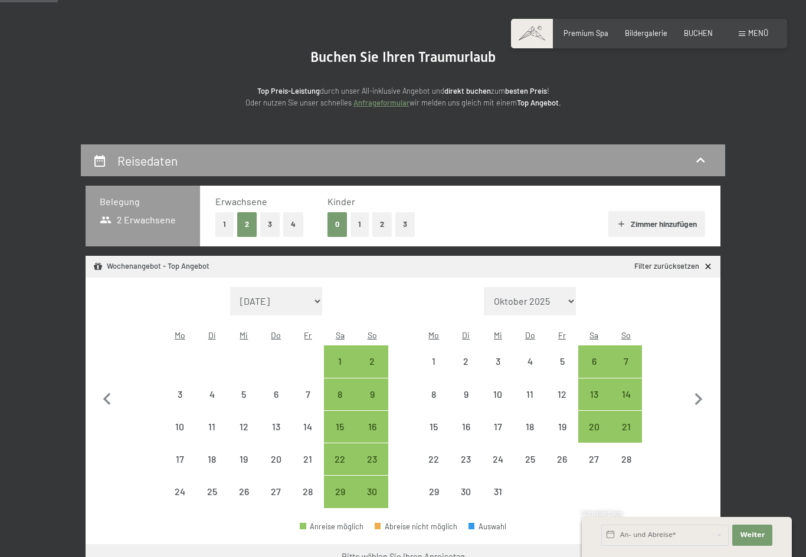
click at [631, 390] on div "14" at bounding box center [625, 404] width 29 height 29
select select "2025-11-01"
select select "[DATE]"
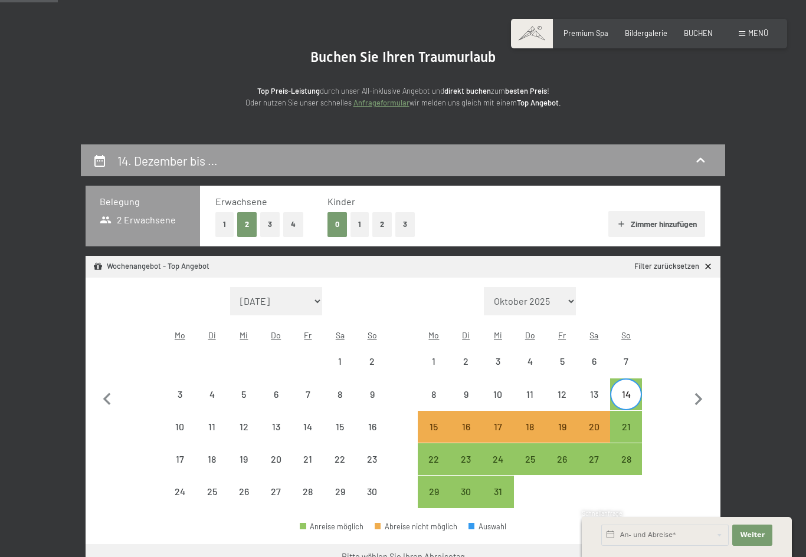
click at [630, 412] on div "21" at bounding box center [625, 426] width 29 height 29
select select "[DATE]"
select select "2025-12-01"
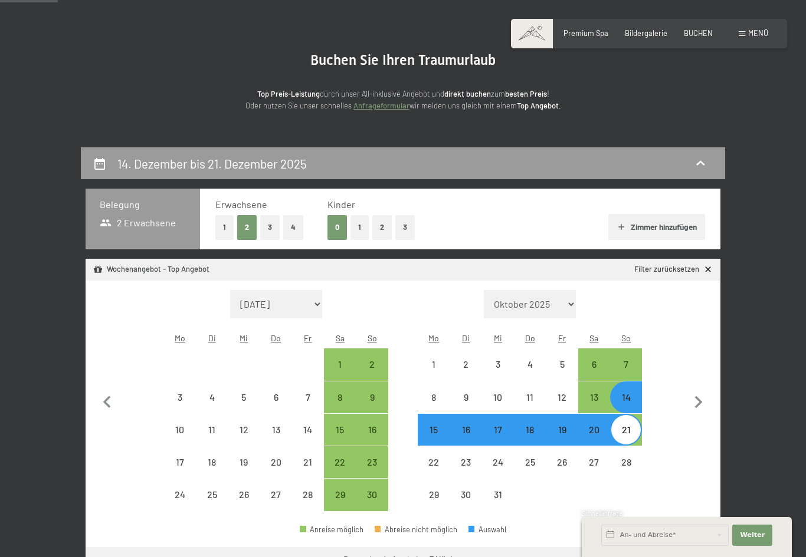
scroll to position [0, 0]
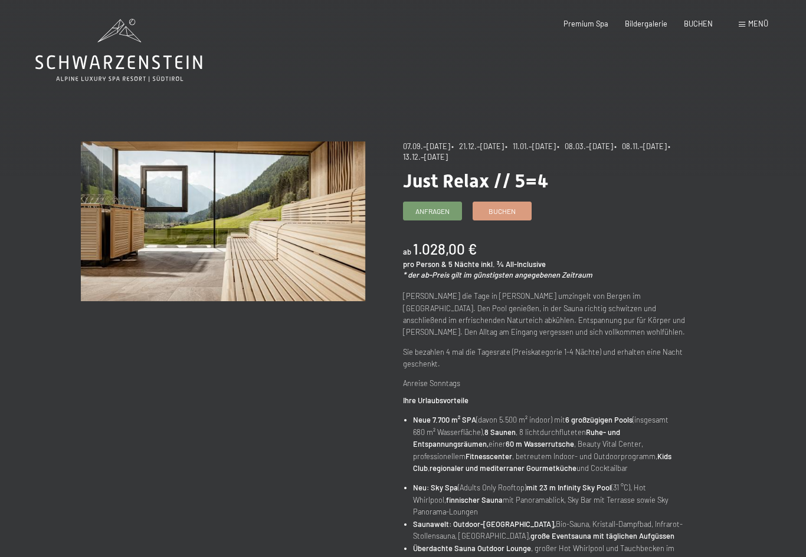
click at [499, 211] on span "Buchen" at bounding box center [501, 211] width 27 height 10
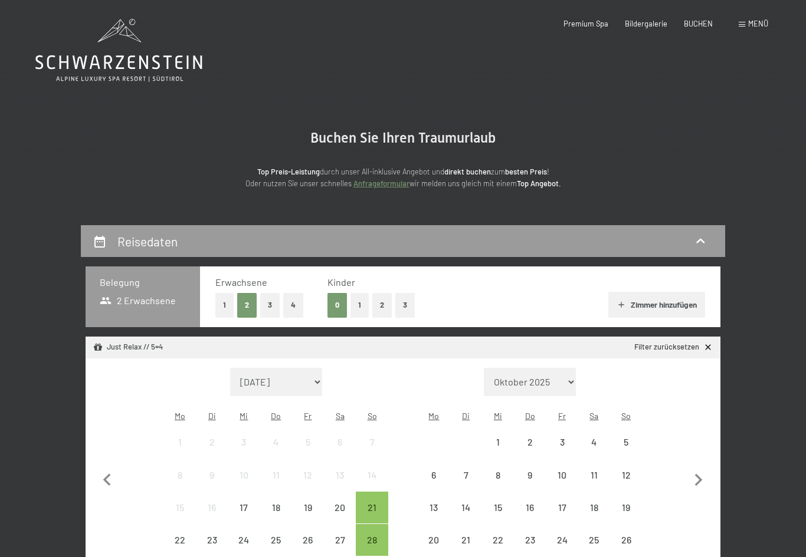
click at [704, 453] on button "button" at bounding box center [698, 479] width 25 height 222
select select "[DATE]"
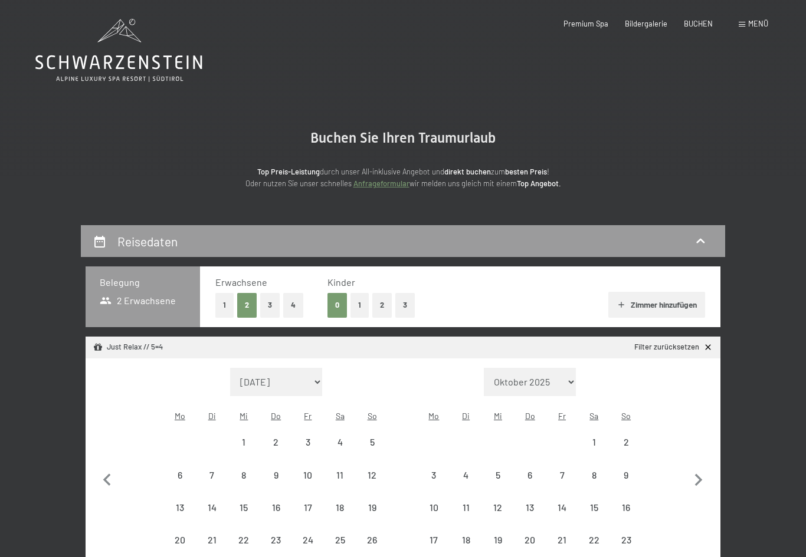
click at [705, 455] on button "button" at bounding box center [698, 479] width 25 height 222
select select "[DATE]"
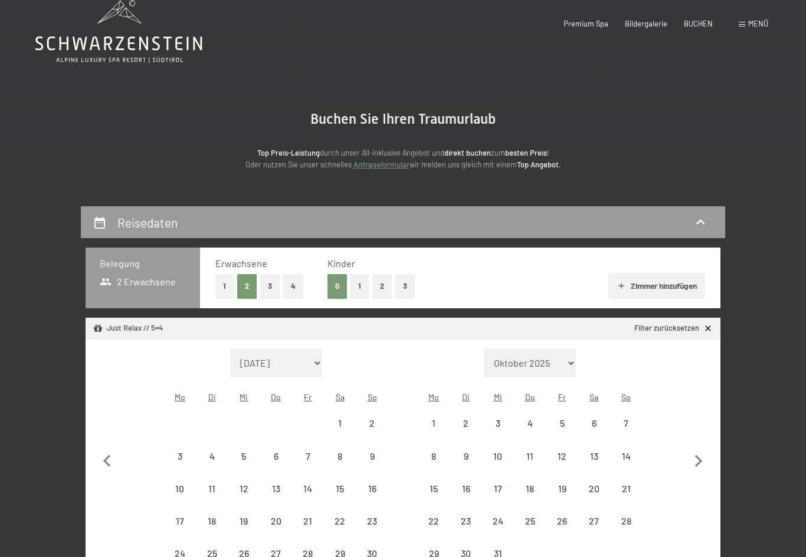
select select "[DATE]"
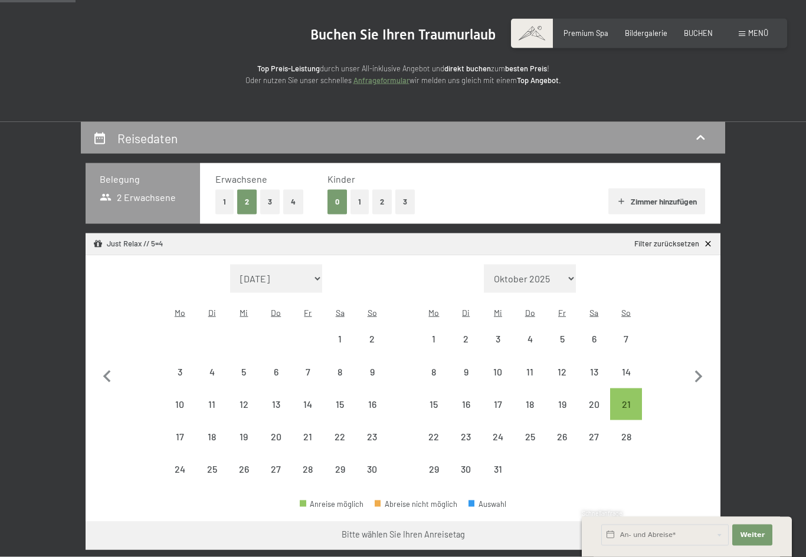
scroll to position [108, 0]
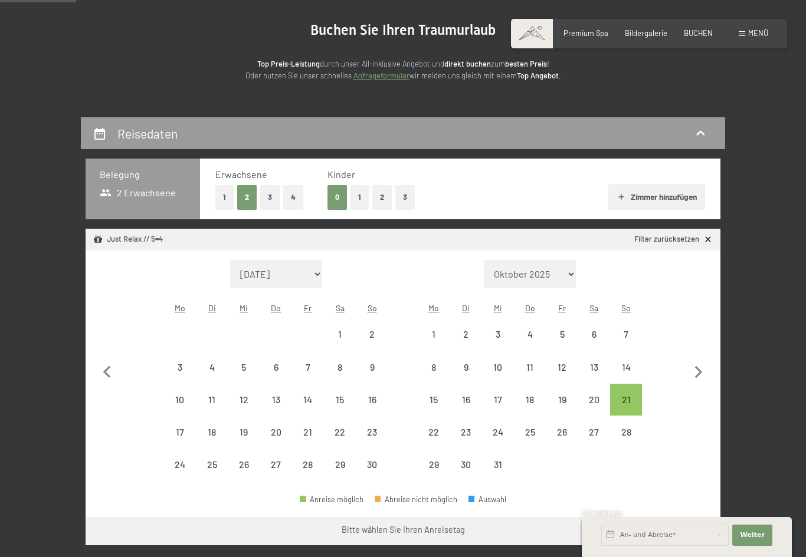
click at [625, 385] on div "21" at bounding box center [625, 399] width 29 height 29
select select "[DATE]"
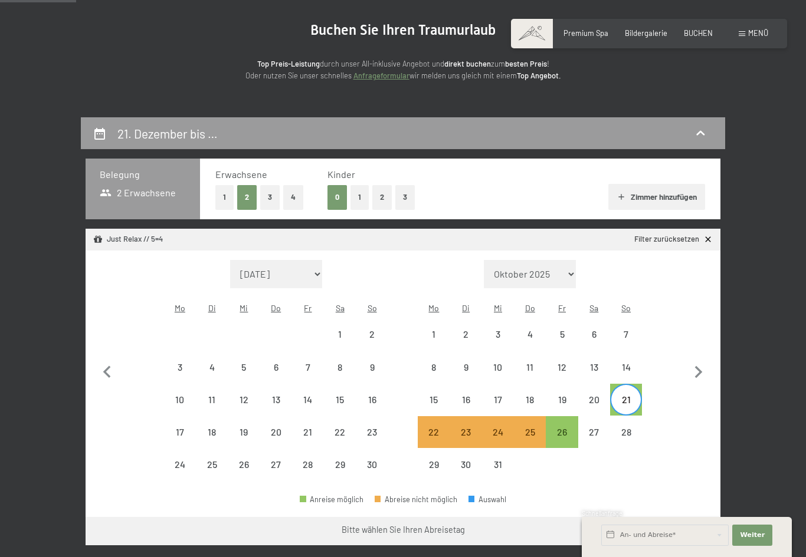
click at [561, 428] on div "26" at bounding box center [561, 442] width 29 height 29
select select "[DATE]"
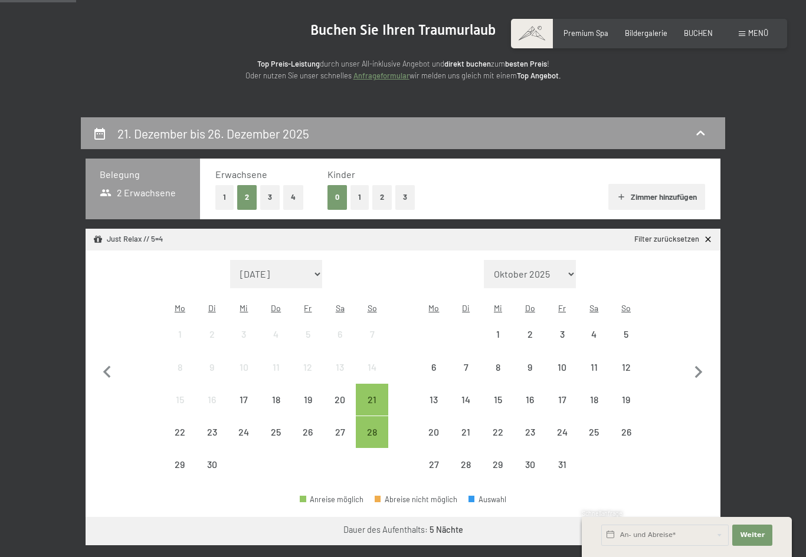
click at [710, 364] on icon "button" at bounding box center [698, 372] width 25 height 25
select select "[DATE]"
click at [704, 370] on icon "button" at bounding box center [698, 372] width 25 height 25
select select "[DATE]"
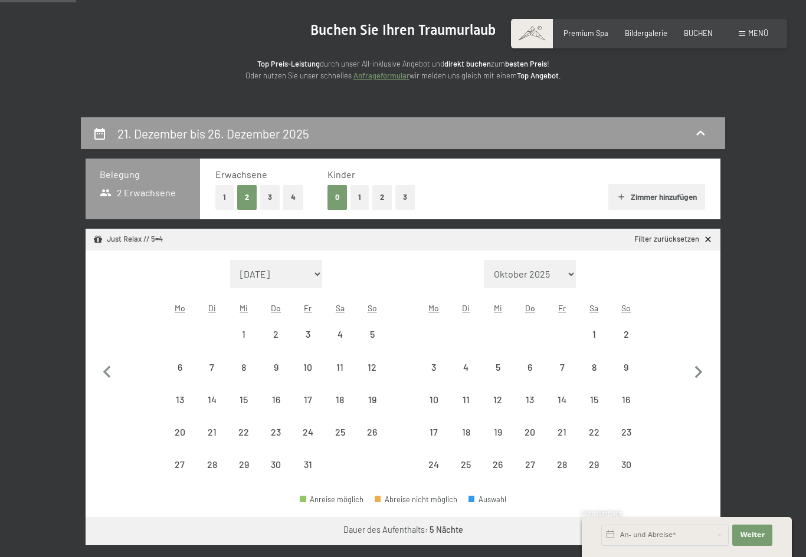
select select "[DATE]"
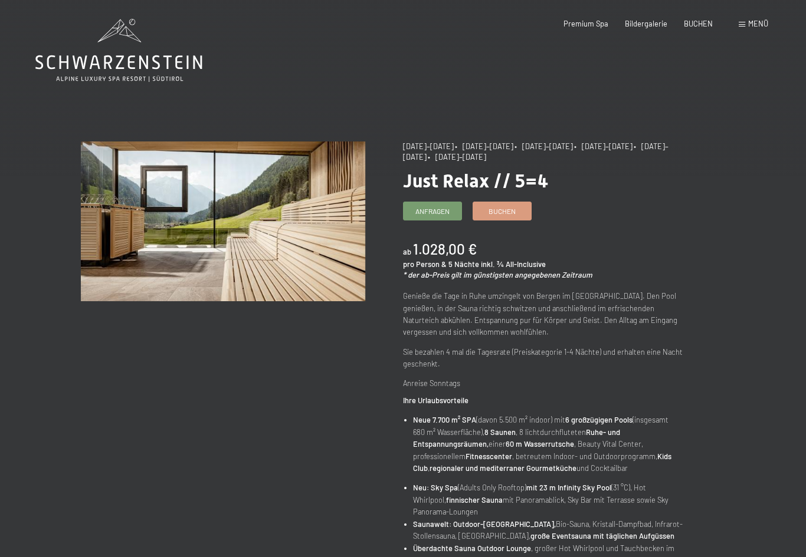
click at [516, 202] on link "Buchen" at bounding box center [502, 211] width 58 height 18
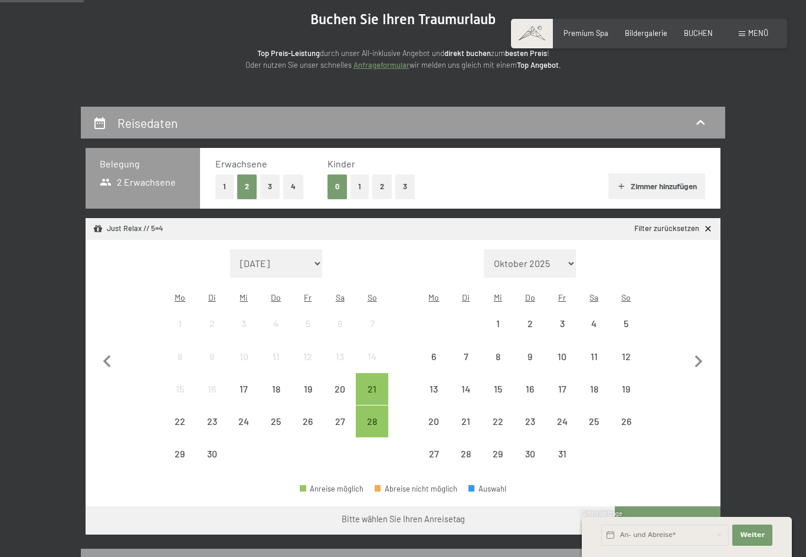
scroll to position [119, 0]
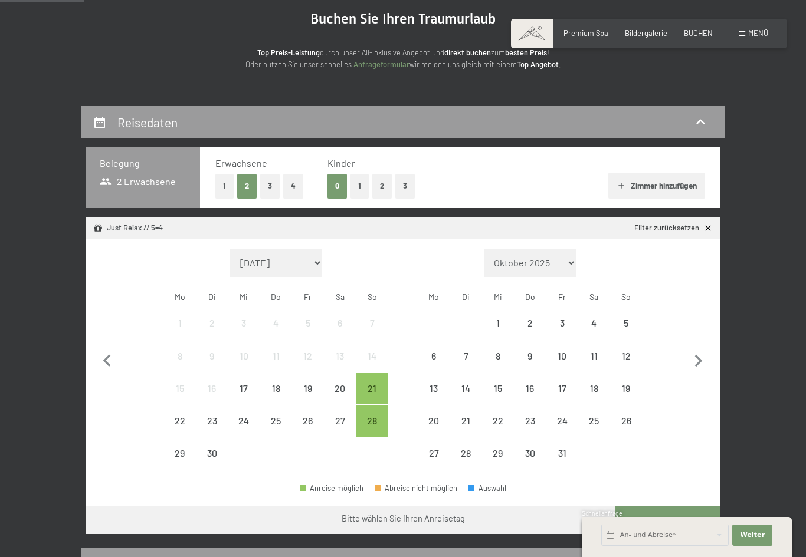
click at [699, 355] on icon "button" at bounding box center [699, 361] width 8 height 12
click at [698, 355] on icon "button" at bounding box center [699, 361] width 8 height 12
select select "[DATE]"
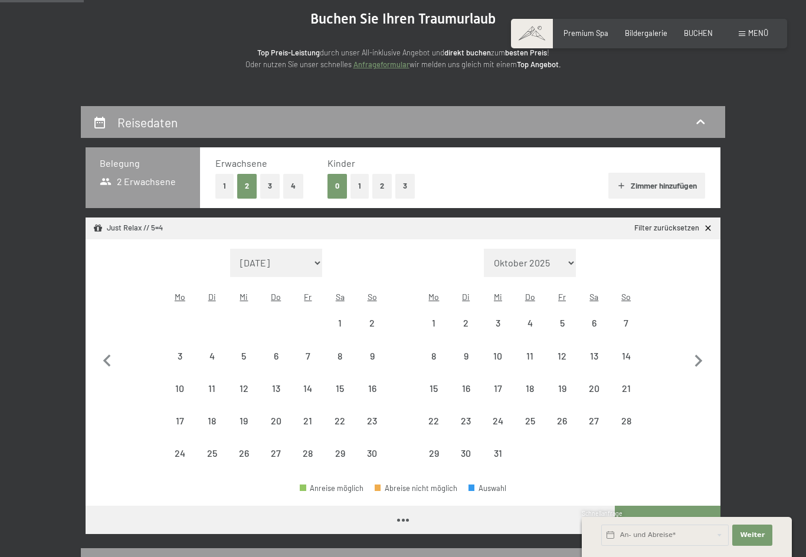
select select "[DATE]"
click at [630, 384] on div "21" at bounding box center [625, 398] width 29 height 29
select select "[DATE]"
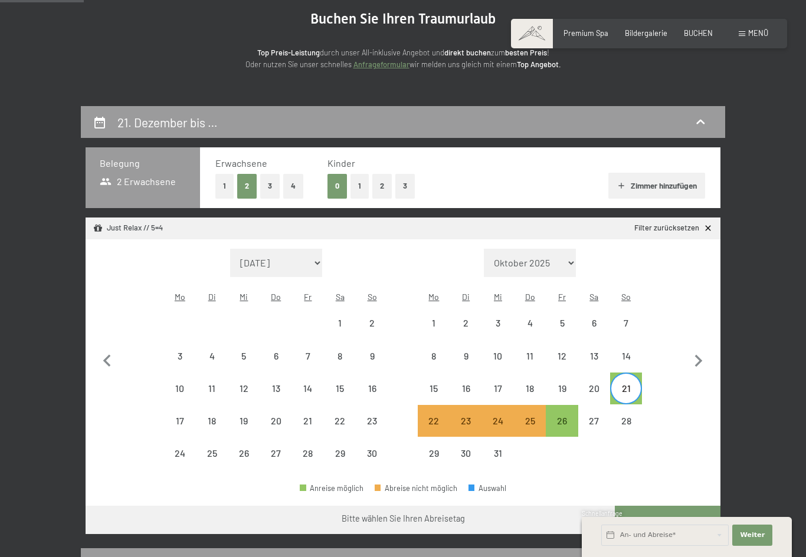
click at [565, 416] on div "26" at bounding box center [561, 430] width 29 height 29
select select "[DATE]"
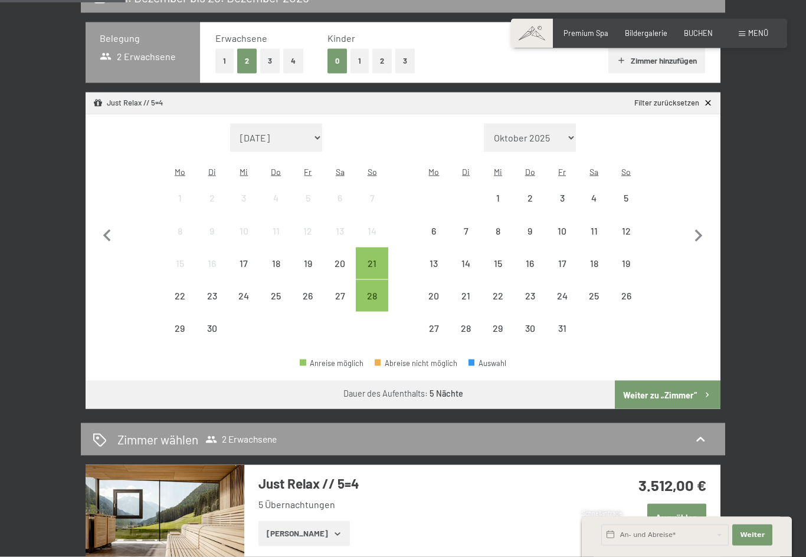
scroll to position [247, 0]
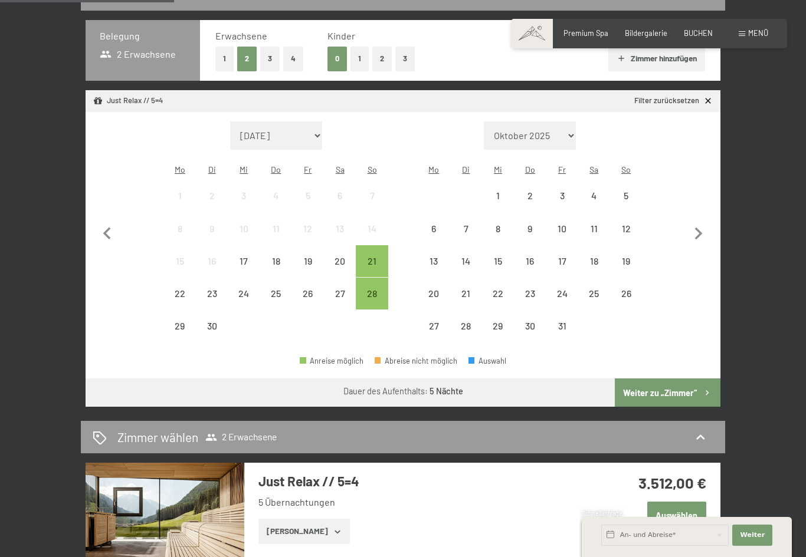
click at [693, 224] on icon "button" at bounding box center [698, 234] width 25 height 25
click at [692, 224] on icon "button" at bounding box center [698, 234] width 25 height 25
select select "[DATE]"
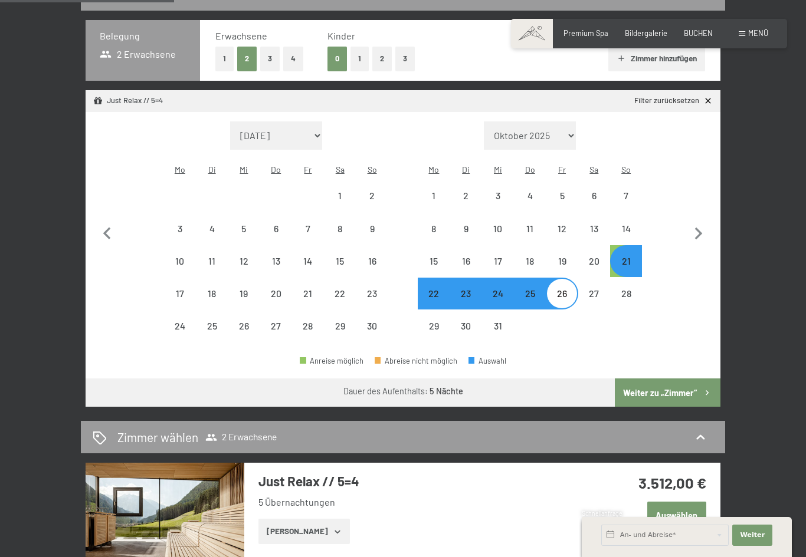
click at [688, 379] on button "Weiter zu „Zimmer“" at bounding box center [668, 393] width 106 height 28
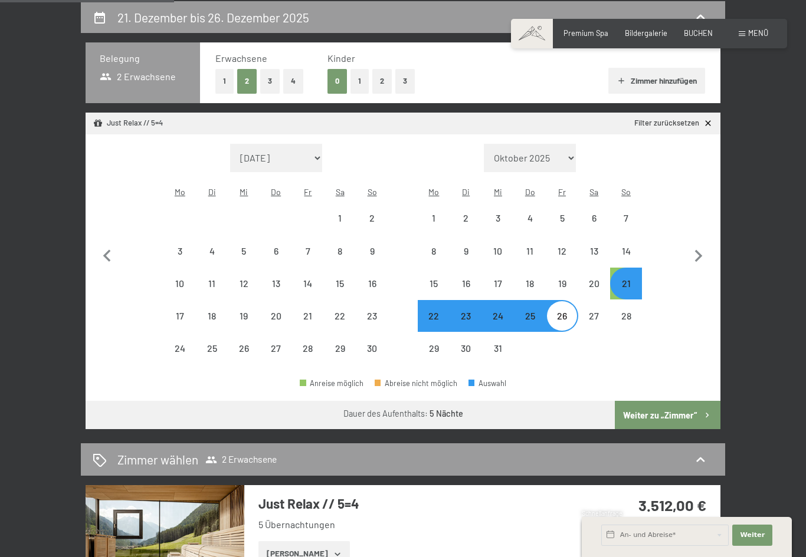
select select "2025-11-01"
select select "2025-12-01"
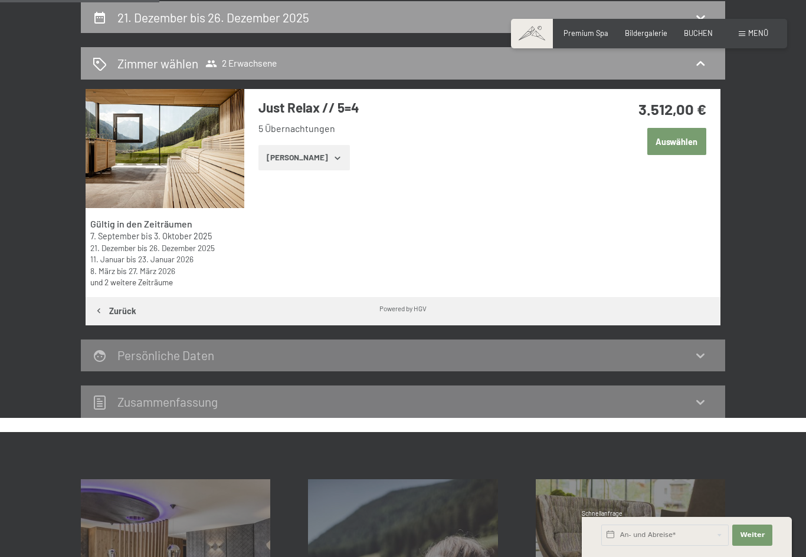
click at [304, 157] on button "Zeige Zimmer" at bounding box center [303, 158] width 91 height 26
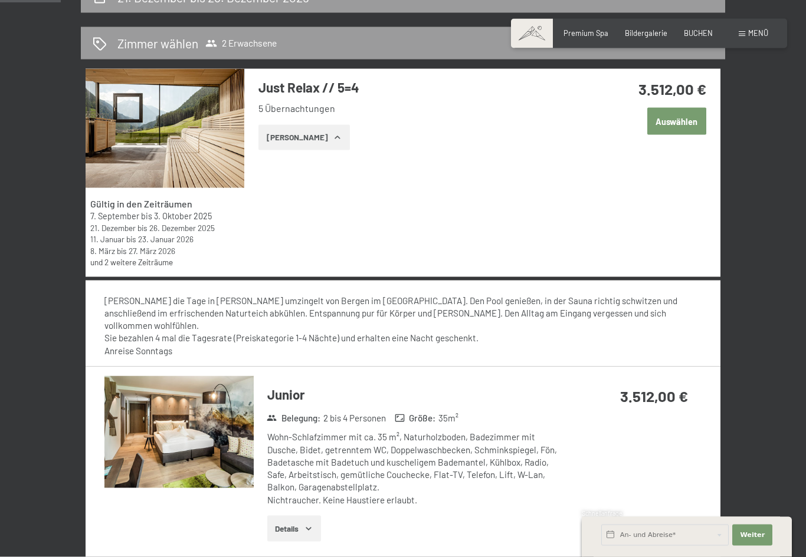
scroll to position [245, 0]
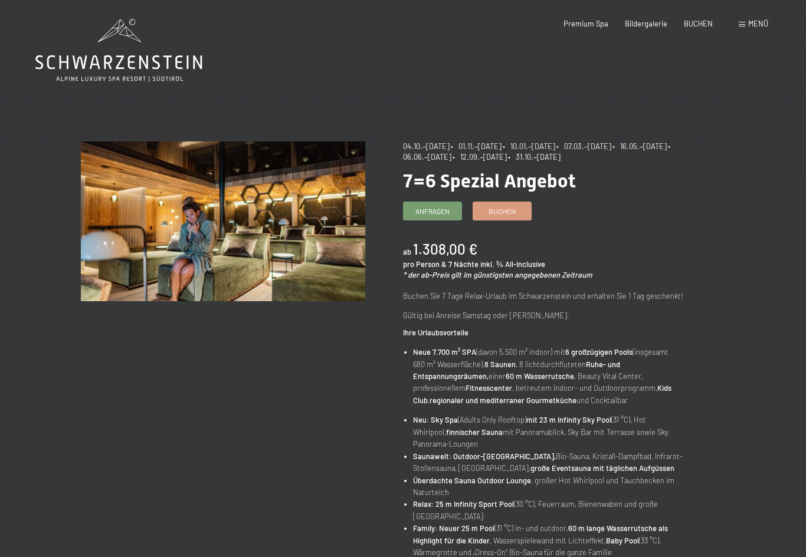
click at [510, 206] on span "Buchen" at bounding box center [501, 211] width 27 height 10
click at [514, 202] on link "Buchen" at bounding box center [502, 211] width 58 height 18
click at [497, 198] on div "04.10.–[DATE] • 01.11.–[DATE] • 10.01.–[DATE] • 07.03.–[DATE] • 16.05.–[DATE] •…" at bounding box center [564, 520] width 322 height 756
click at [511, 208] on span "Buchen" at bounding box center [501, 211] width 27 height 10
click at [504, 208] on span "Buchen" at bounding box center [501, 211] width 27 height 10
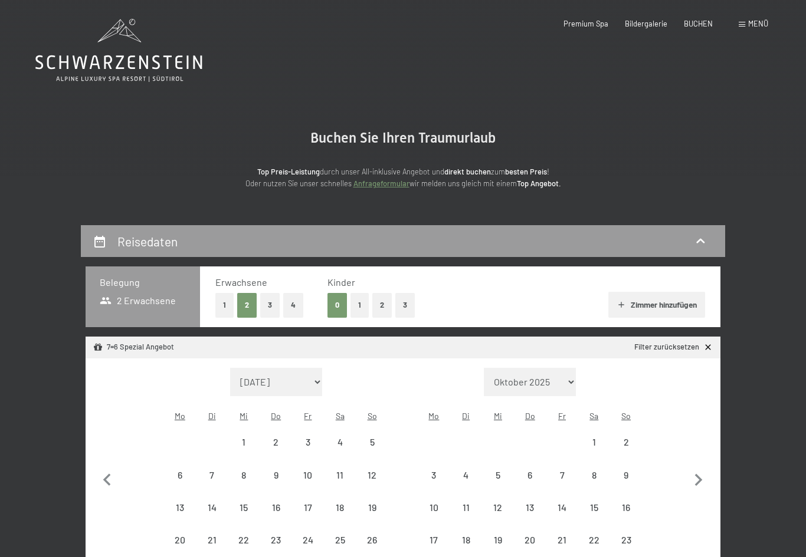
select select "2025-10-01"
select select "2025-11-01"
select select "2025-10-01"
select select "2025-11-01"
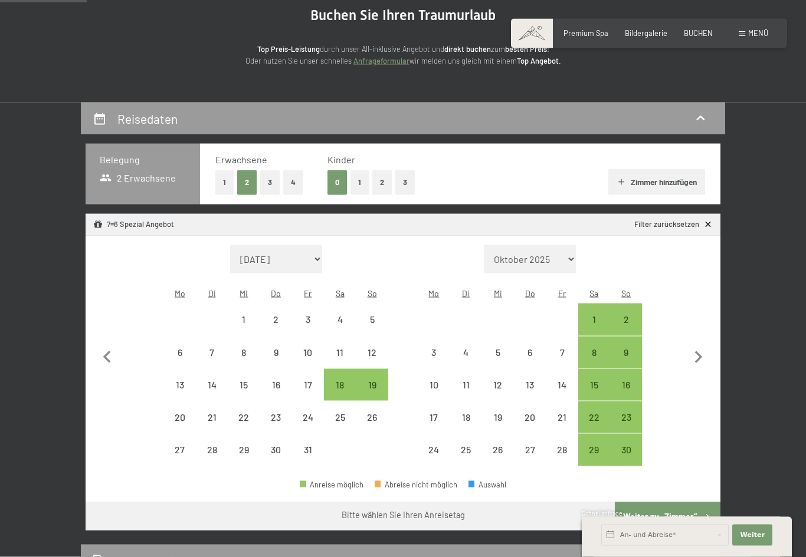
click at [704, 369] on button "button" at bounding box center [698, 356] width 25 height 222
select select "2025-11-01"
select select "2025-12-01"
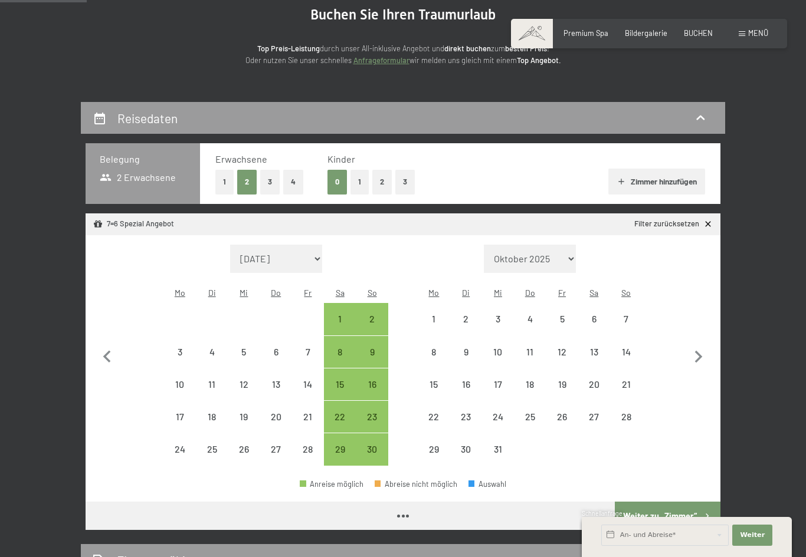
select select "2025-11-01"
select select "2025-12-01"
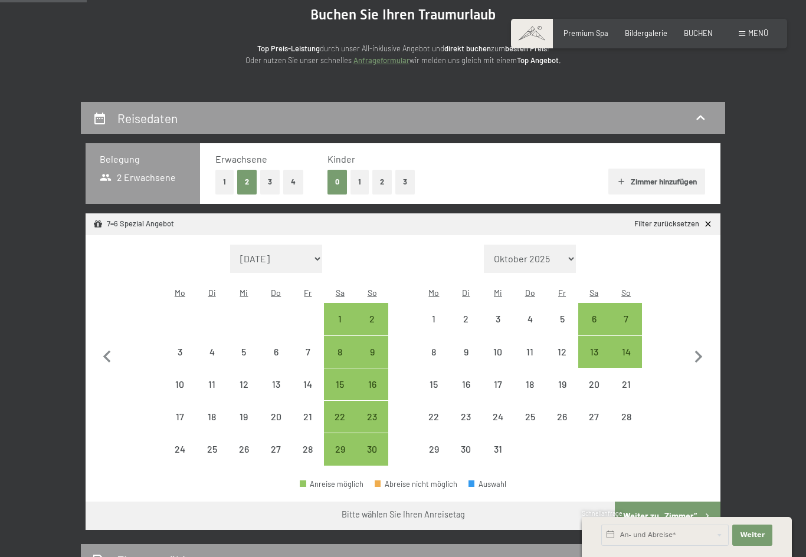
click at [635, 347] on div "14" at bounding box center [625, 361] width 29 height 29
select select "2025-11-01"
select select "2025-12-01"
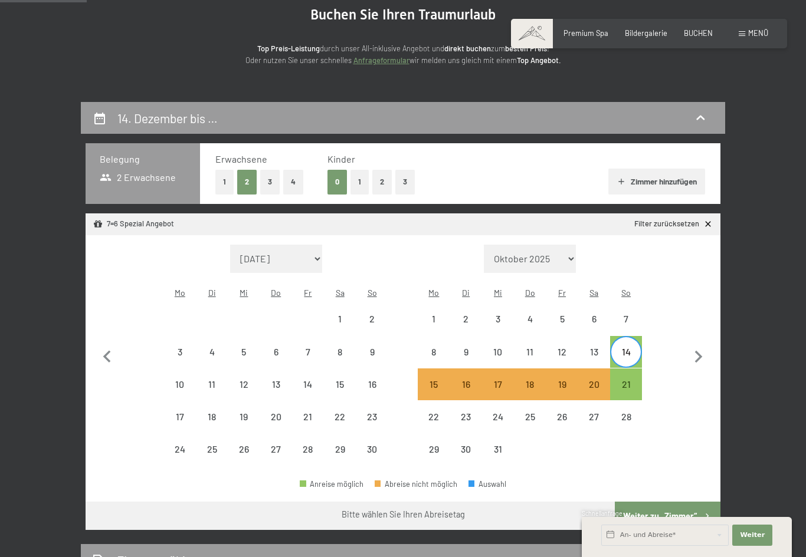
click at [631, 380] on div "21" at bounding box center [625, 394] width 29 height 29
select select "2025-11-01"
select select "2025-12-01"
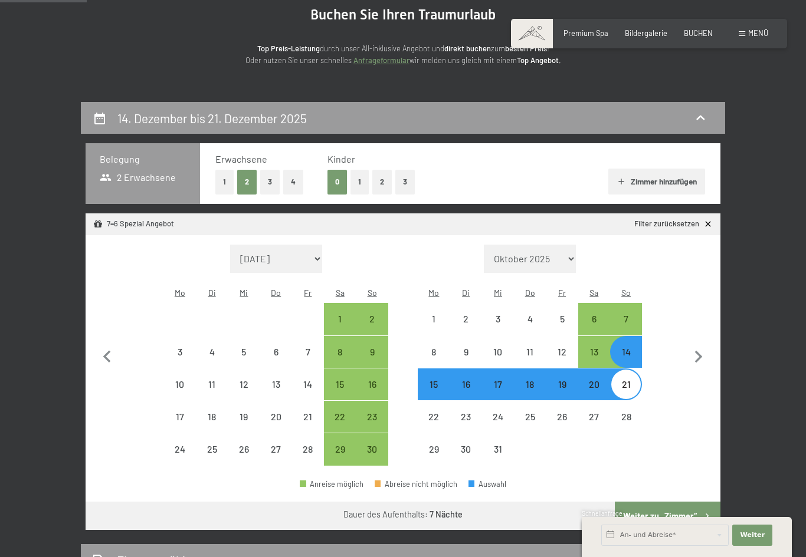
select select "[DATE]"
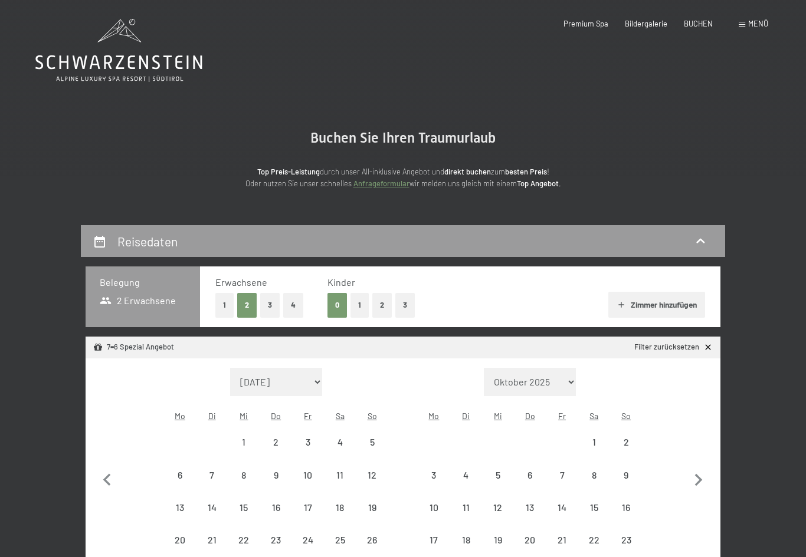
select select "[DATE]"
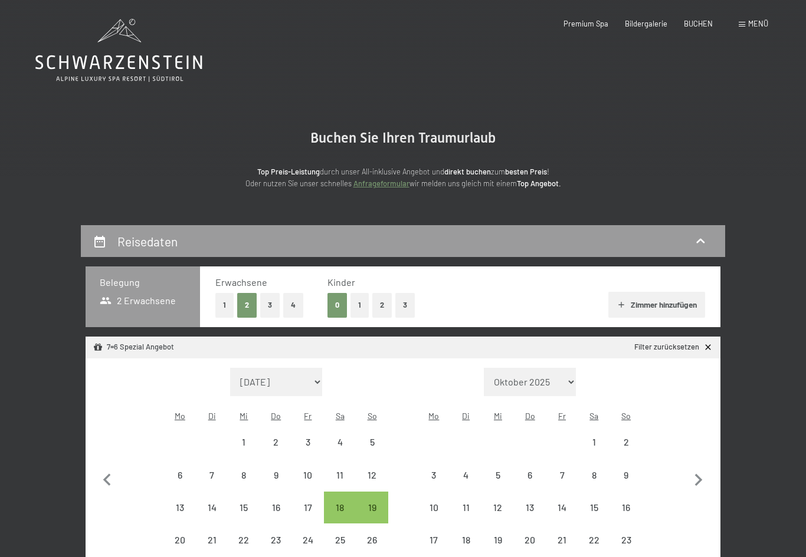
select select "[DATE]"
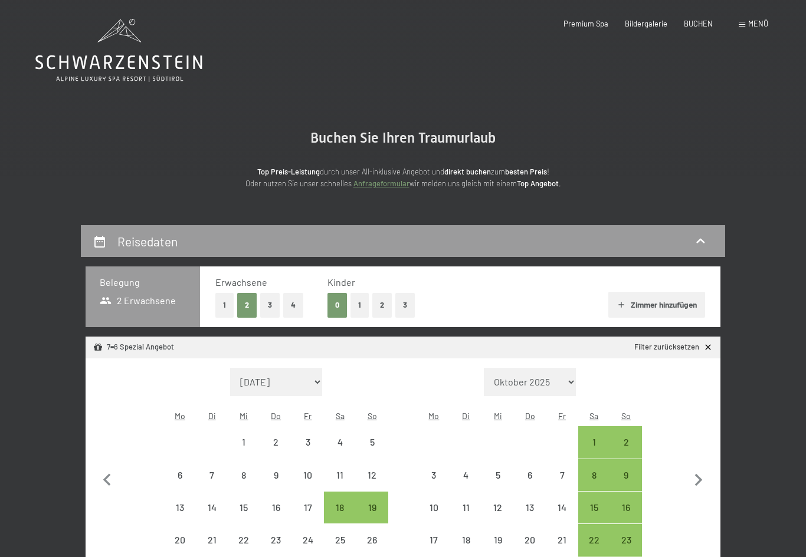
click at [701, 468] on icon "button" at bounding box center [698, 480] width 25 height 25
select select "[DATE]"
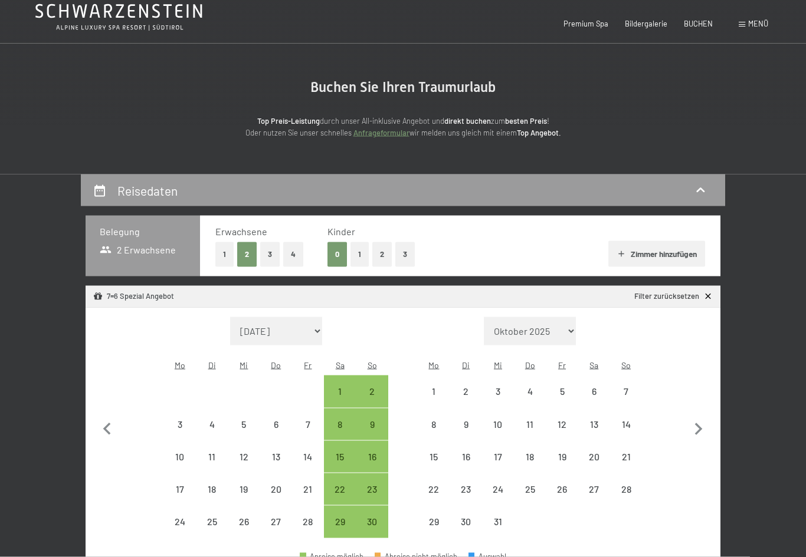
select select "[DATE]"
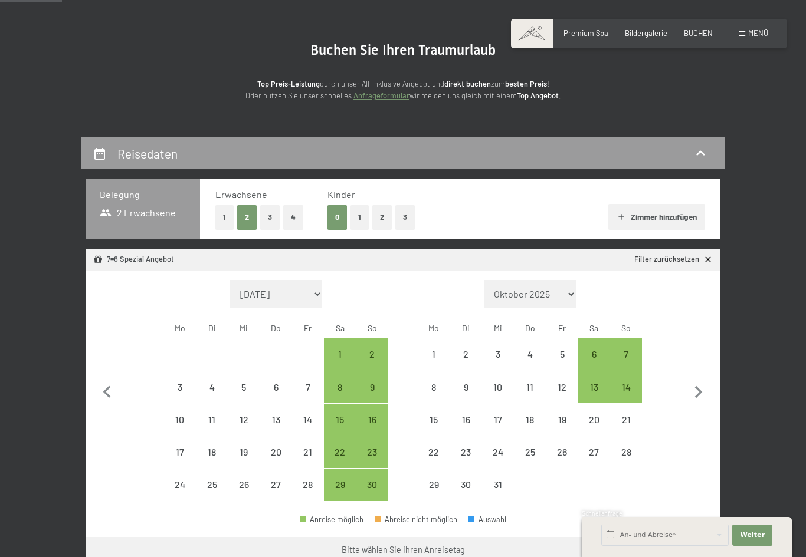
scroll to position [101, 0]
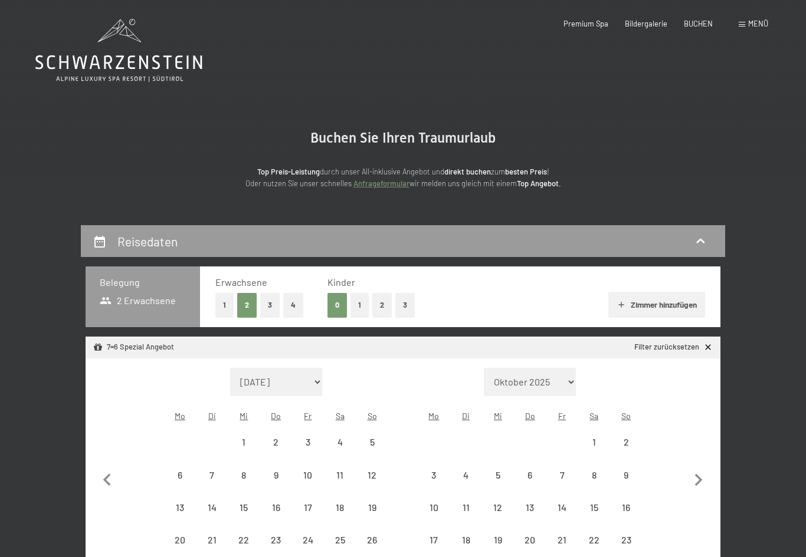
select select "[DATE]"
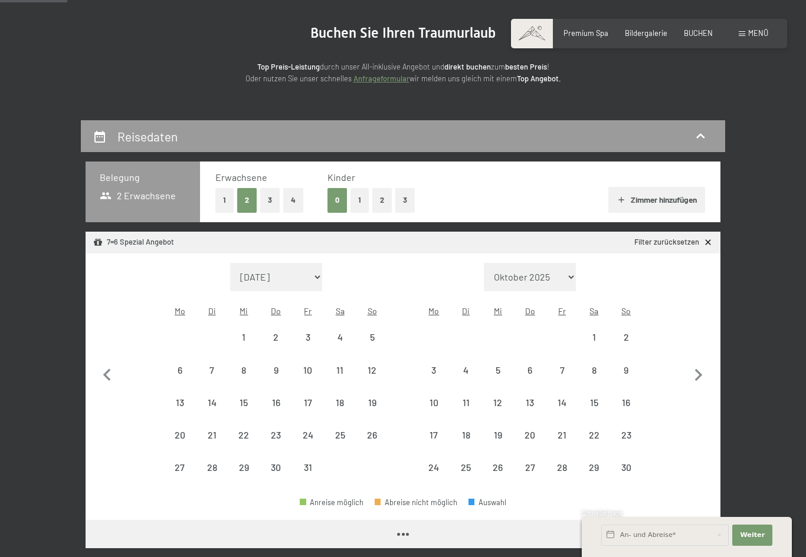
scroll to position [106, 0]
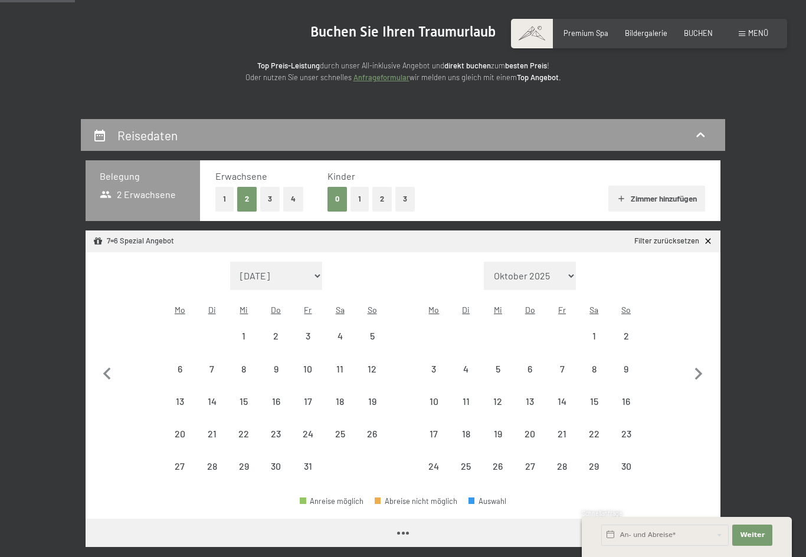
select select "[DATE]"
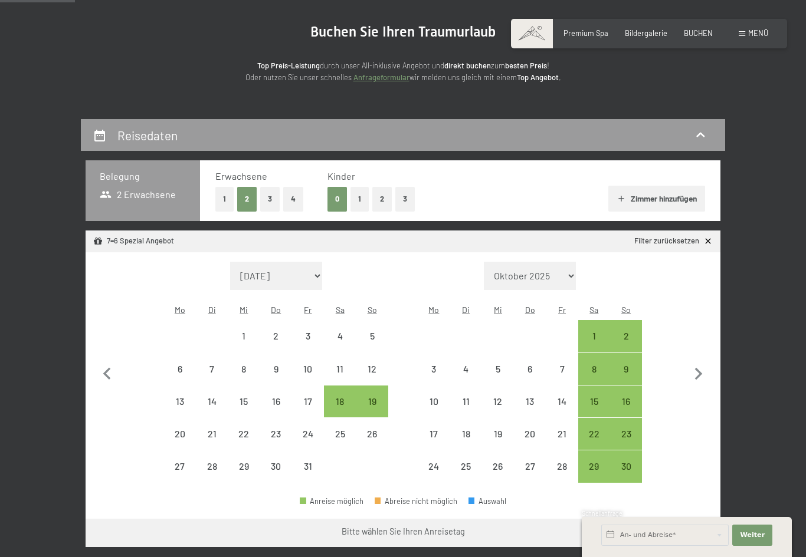
click at [704, 365] on icon "button" at bounding box center [698, 374] width 25 height 25
select select "2025-11-01"
select select "2025-12-01"
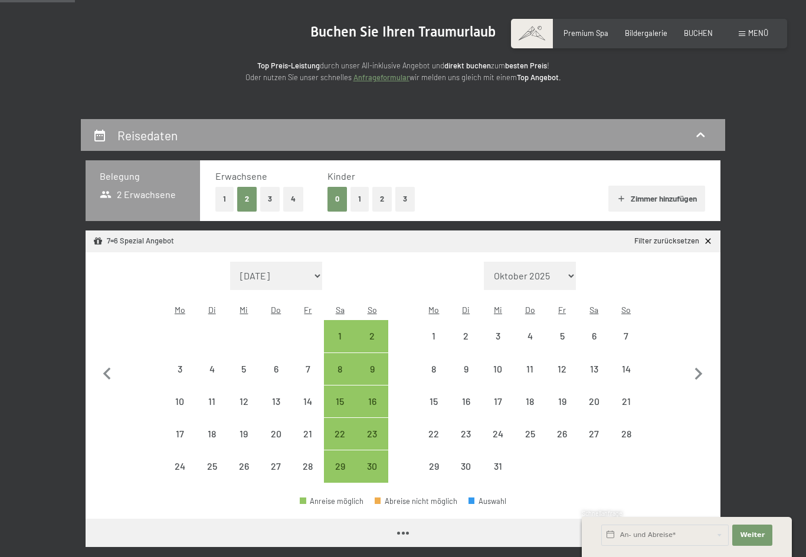
select select "2025-11-01"
select select "2025-12-01"
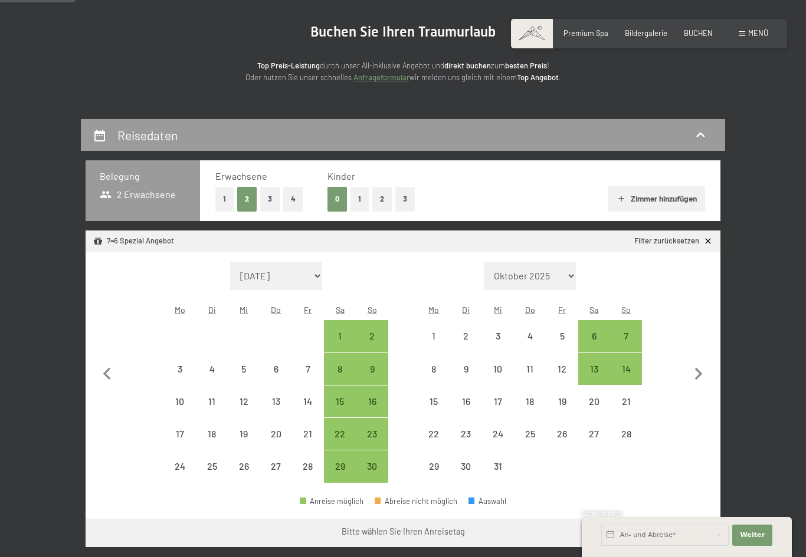
click at [588, 365] on div "13" at bounding box center [593, 379] width 29 height 29
select select "2025-11-01"
select select "2025-12-01"
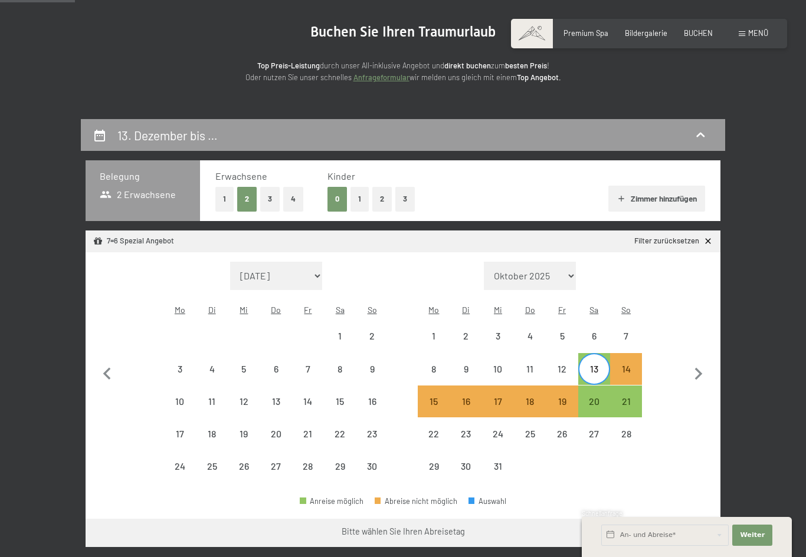
click at [596, 398] on div "20" at bounding box center [593, 411] width 29 height 29
select select "2025-11-01"
select select "2025-12-01"
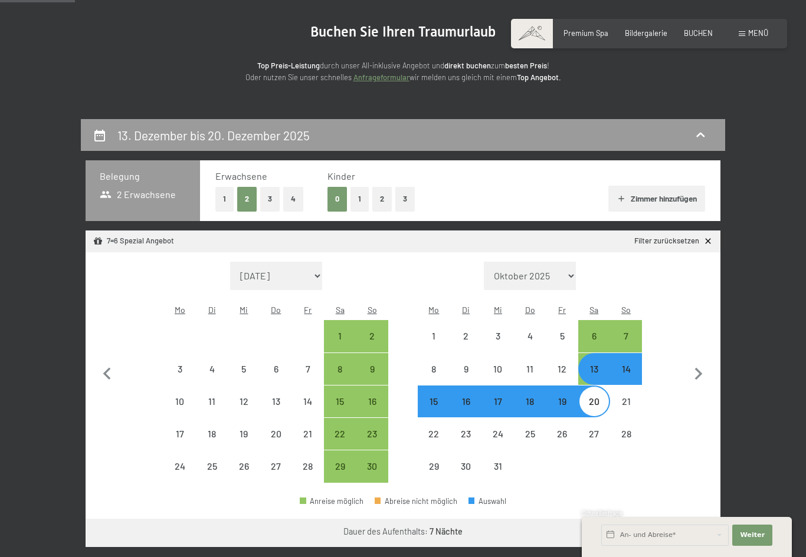
select select "2025-10-01"
select select "2025-11-01"
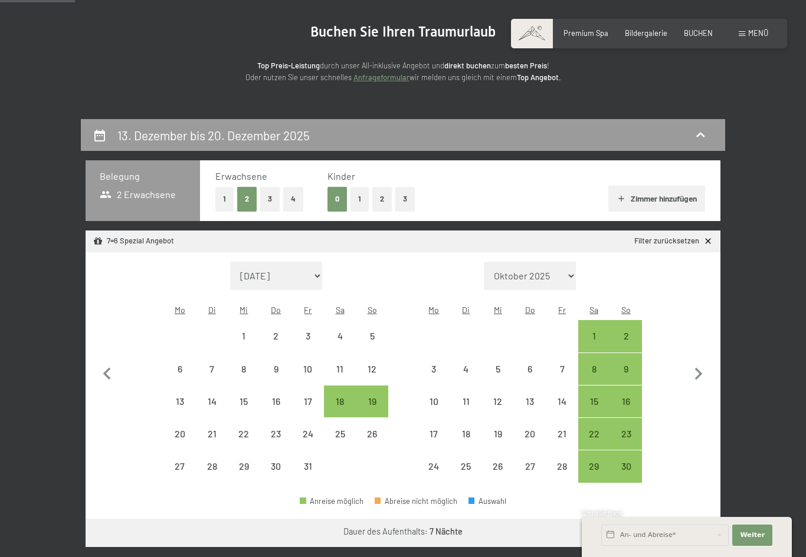
click at [702, 370] on icon "button" at bounding box center [698, 374] width 25 height 25
select select "2025-11-01"
select select "2025-12-01"
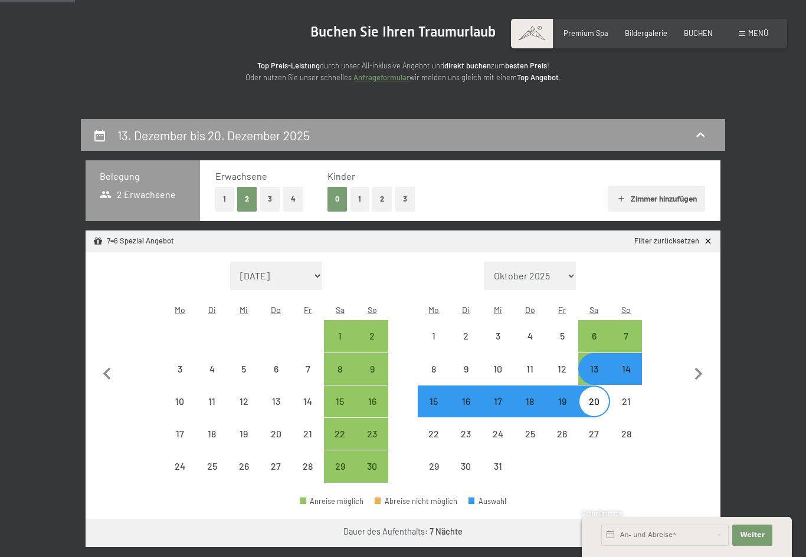
click at [684, 519] on button "Weiter zu „Zimmer“" at bounding box center [668, 533] width 106 height 28
select select "2025-11-01"
select select "2025-12-01"
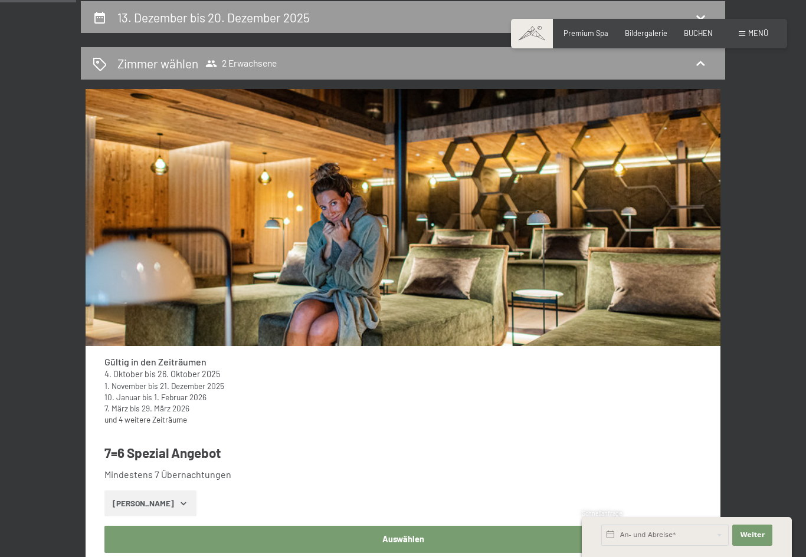
scroll to position [98, 0]
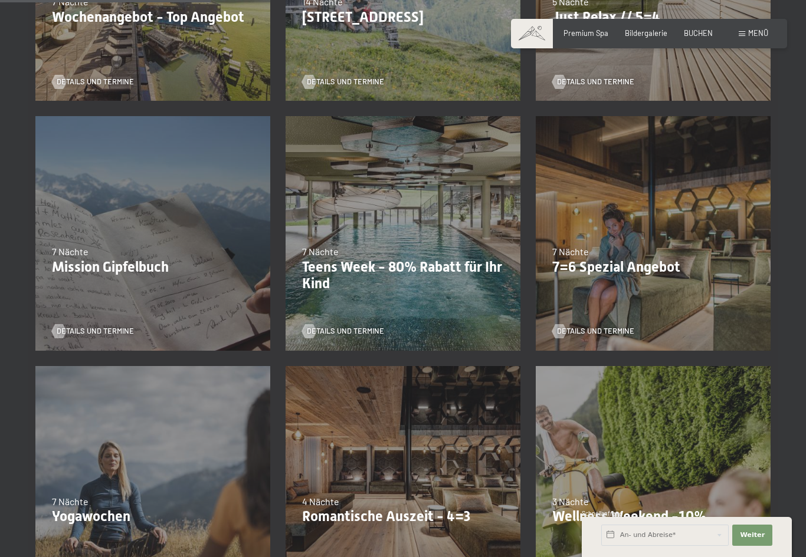
scroll to position [431, 0]
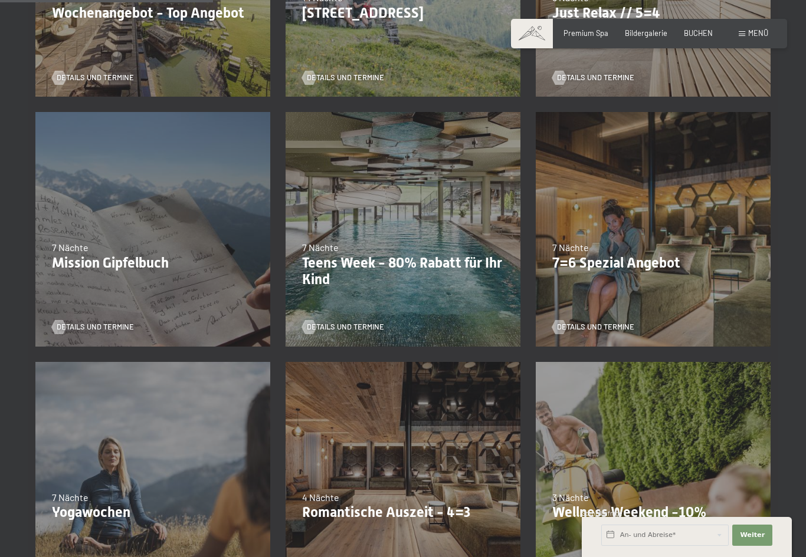
click at [598, 327] on span "Details und Termine" at bounding box center [595, 327] width 77 height 11
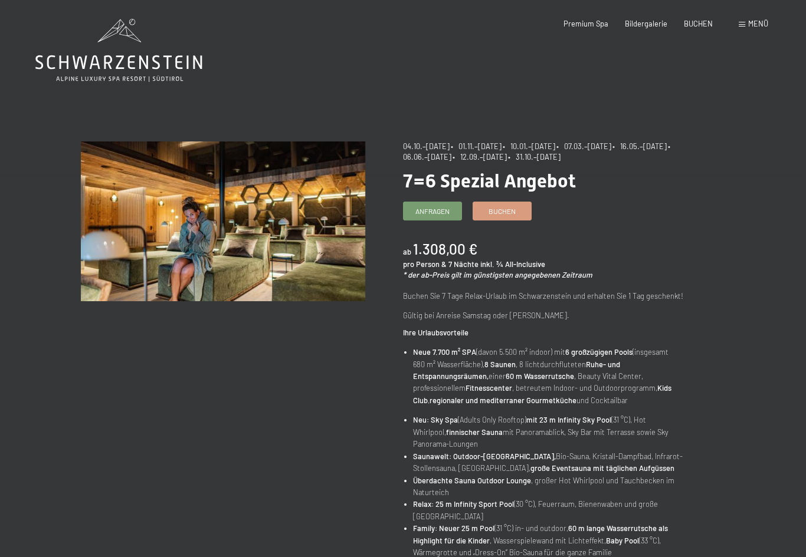
click at [524, 206] on link "Buchen" at bounding box center [502, 211] width 58 height 18
click at [500, 206] on span "Buchen" at bounding box center [501, 211] width 27 height 10
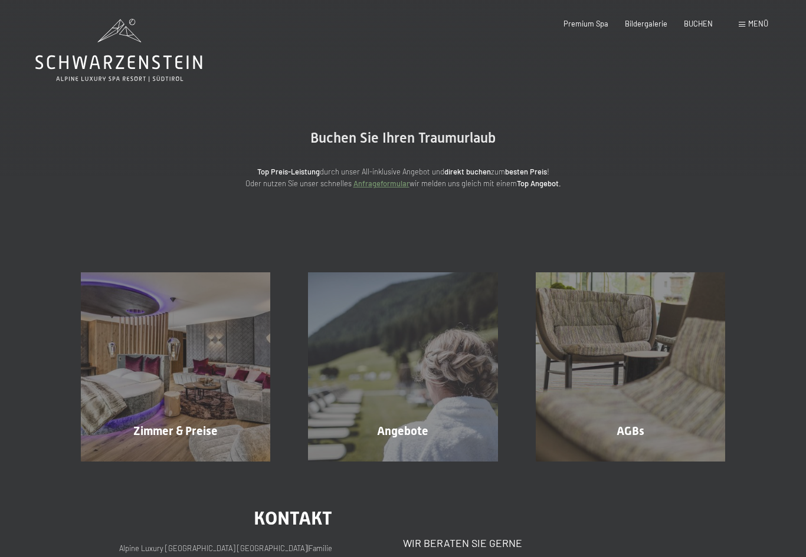
select select "2025-10-01"
select select "2025-11-01"
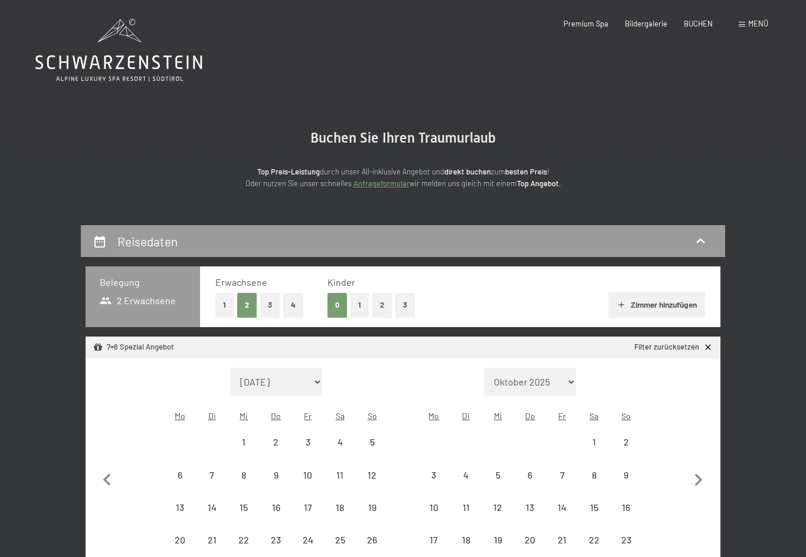
select select "[DATE]"
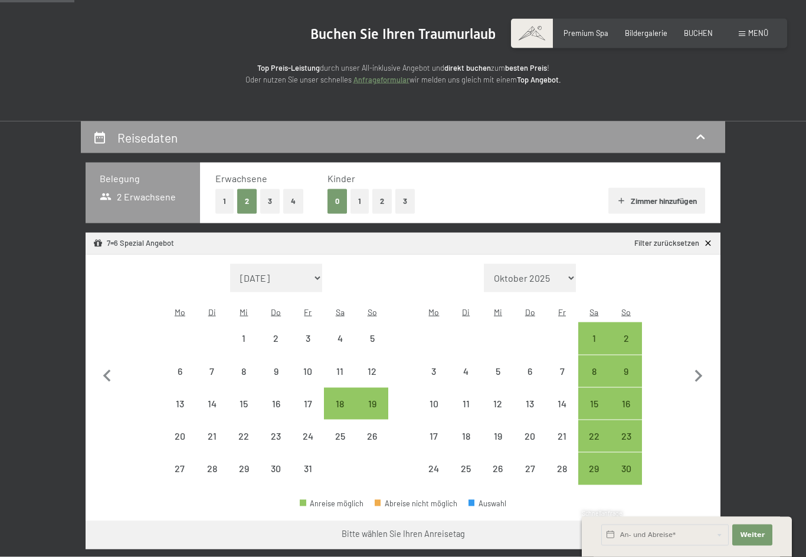
scroll to position [107, 0]
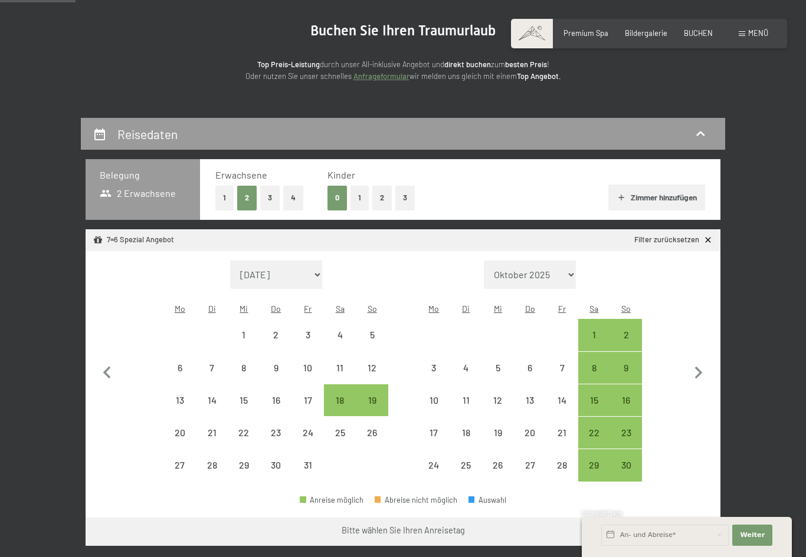
click at [705, 361] on icon "button" at bounding box center [698, 373] width 25 height 25
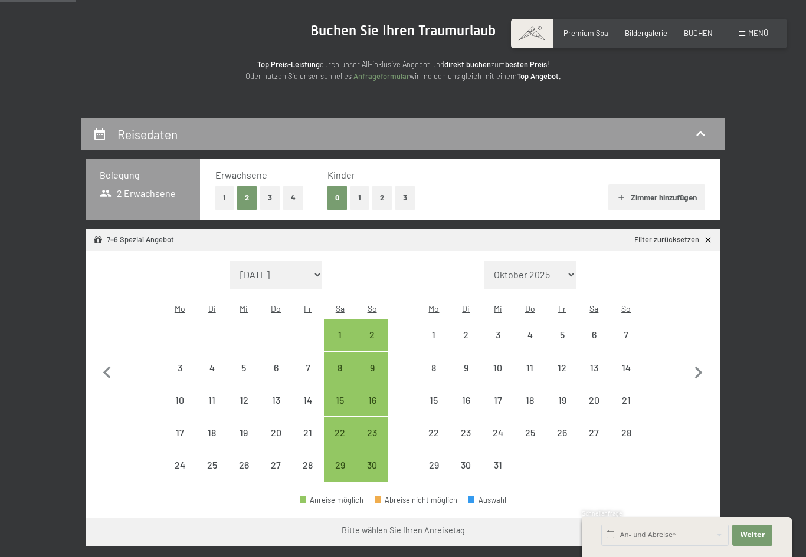
click at [705, 361] on icon "button" at bounding box center [698, 373] width 25 height 25
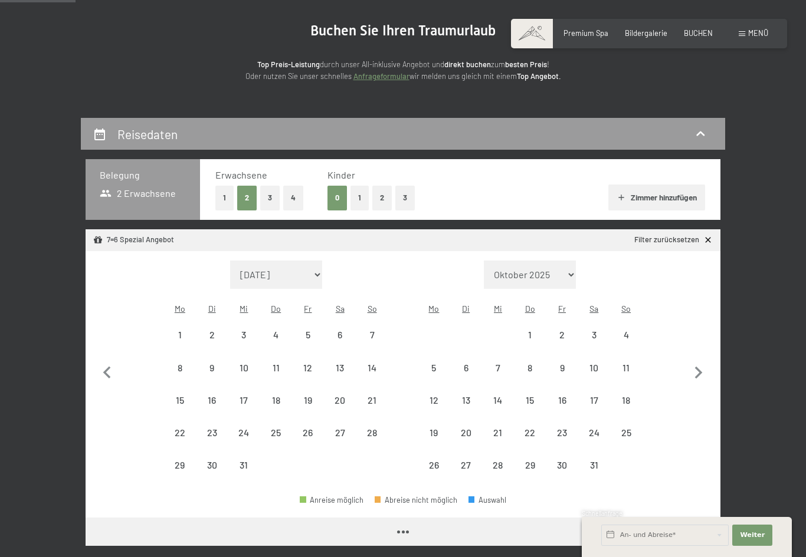
select select "2025-12-01"
select select "2026-01-01"
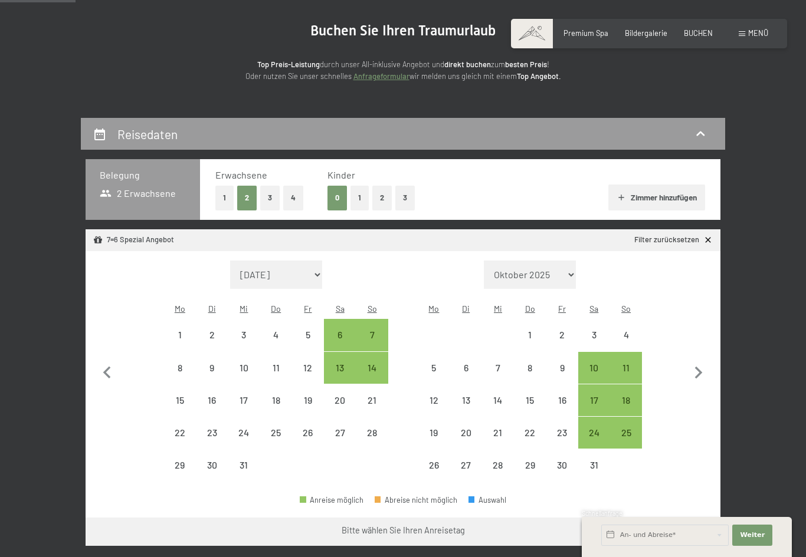
click at [595, 363] on div "10" at bounding box center [593, 377] width 29 height 29
select select "2025-12-01"
select select "2026-01-01"
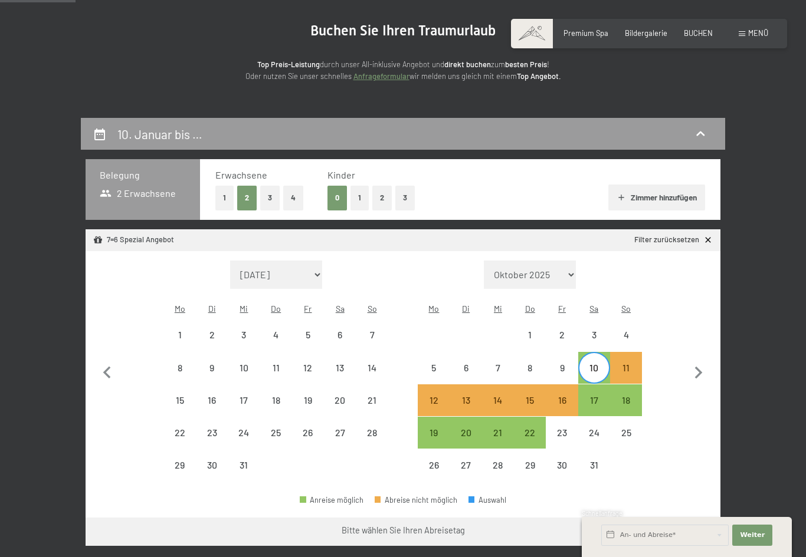
click at [599, 396] on div "17" at bounding box center [593, 410] width 29 height 29
select select "2025-12-01"
select select "2026-01-01"
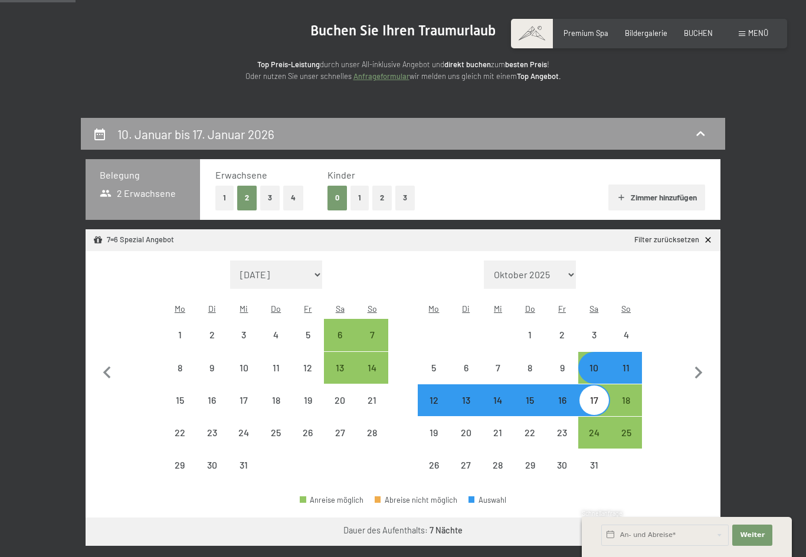
select select "2025-10-01"
select select "2025-11-01"
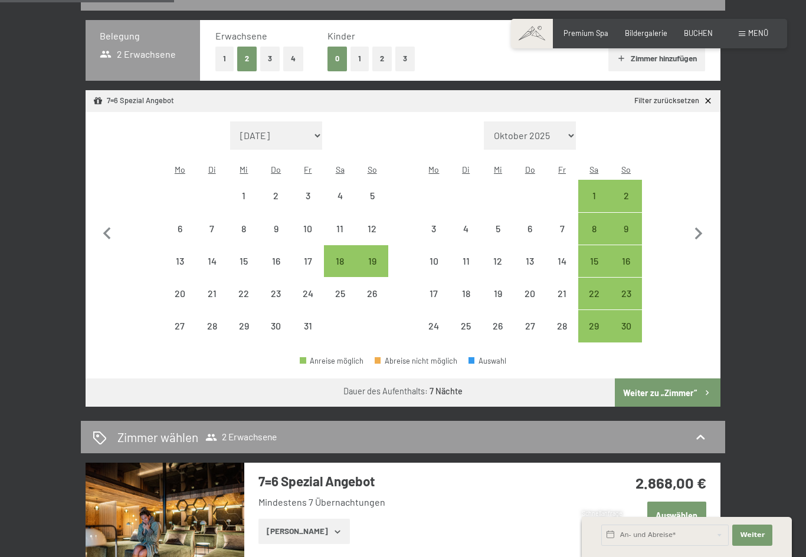
click at [694, 383] on button "Weiter zu „Zimmer“" at bounding box center [668, 393] width 106 height 28
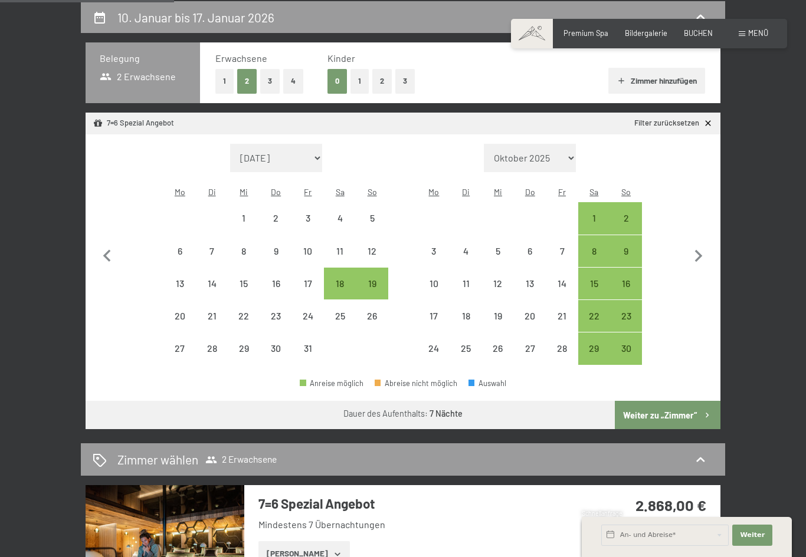
select select "2025-10-01"
select select "2025-11-01"
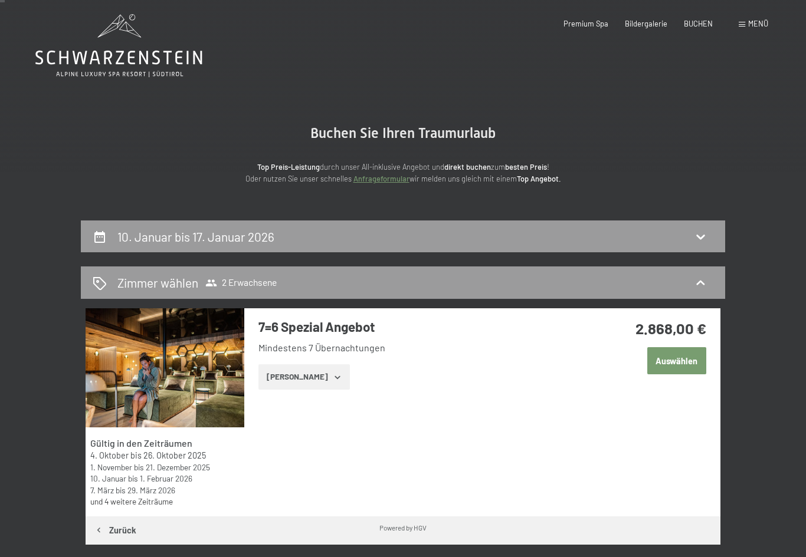
scroll to position [5, 0]
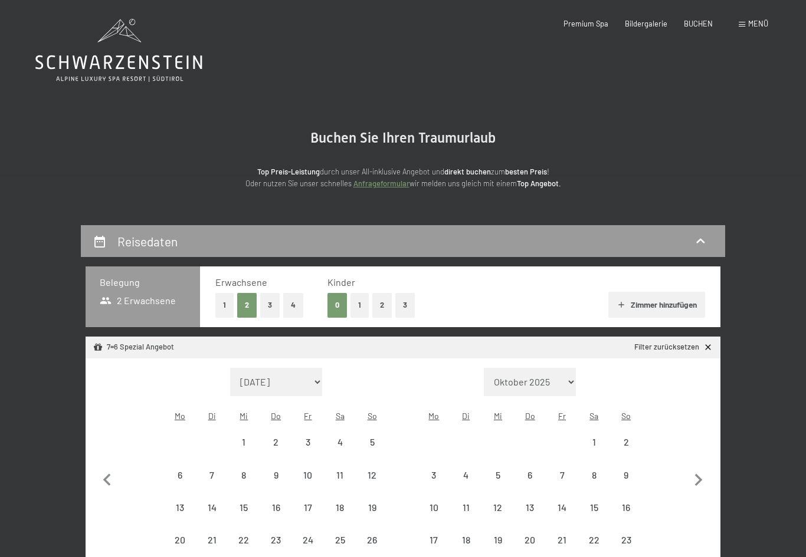
select select "2025-10-01"
select select "2025-11-01"
select select "2025-10-01"
select select "2025-11-01"
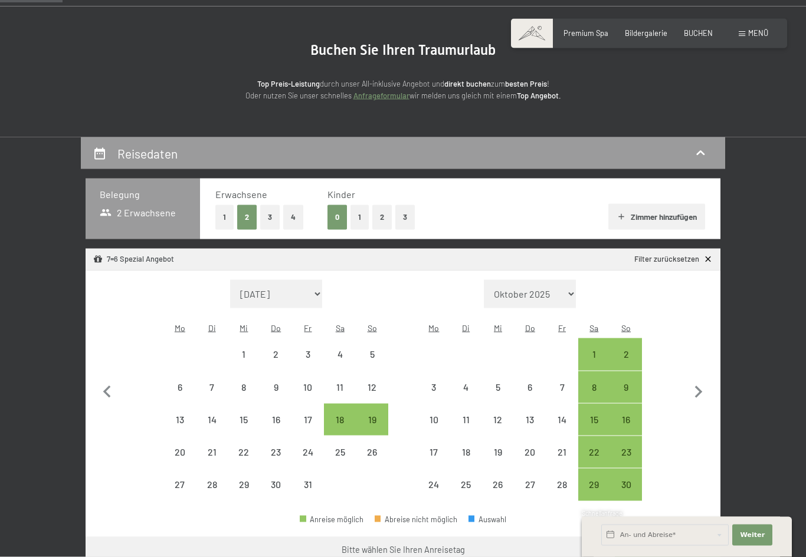
click at [700, 386] on icon "button" at bounding box center [698, 392] width 25 height 25
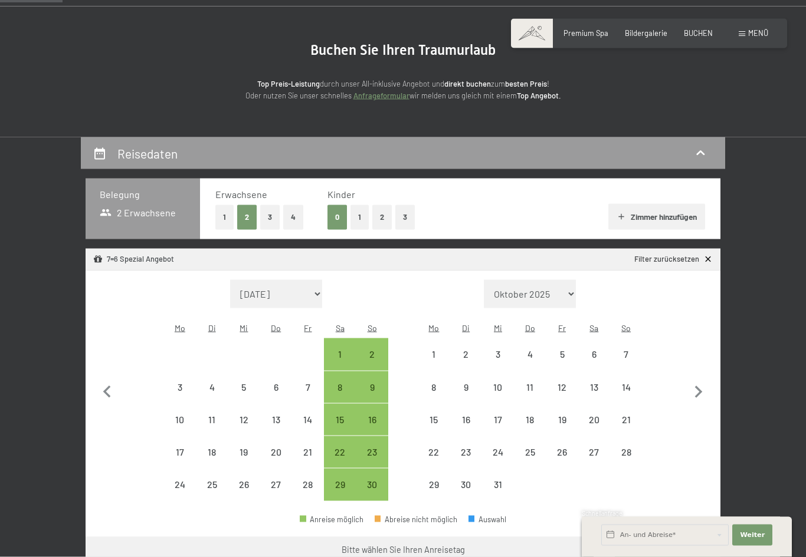
scroll to position [88, 0]
select select "2025-11-01"
select select "2025-12-01"
select select "2025-11-01"
select select "2025-12-01"
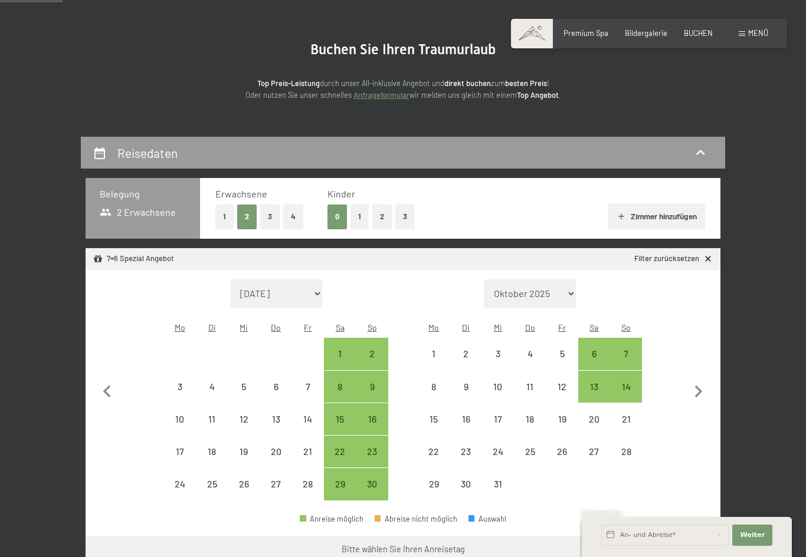
click at [628, 349] on div "7" at bounding box center [625, 363] width 29 height 29
select select "[DATE]"
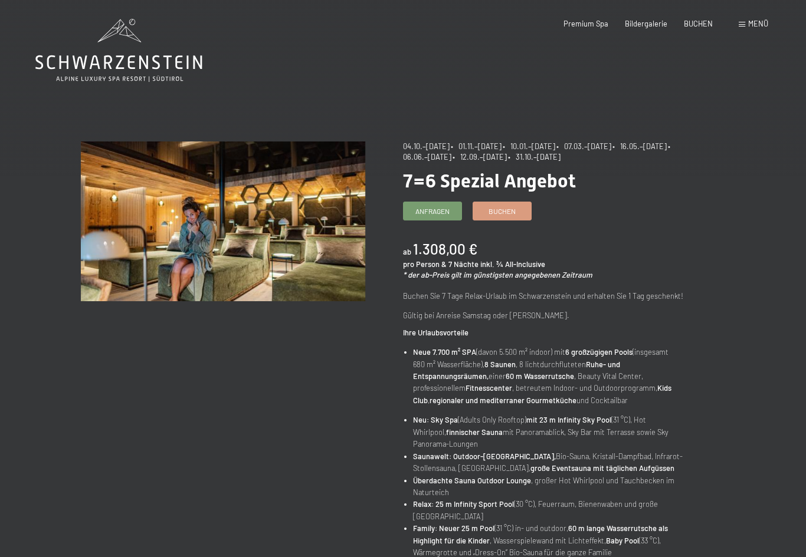
click at [507, 206] on span "Buchen" at bounding box center [501, 211] width 27 height 10
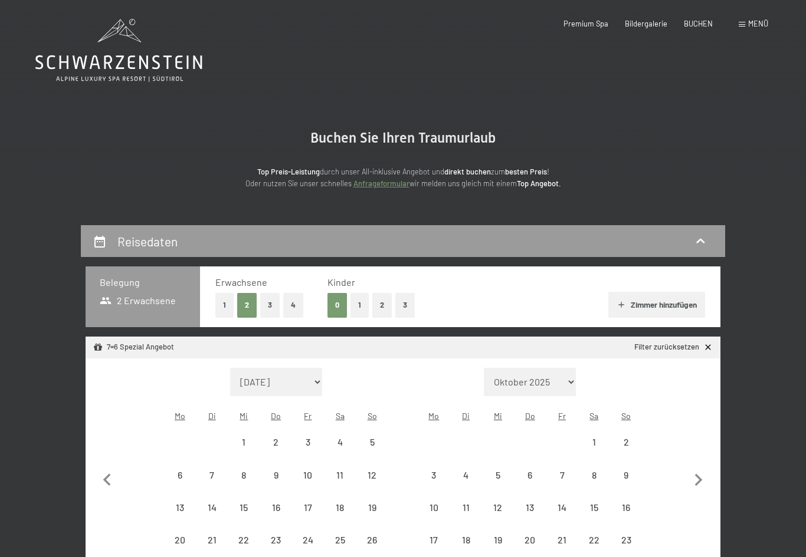
select select "[DATE]"
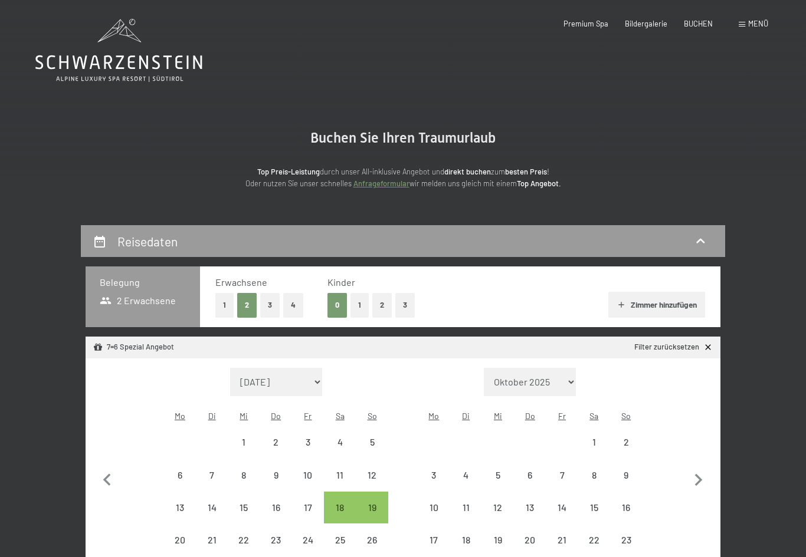
select select "[DATE]"
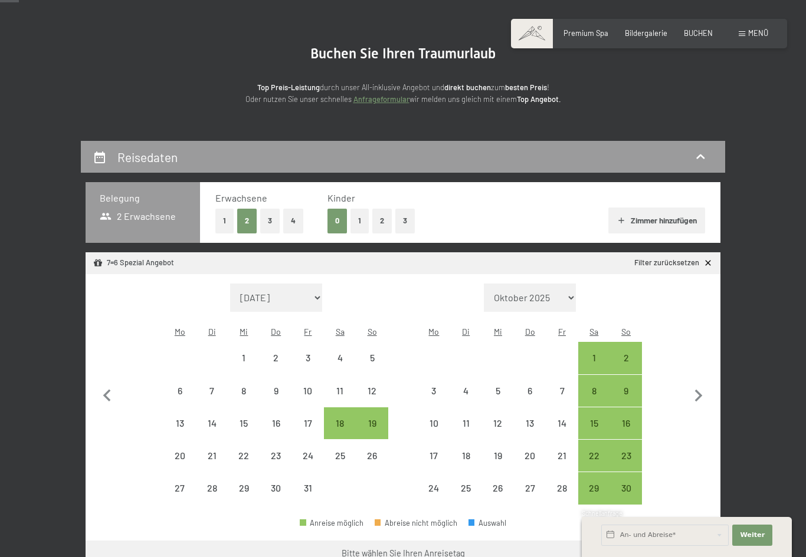
scroll to position [87, 0]
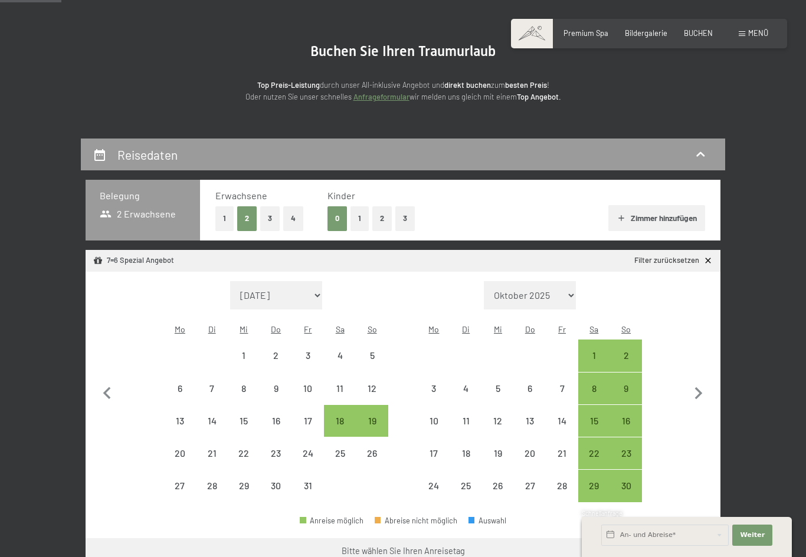
click at [708, 382] on icon "button" at bounding box center [698, 394] width 25 height 25
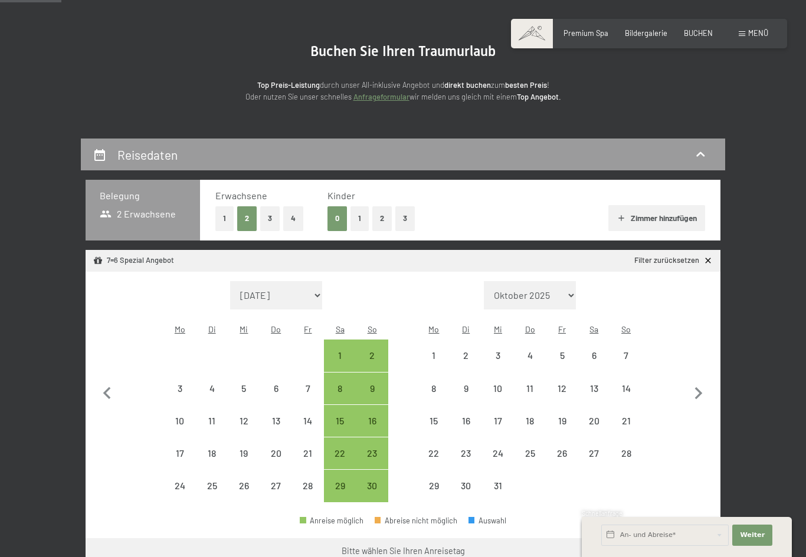
select select "[DATE]"
select select "2025-11-01"
select select "2025-12-01"
click at [595, 384] on div "13" at bounding box center [593, 398] width 29 height 29
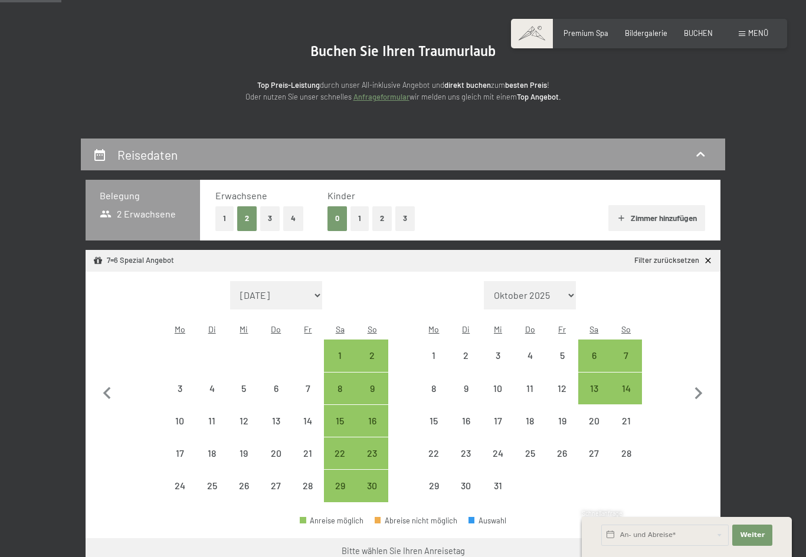
select select "2025-11-01"
select select "2025-12-01"
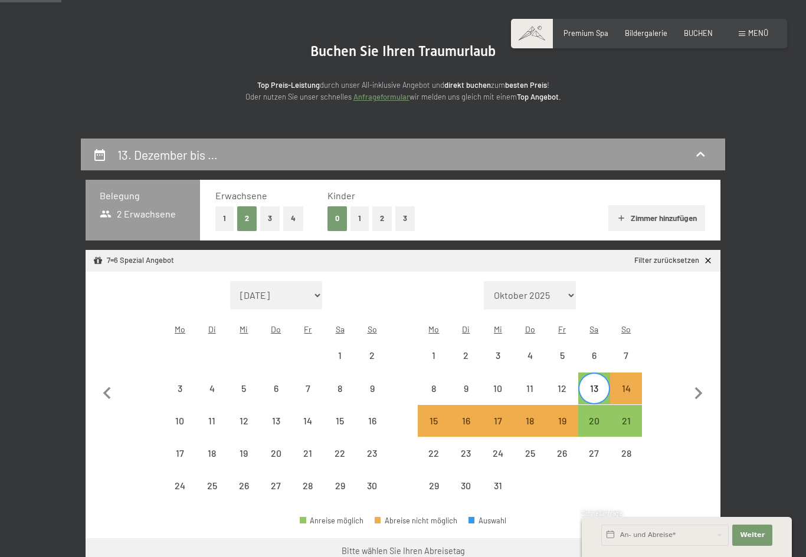
click at [596, 416] on div "20" at bounding box center [593, 430] width 29 height 29
select select "2025-11-01"
select select "2025-12-01"
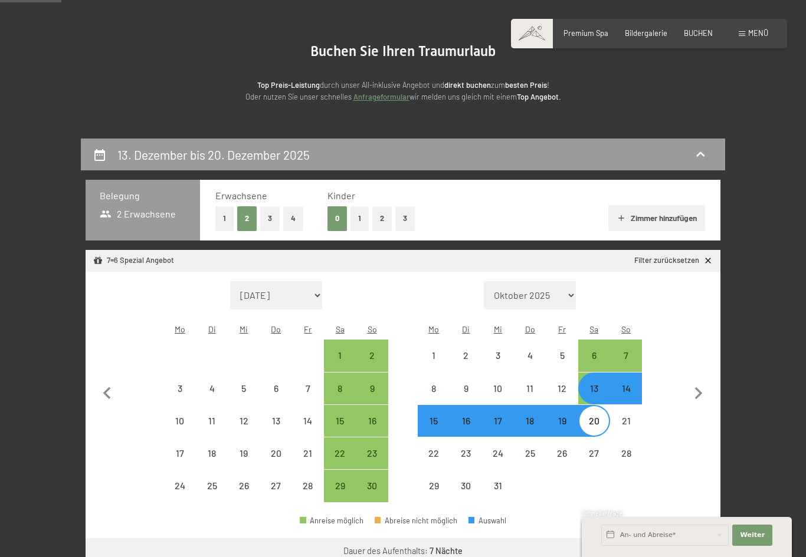
select select "2025-10-01"
select select "2025-11-01"
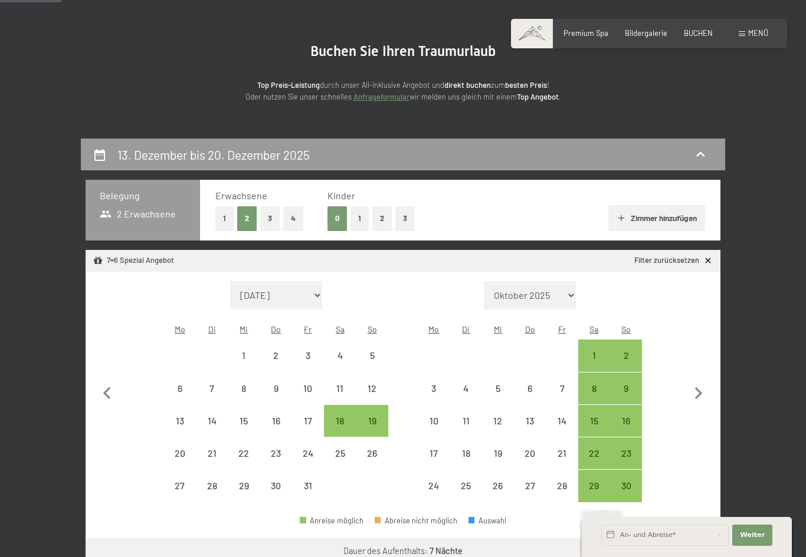
click at [701, 382] on icon "button" at bounding box center [698, 394] width 25 height 25
select select "2025-11-01"
select select "2025-12-01"
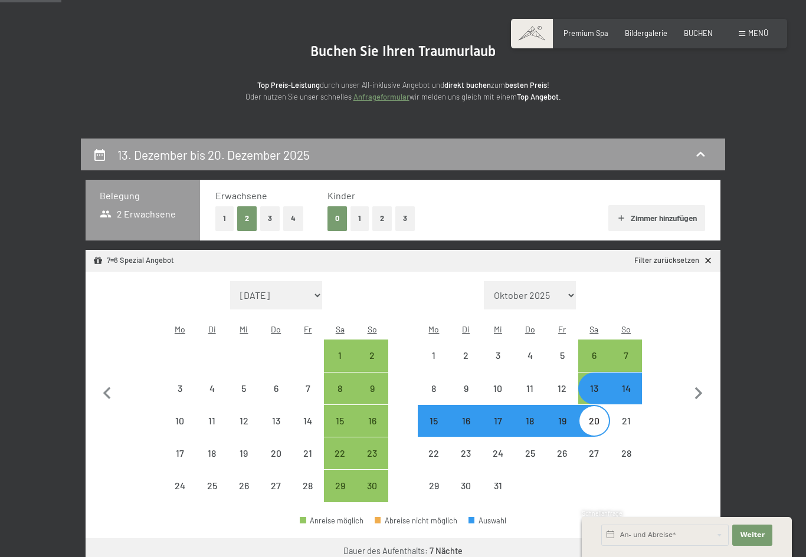
click at [593, 351] on div "6" at bounding box center [593, 365] width 29 height 29
select select "2025-11-01"
select select "2025-12-01"
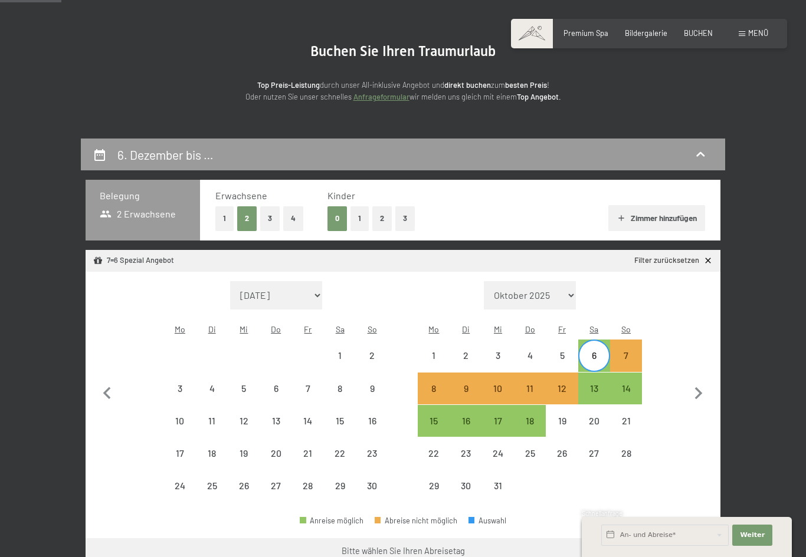
click at [597, 384] on div "13" at bounding box center [593, 398] width 29 height 29
select select "2025-11-01"
select select "2025-12-01"
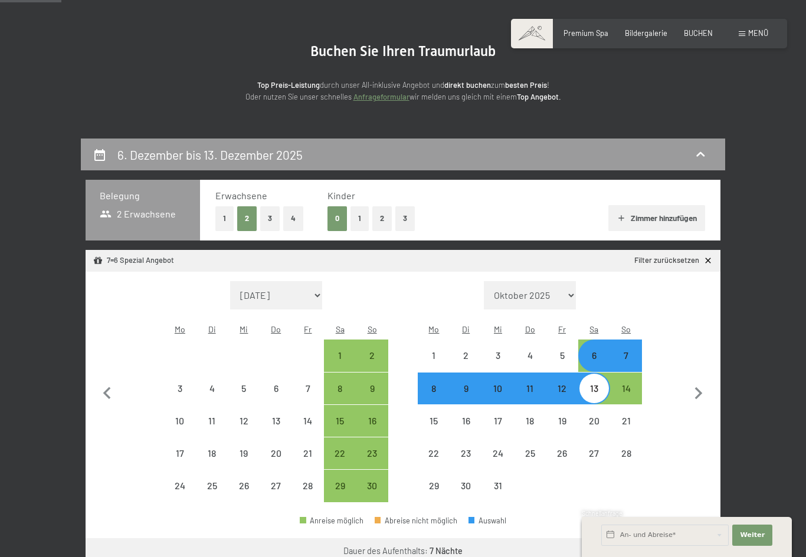
select select "2025-10-01"
select select "2025-11-01"
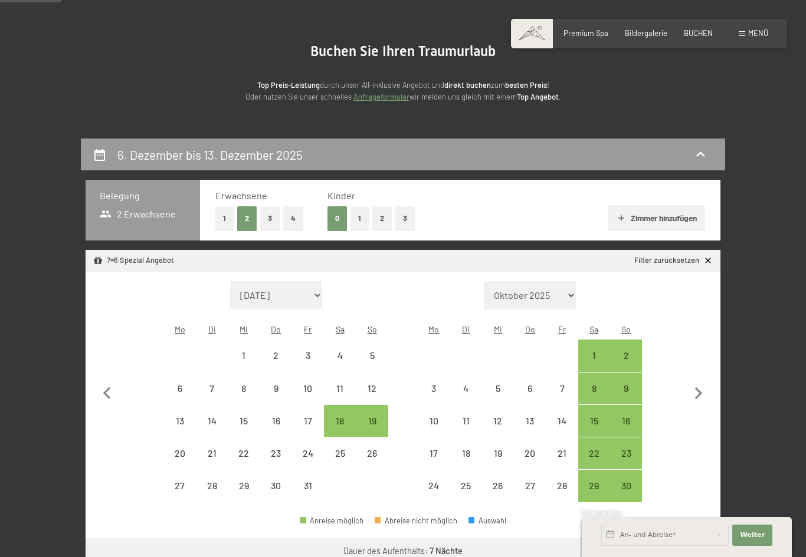
click at [704, 399] on button "button" at bounding box center [698, 392] width 25 height 222
select select "2025-11-01"
select select "2025-12-01"
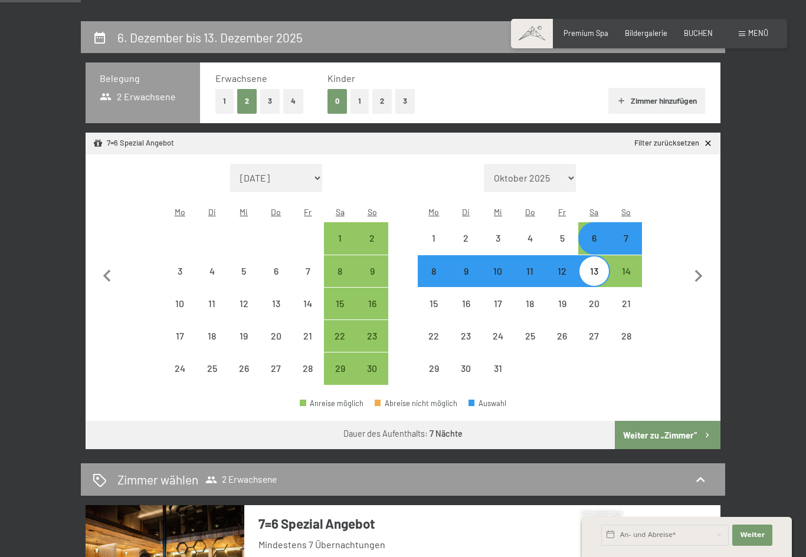
scroll to position [209, 0]
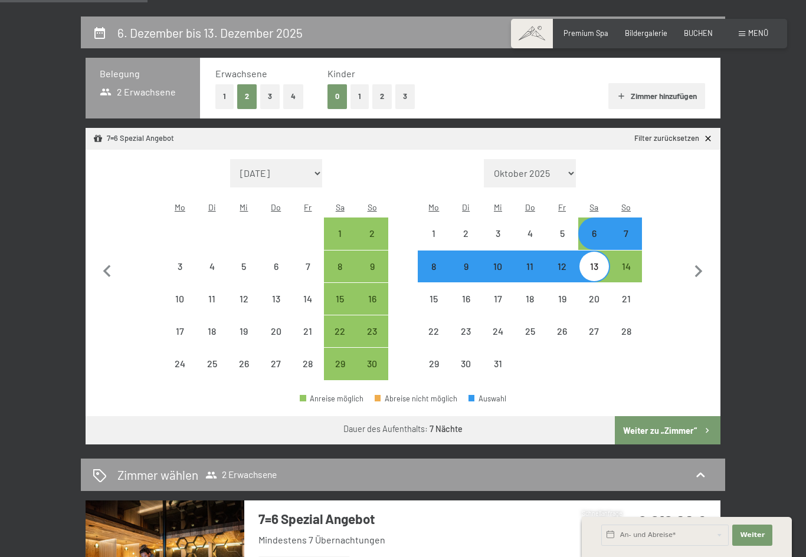
click at [683, 420] on button "Weiter zu „Zimmer“" at bounding box center [668, 430] width 106 height 28
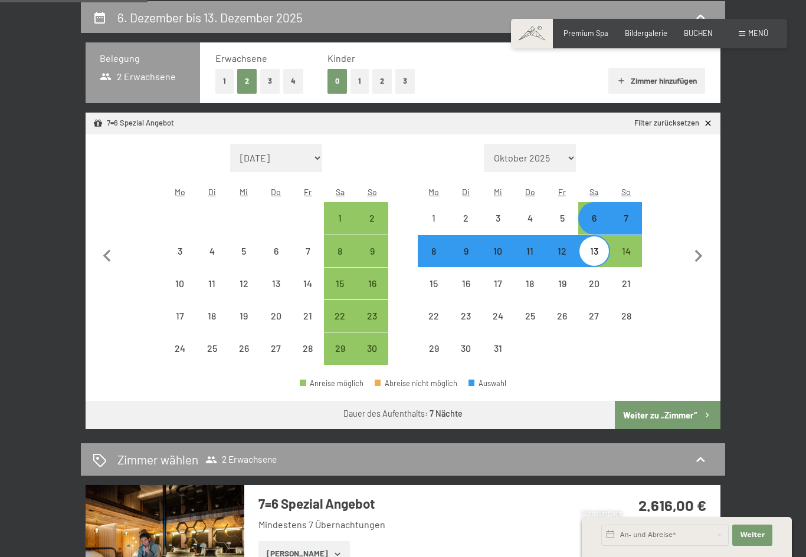
select select "2025-11-01"
select select "2025-12-01"
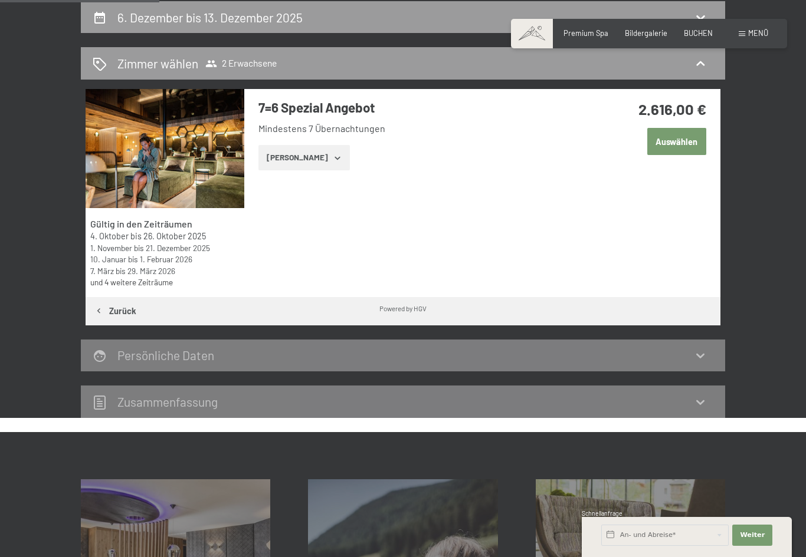
click at [314, 156] on button "Zeige Zimmer" at bounding box center [303, 158] width 91 height 26
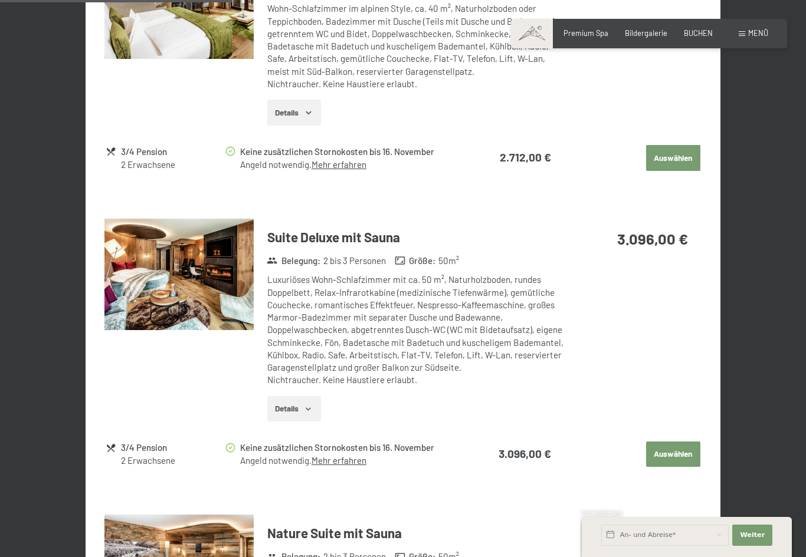
scroll to position [895, 0]
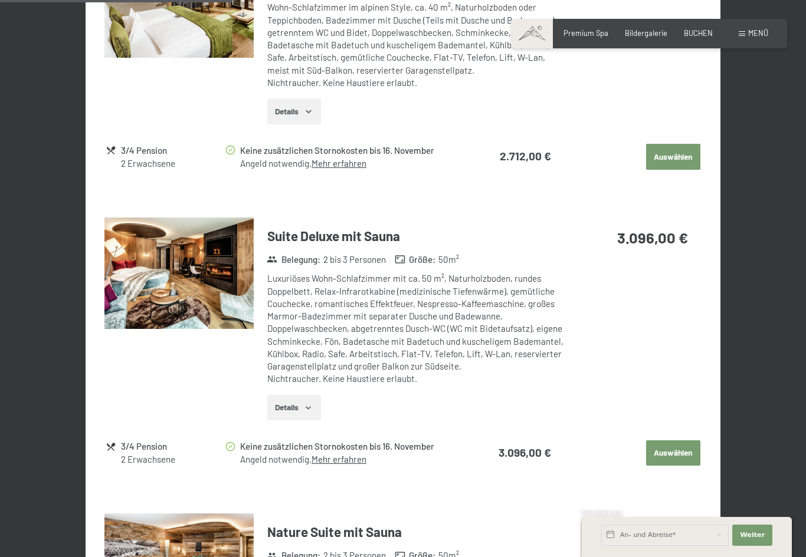
click at [306, 403] on icon "button" at bounding box center [308, 407] width 9 height 9
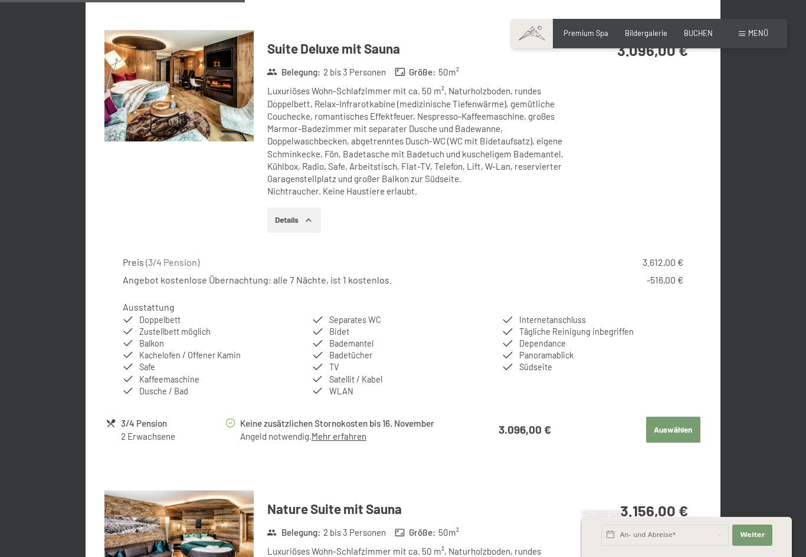
scroll to position [950, 0]
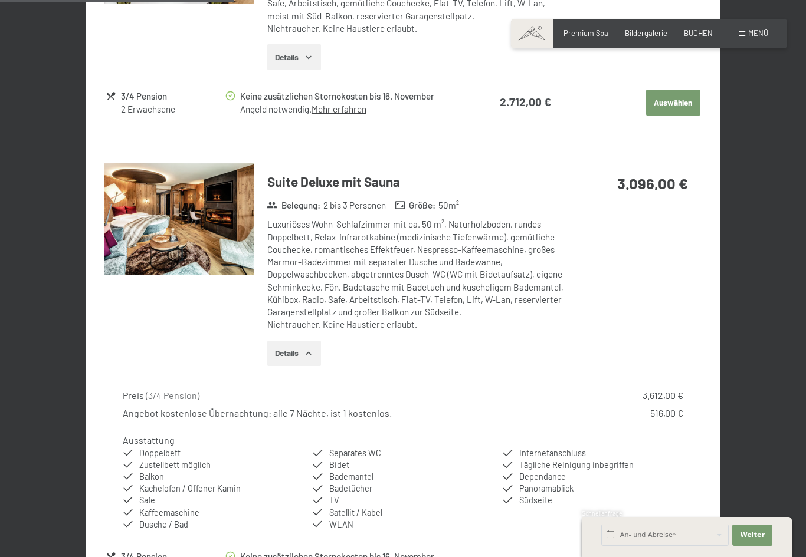
click at [345, 173] on h3 "Suite Deluxe mit Sauna" at bounding box center [417, 182] width 300 height 18
click at [238, 218] on img at bounding box center [178, 219] width 149 height 112
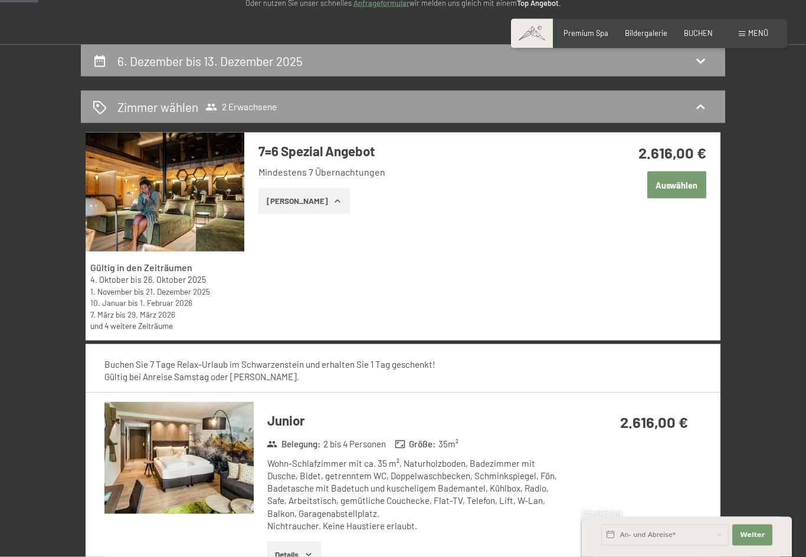
scroll to position [157, 0]
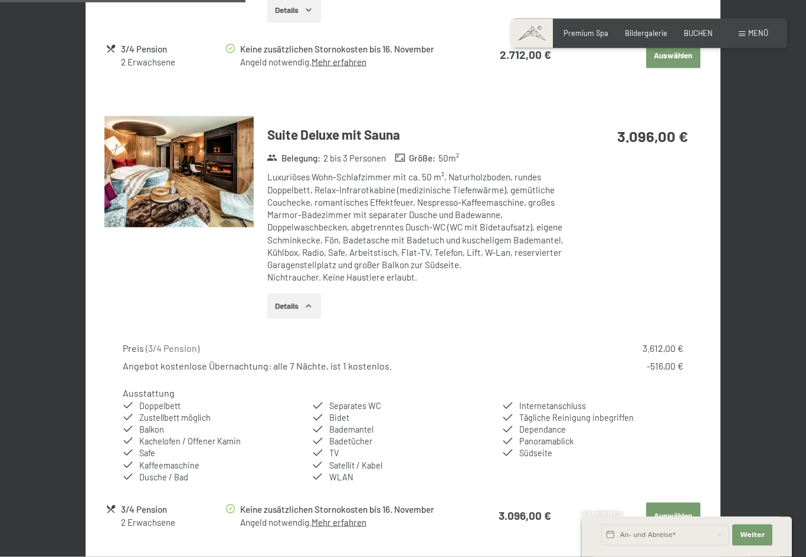
click at [295, 298] on button "Details" at bounding box center [294, 307] width 54 height 26
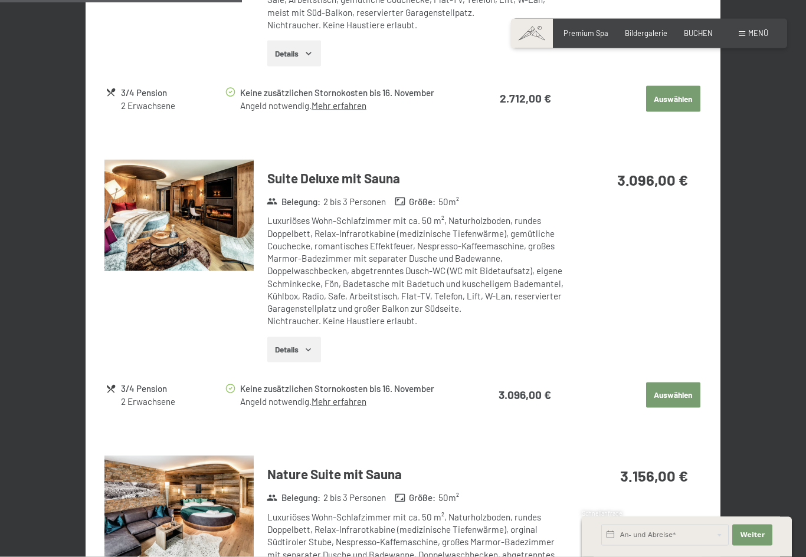
scroll to position [932, 0]
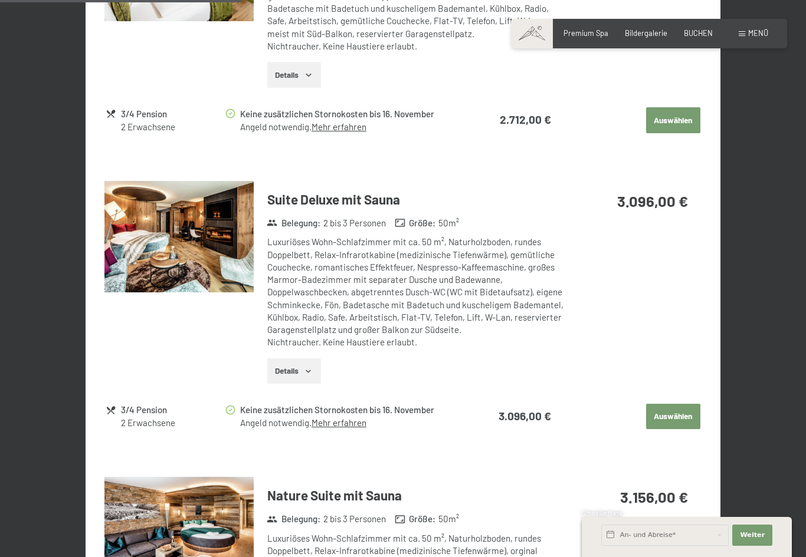
click at [179, 238] on img at bounding box center [178, 237] width 149 height 112
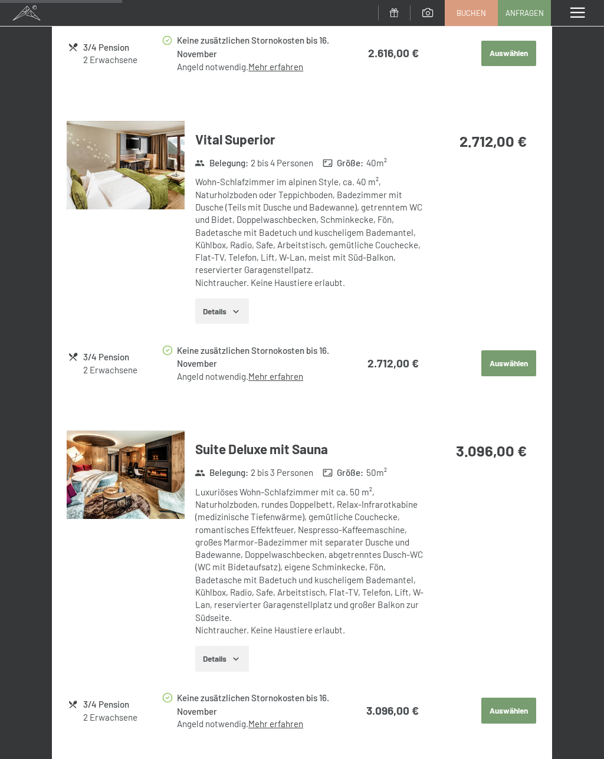
scroll to position [649, 0]
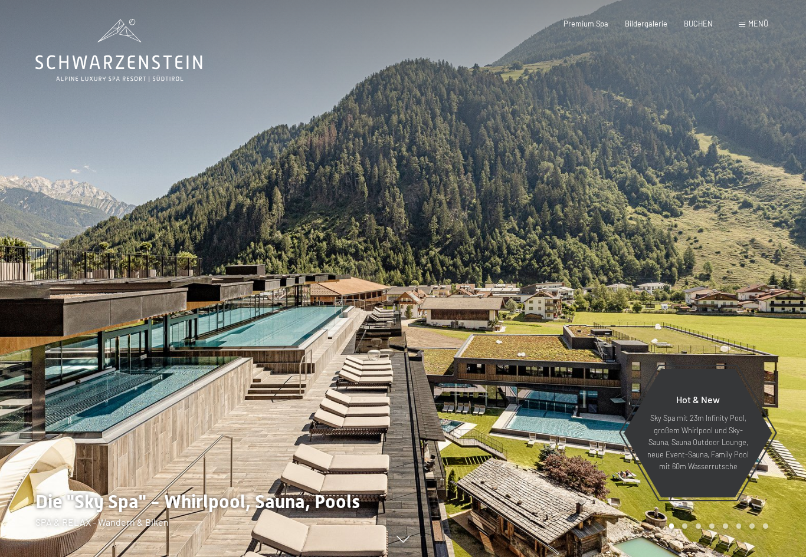
click at [756, 21] on span "Menü" at bounding box center [758, 23] width 20 height 9
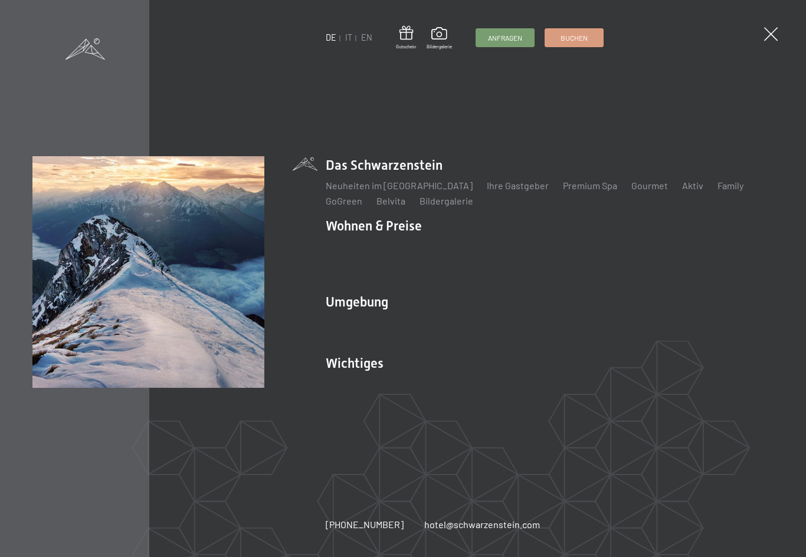
click at [419, 317] on link "Ski & Winter" at bounding box center [413, 322] width 51 height 11
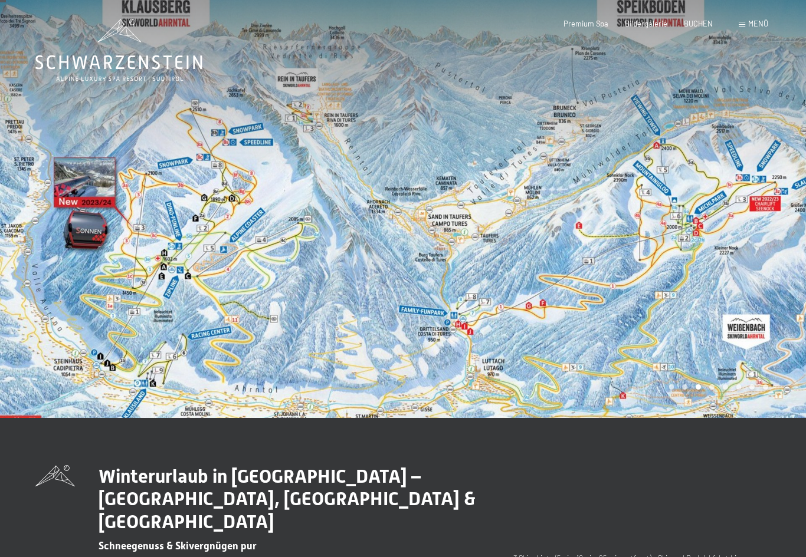
click at [750, 24] on span "Menü" at bounding box center [758, 23] width 20 height 9
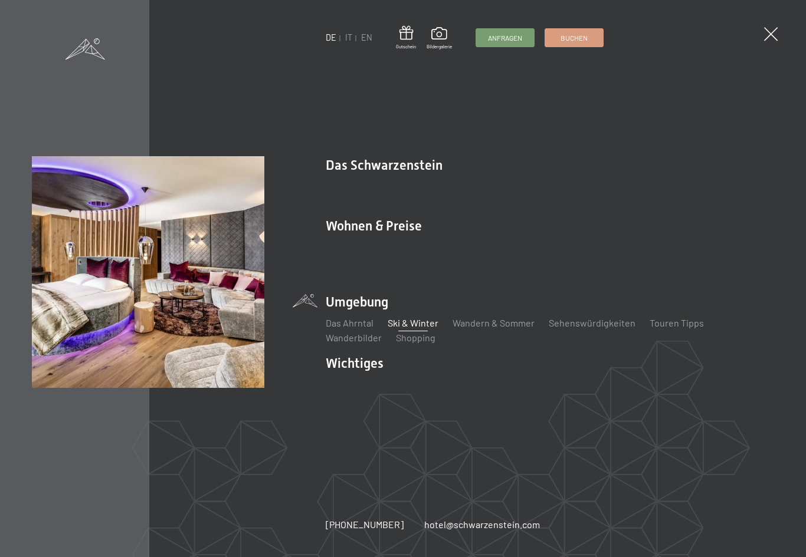
click at [435, 271] on link "App. [GEOGRAPHIC_DATA]" at bounding box center [381, 276] width 110 height 11
click at [330, 267] on link "Treuebonus" at bounding box center [351, 261] width 50 height 11
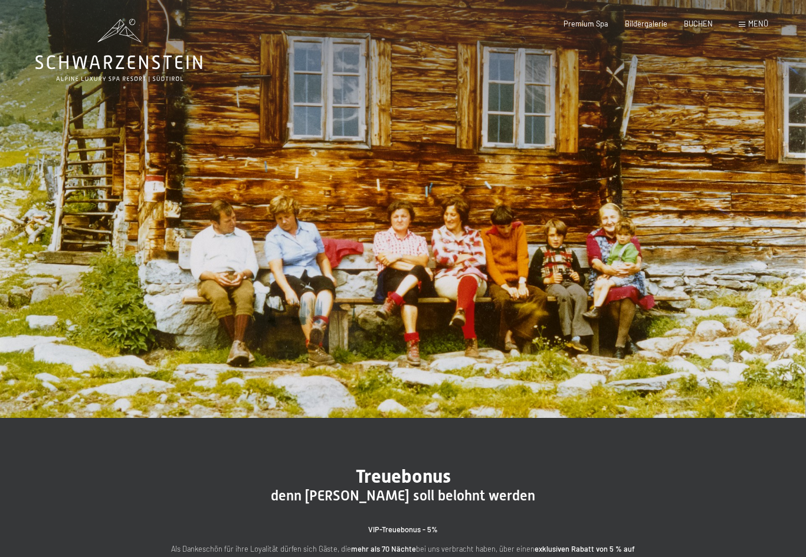
click at [748, 19] on div "Buchen Anfragen Premium Spa Bildergalerie BUCHEN Menü DE IT EN Gutschein Bilder…" at bounding box center [649, 24] width 238 height 11
click at [752, 19] on span "Menü" at bounding box center [758, 23] width 20 height 9
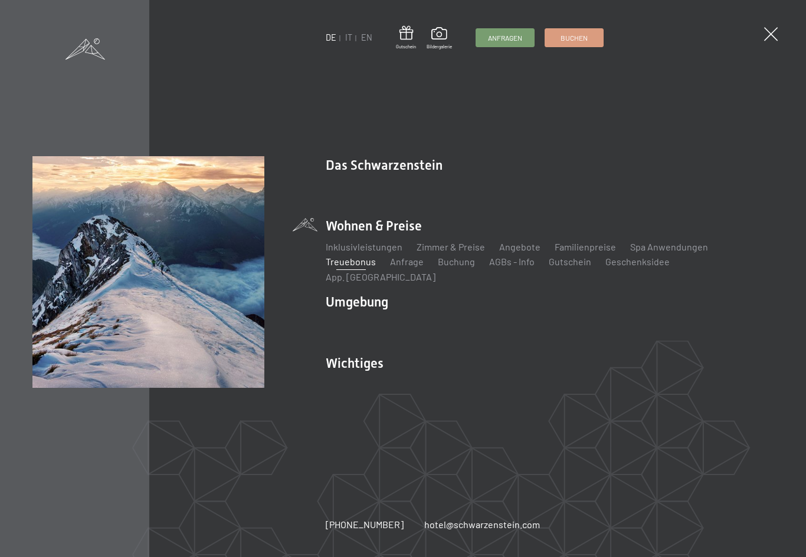
click at [424, 317] on link "Ski & Winter" at bounding box center [413, 322] width 51 height 11
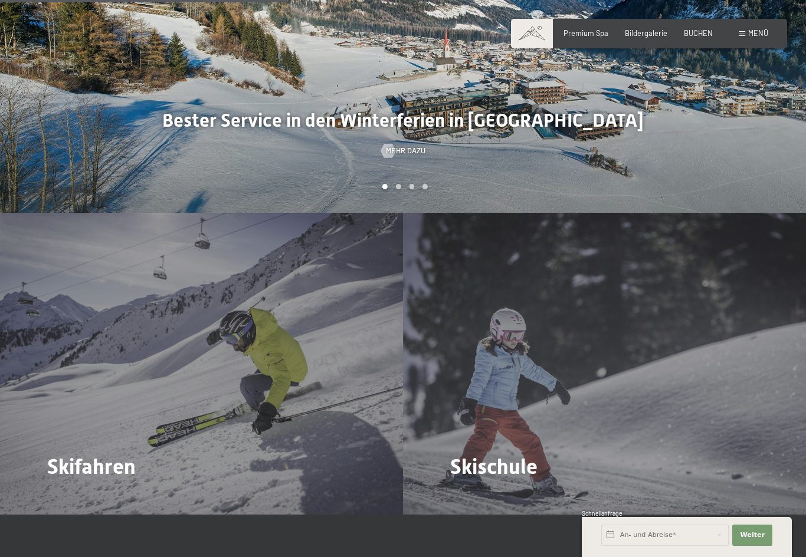
scroll to position [1172, 0]
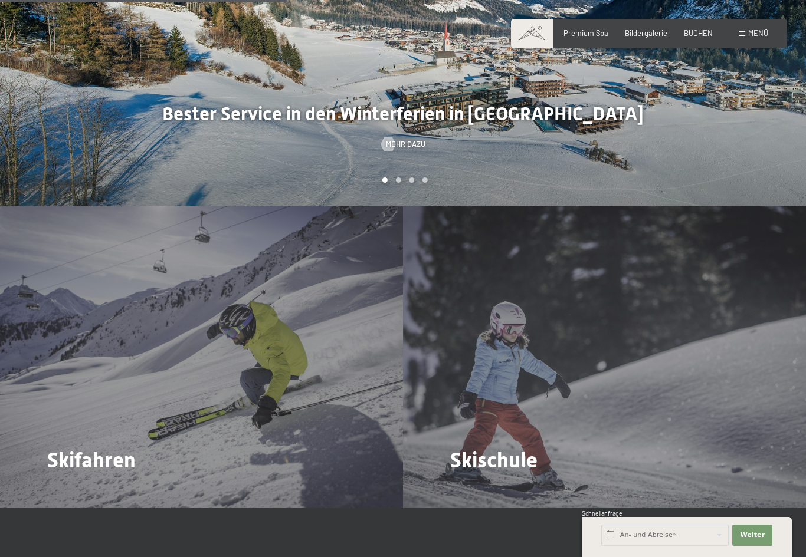
click at [86, 488] on span "Mehr dazu" at bounding box center [72, 493] width 40 height 11
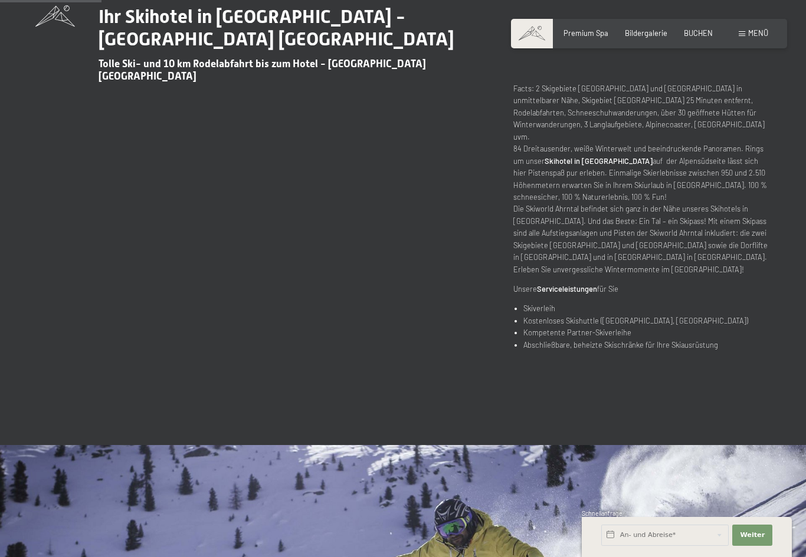
scroll to position [461, 0]
click at [549, 284] on strong "Serviceleistungen" at bounding box center [567, 288] width 60 height 9
click at [555, 284] on strong "Serviceleistungen" at bounding box center [567, 288] width 60 height 9
click at [561, 284] on strong "Serviceleistungen" at bounding box center [567, 288] width 60 height 9
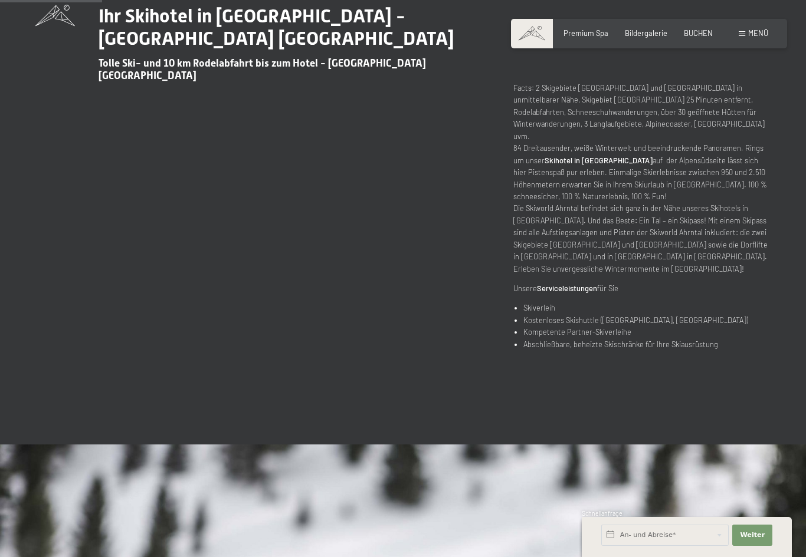
click at [560, 284] on strong "Serviceleistungen" at bounding box center [567, 288] width 60 height 9
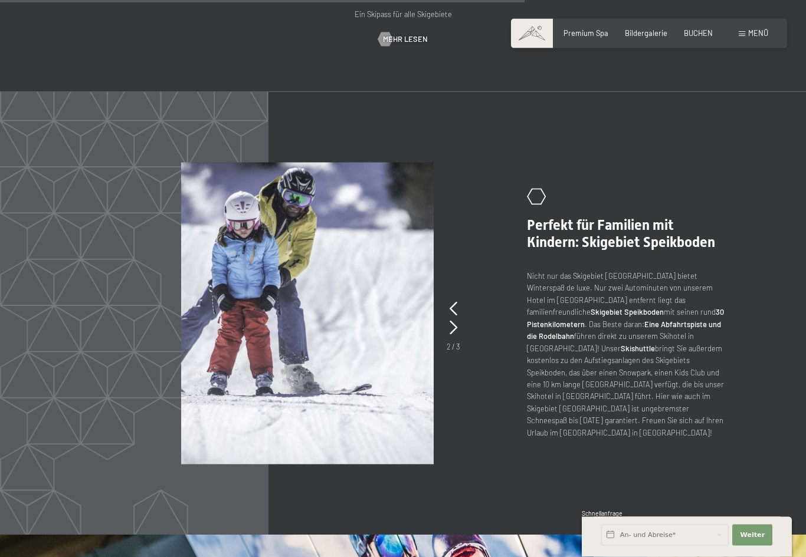
scroll to position [2160, 0]
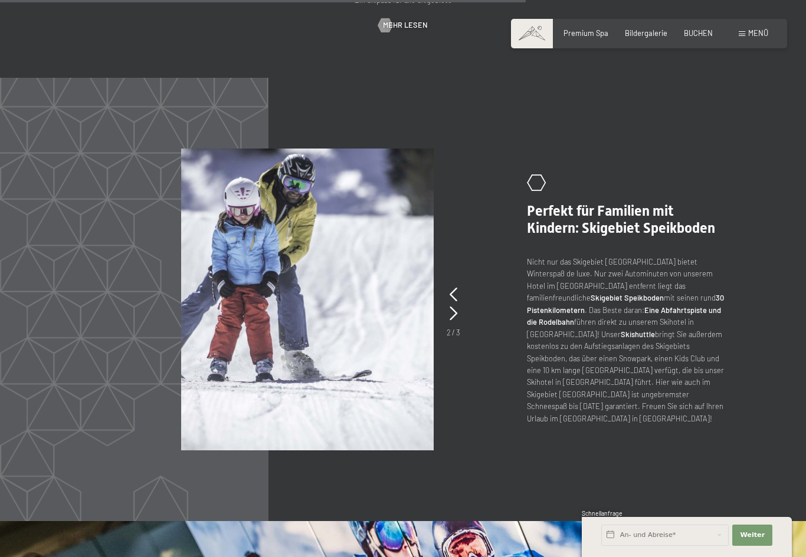
click at [454, 288] on icon at bounding box center [453, 295] width 8 height 14
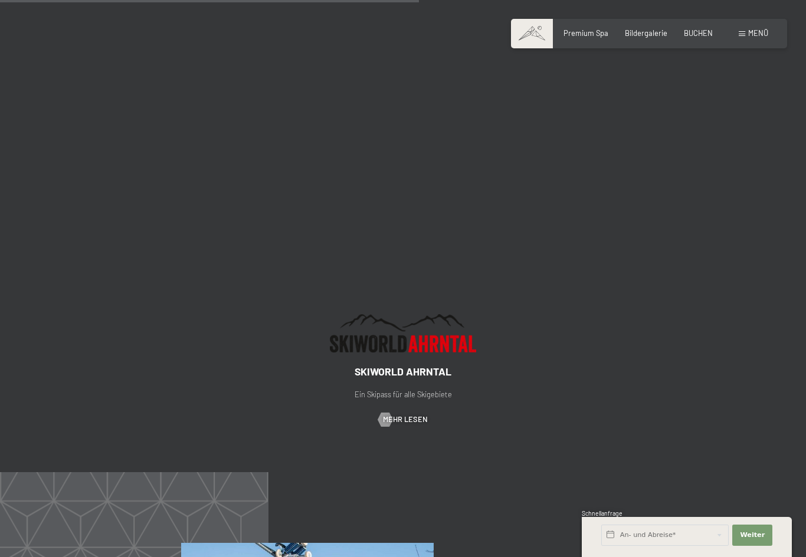
scroll to position [1760, 0]
